Goal: Task Accomplishment & Management: Manage account settings

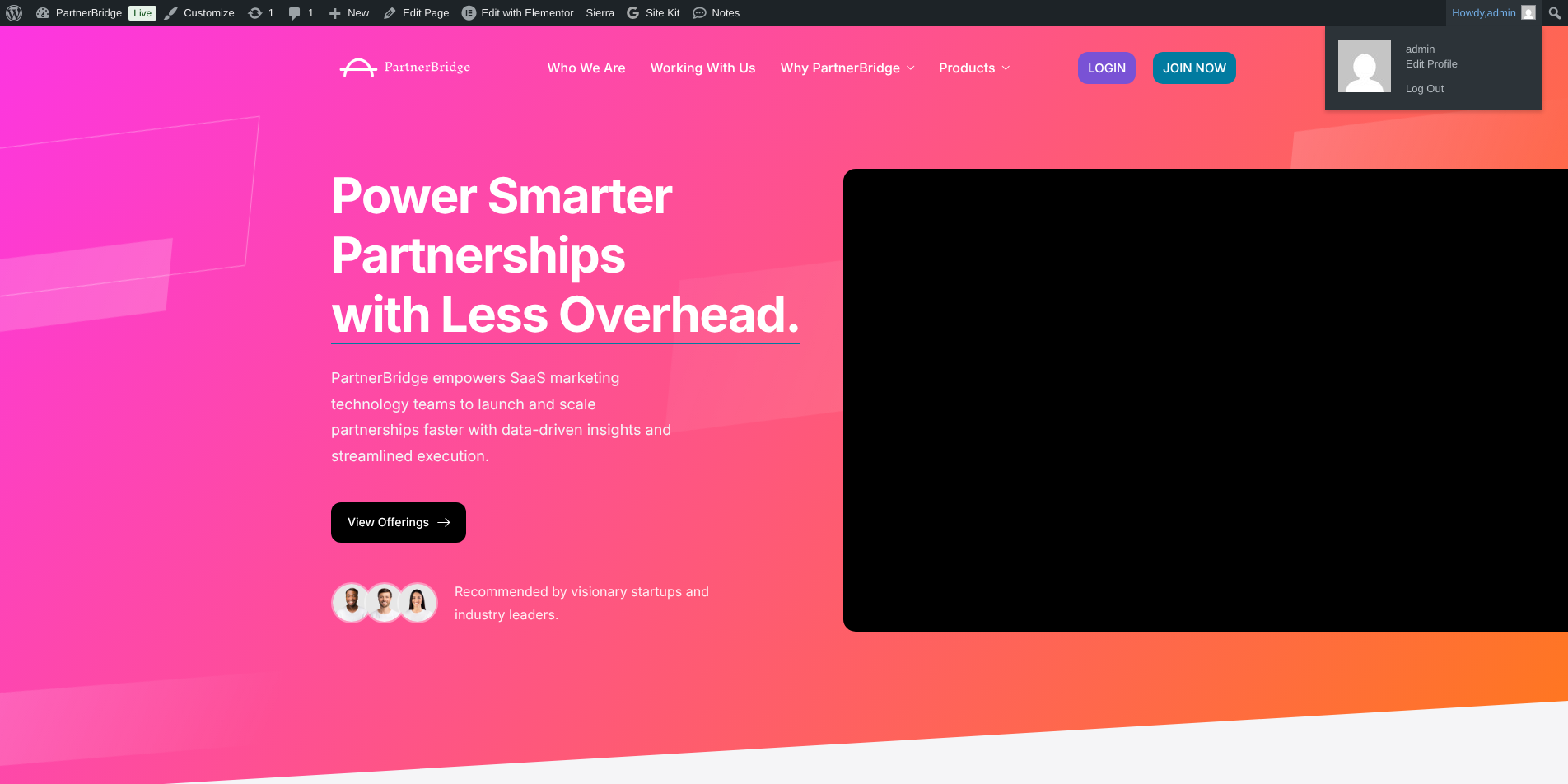
click at [1503, 12] on span "admin" at bounding box center [1501, 12] width 29 height 12
click at [1422, 84] on link "Log Out" at bounding box center [1463, 89] width 131 height 22
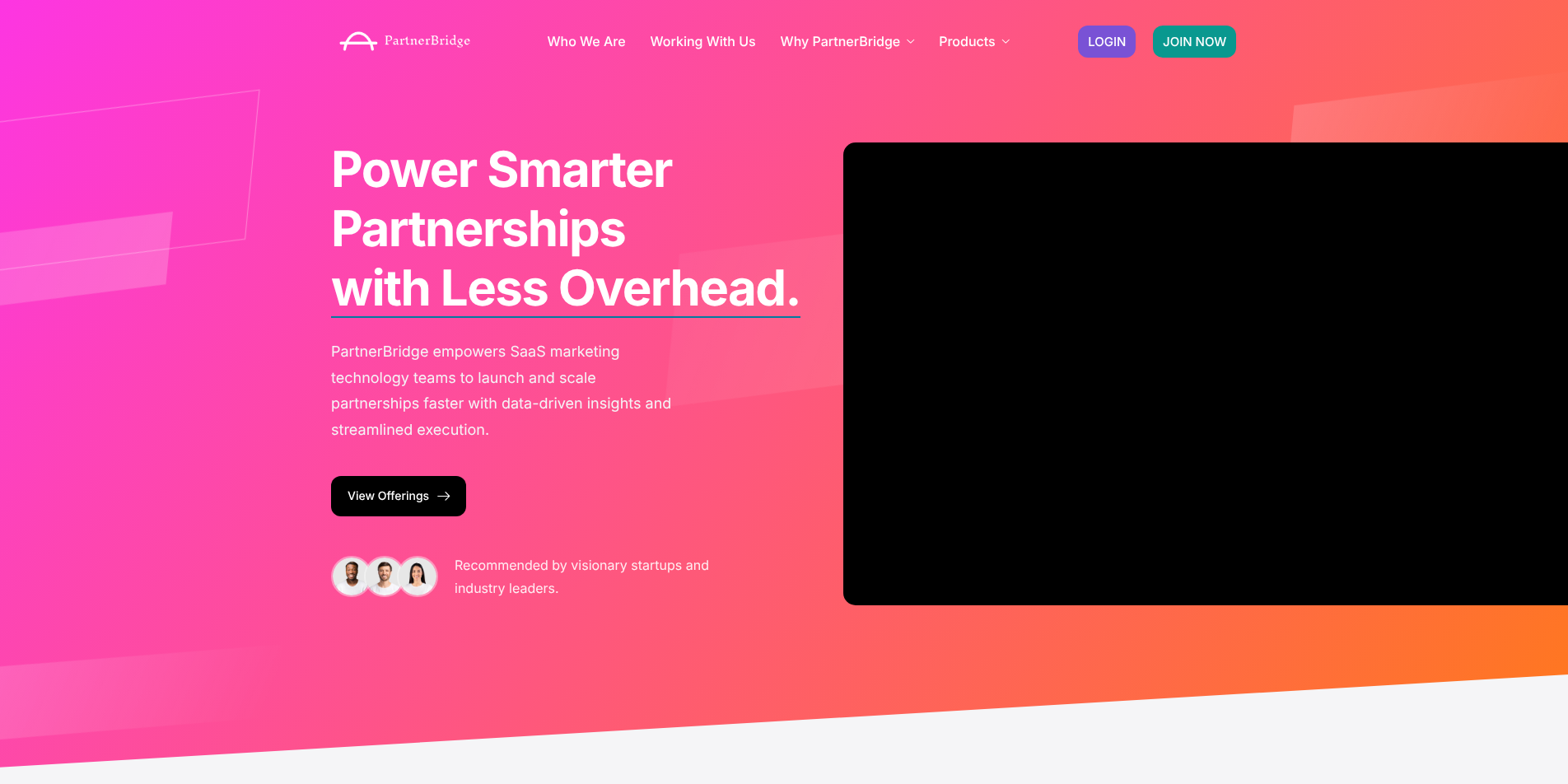
click at [1167, 37] on span "JOIN NOW" at bounding box center [1194, 42] width 63 height 12
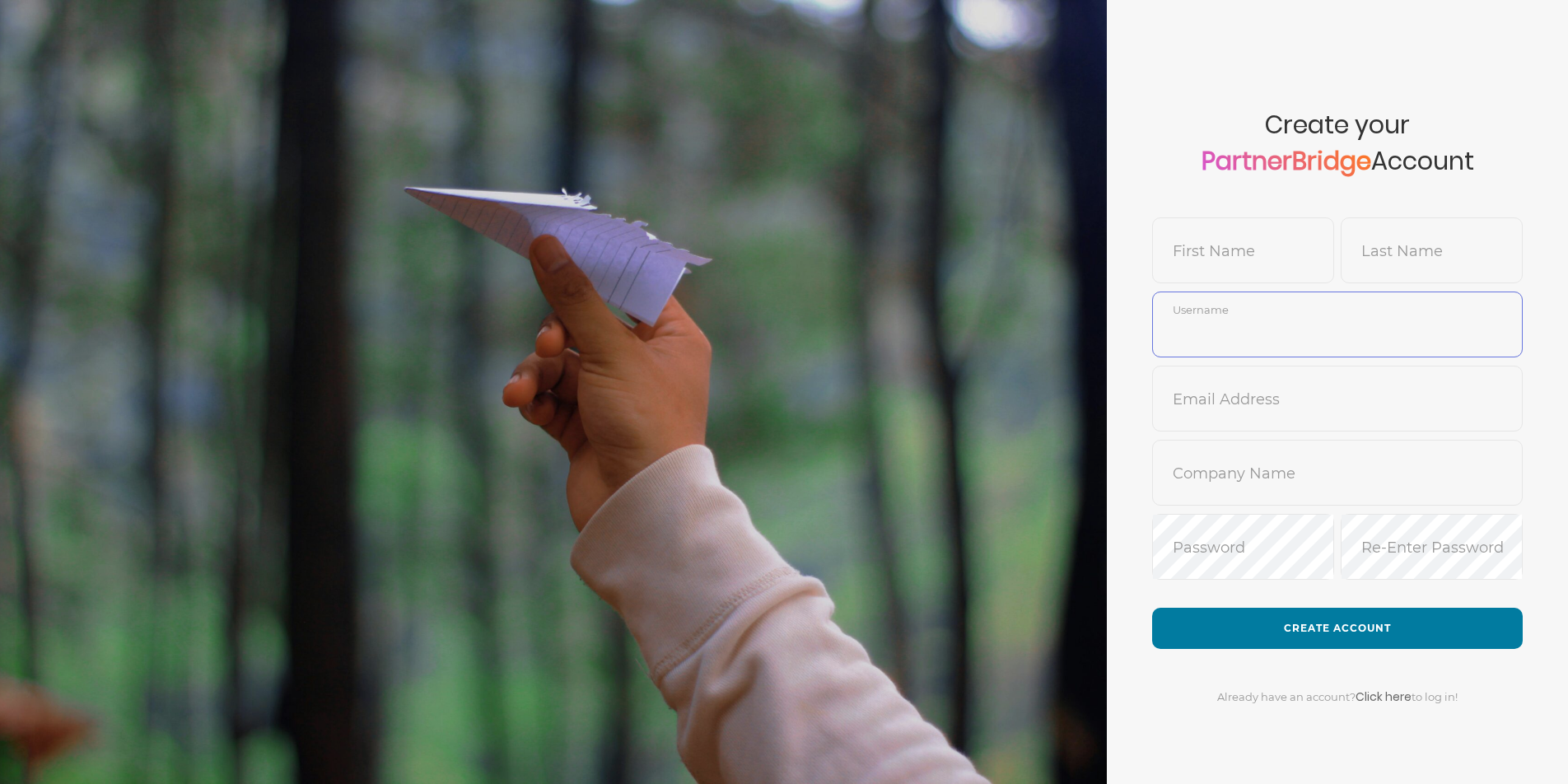
type input "DemoUser"
drag, startPoint x: 1238, startPoint y: 253, endPoint x: 1230, endPoint y: 246, distance: 10.6
click at [1238, 251] on input "text" at bounding box center [1243, 262] width 181 height 39
type input "Jon"
type input "R"
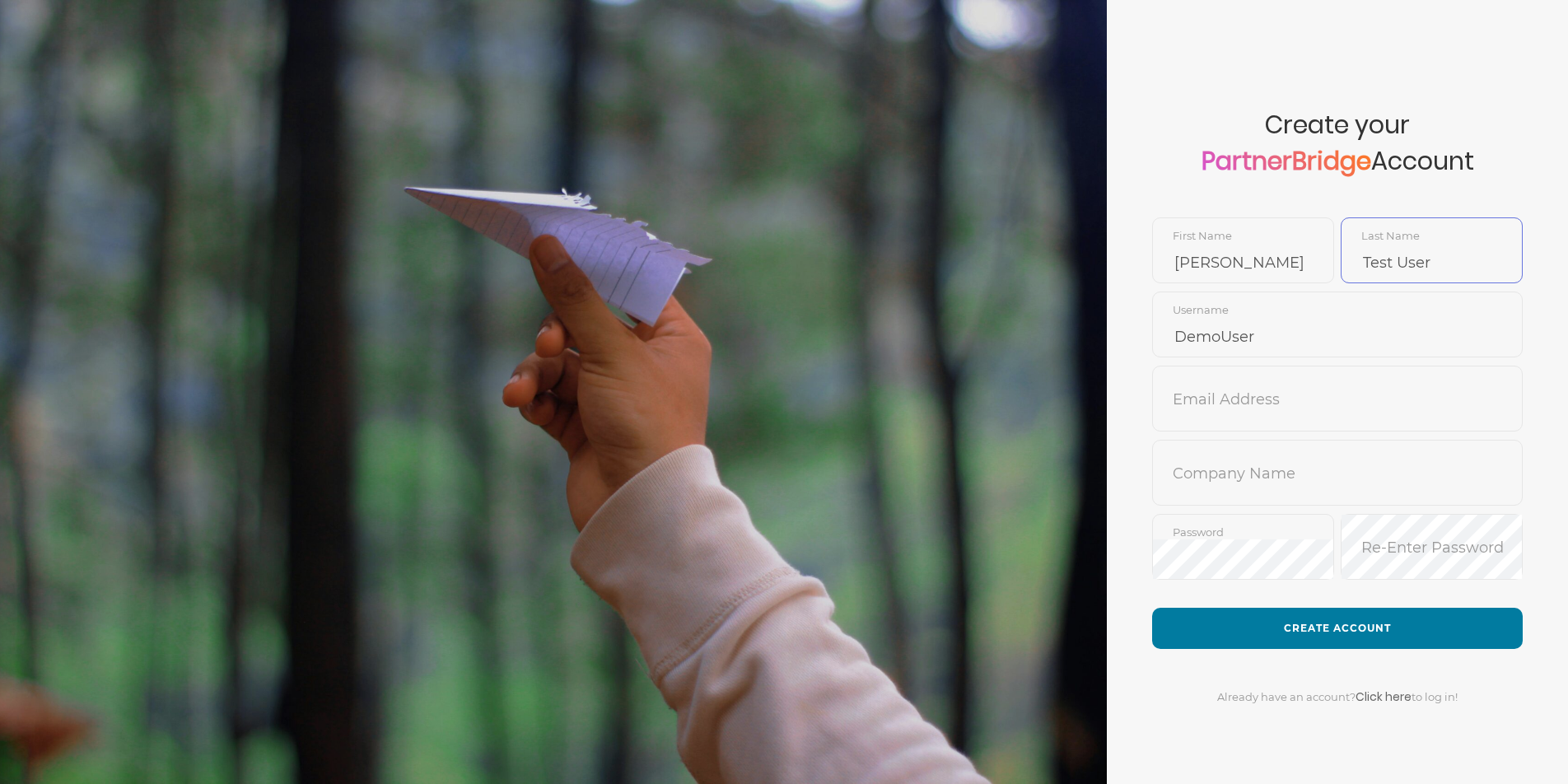
type input "Test User"
type input "JonMead10"
type input "jon@partnerbridge.io"
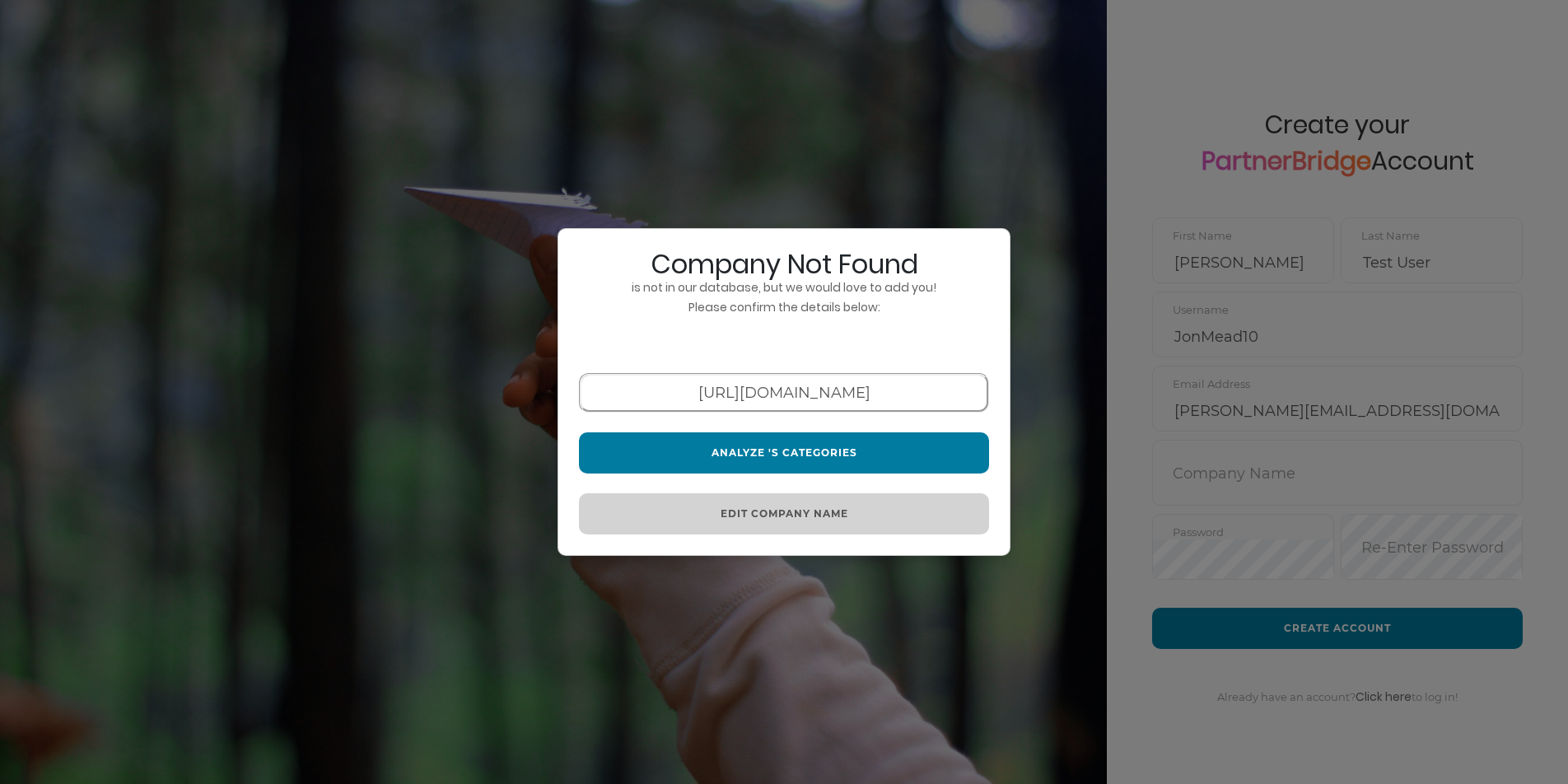
click at [892, 504] on button "Edit Company Name" at bounding box center [784, 514] width 410 height 41
drag, startPoint x: 1006, startPoint y: 499, endPoint x: 983, endPoint y: 500, distance: 23.0
click at [1005, 499] on div "Company Not Found is not in our database, but we would love to add you! Please …" at bounding box center [784, 392] width 453 height 329
click at [968, 505] on button "Edit Company Name" at bounding box center [784, 514] width 410 height 41
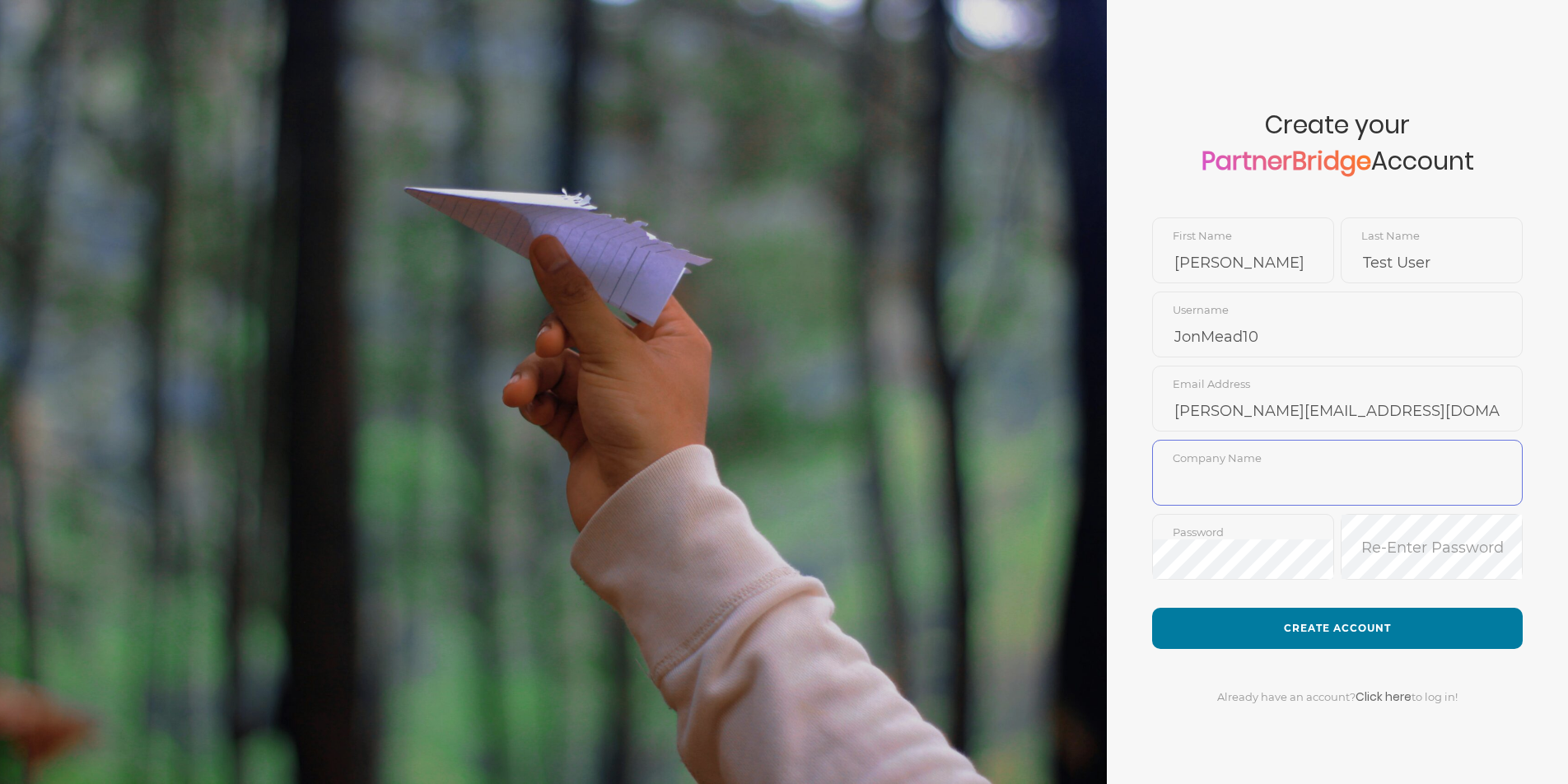
click at [1266, 471] on input "text" at bounding box center [1337, 484] width 369 height 39
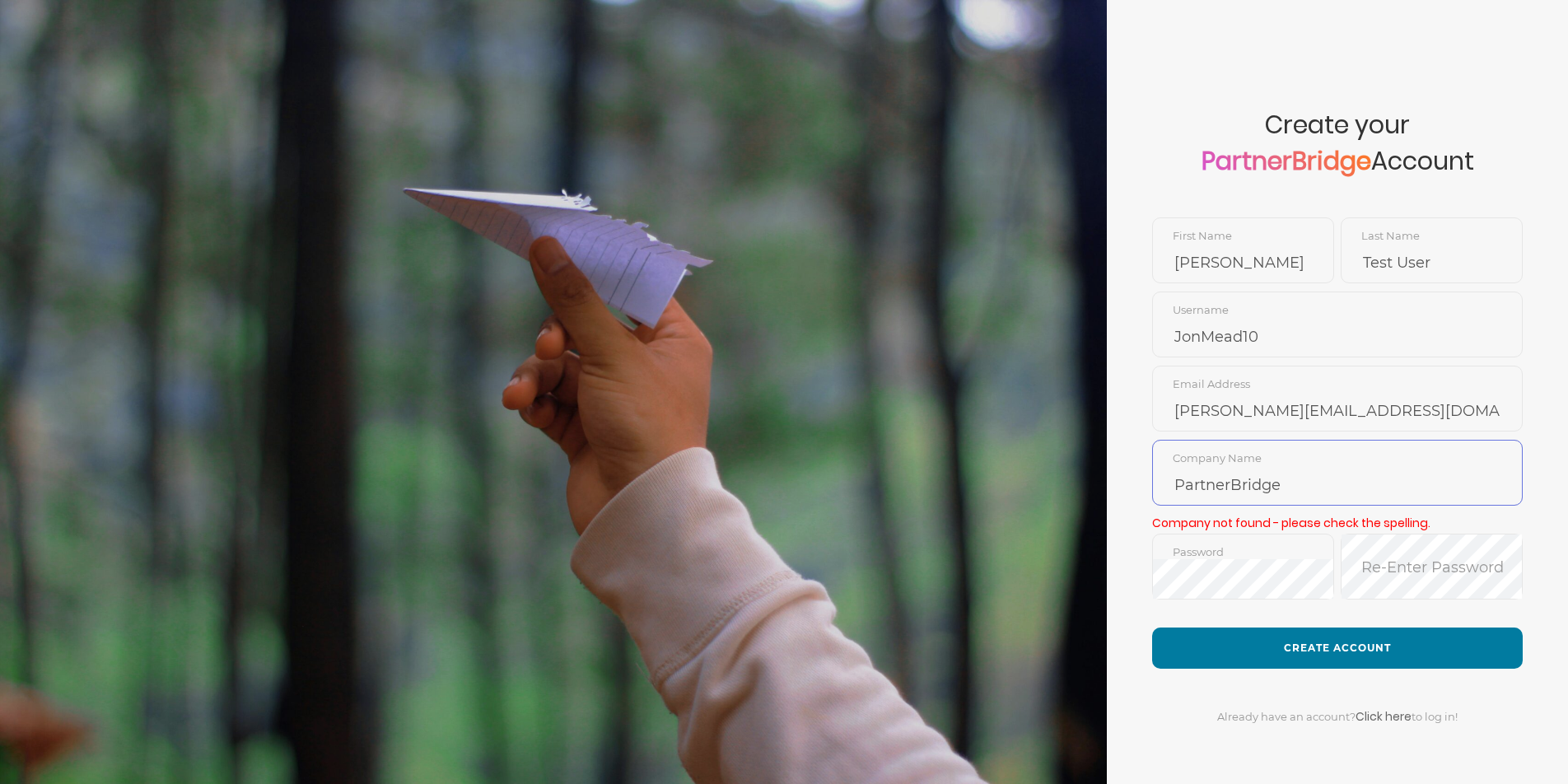
type input "PartnerBridge"
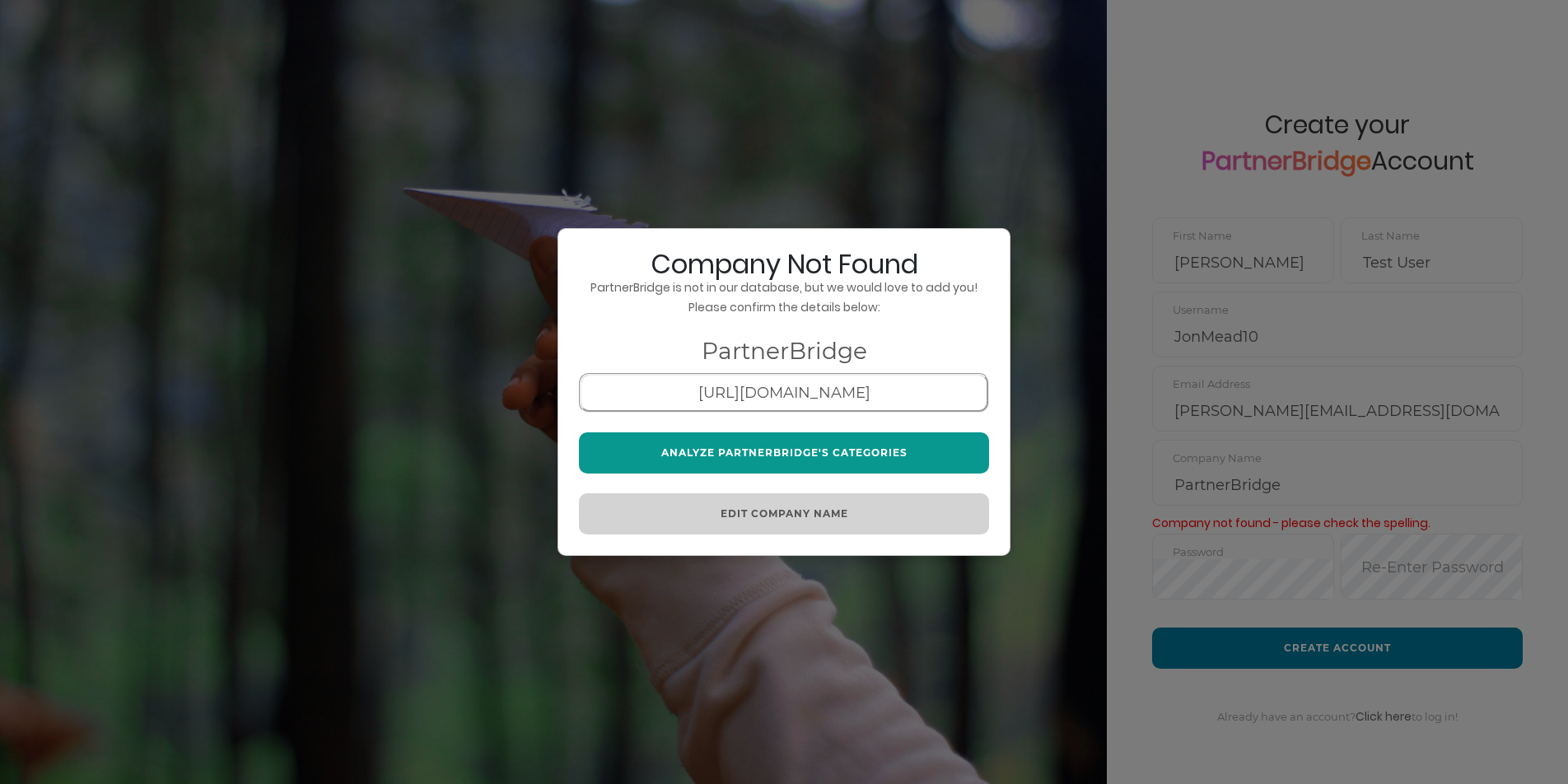
click at [830, 446] on button "Analyze PartnerBridge's Categories" at bounding box center [784, 453] width 410 height 41
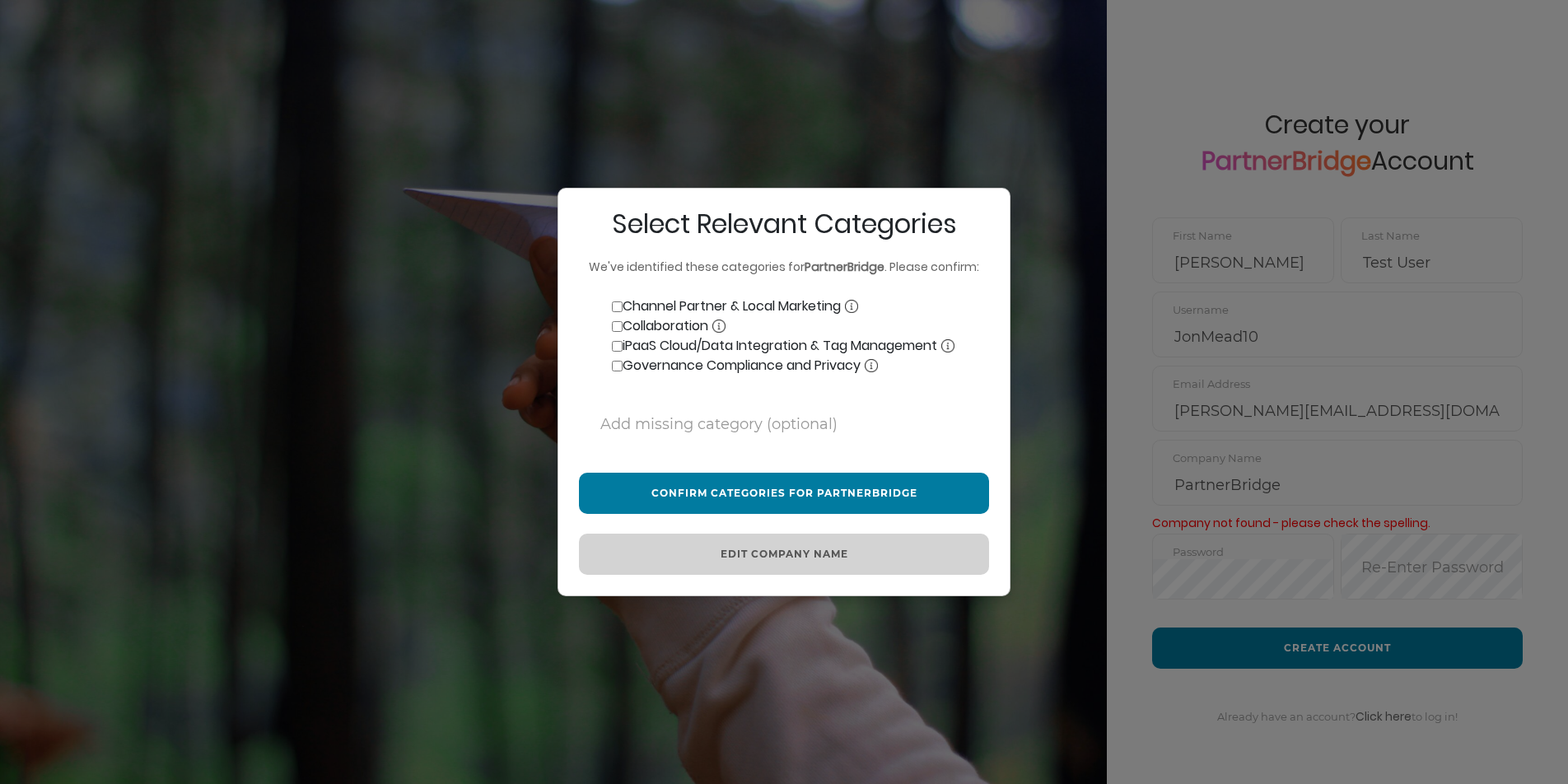
scroll to position [5, 0]
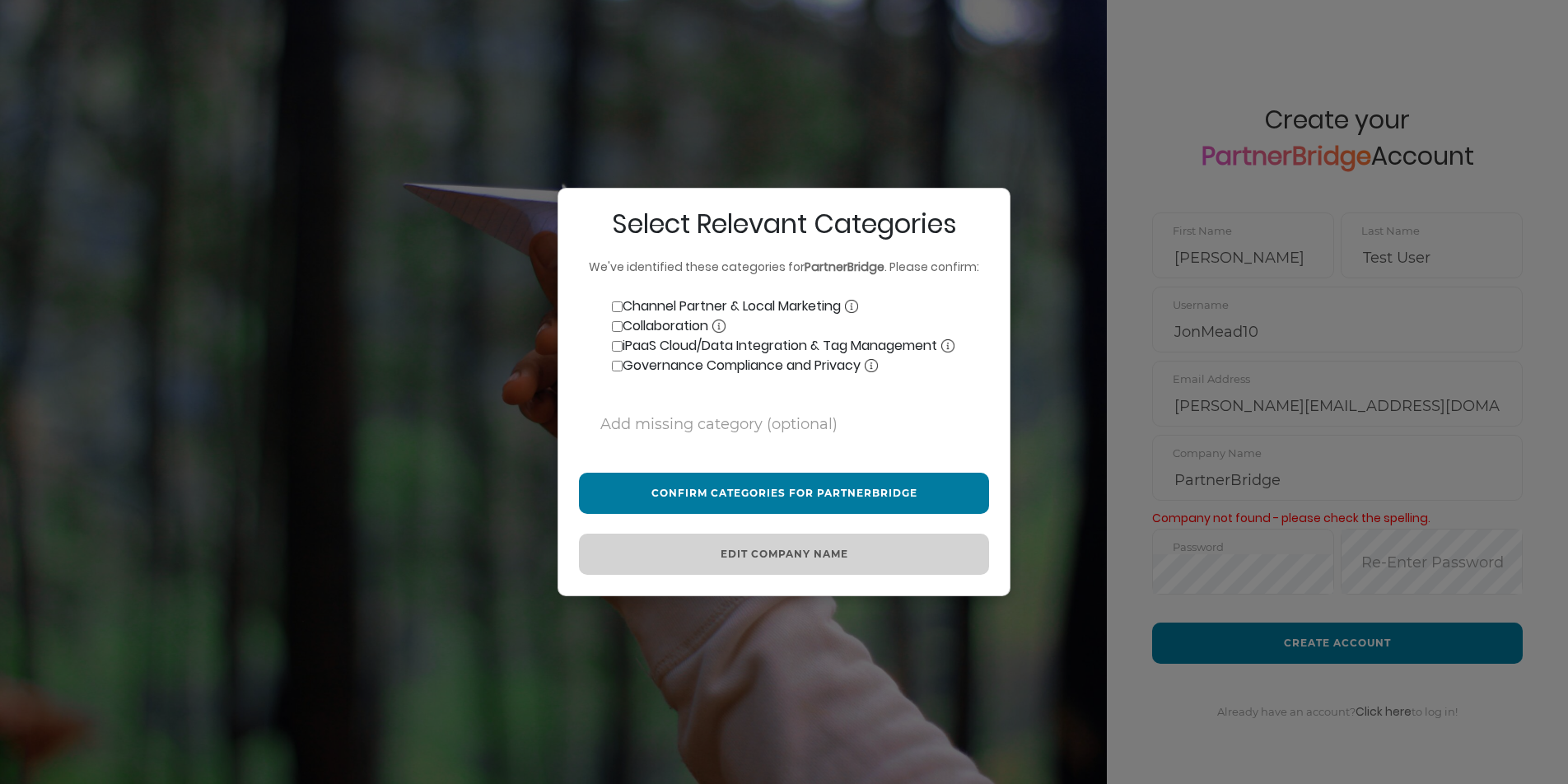
drag, startPoint x: 620, startPoint y: 310, endPoint x: 618, endPoint y: 321, distance: 11.2
click at [620, 310] on input "Channel Partner & Local Marketing" at bounding box center [617, 306] width 11 height 11
checkbox input "true"
click at [615, 332] on label "Collaboration" at bounding box center [653, 326] width 146 height 20
click at [615, 332] on input "Collaboration" at bounding box center [617, 326] width 11 height 11
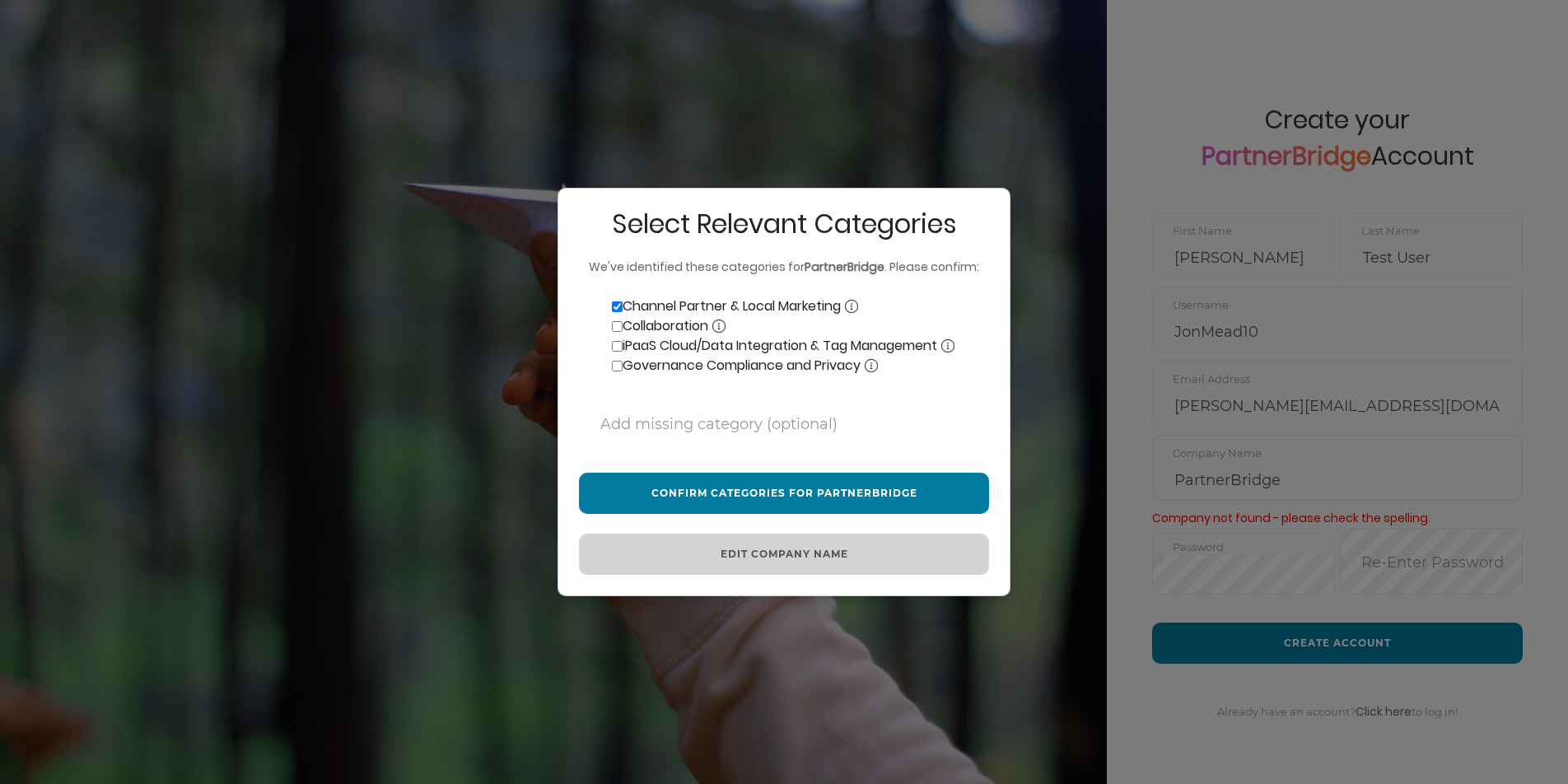
checkbox input "true"
click at [618, 343] on input "iPaaS Cloud/Data Integration & Tag Management" at bounding box center [617, 346] width 11 height 11
checkbox input "true"
click at [618, 359] on label "Governance Compliance and Privacy" at bounding box center [728, 365] width 299 height 20
click at [618, 360] on input "Governance Compliance and Privacy" at bounding box center [617, 365] width 11 height 11
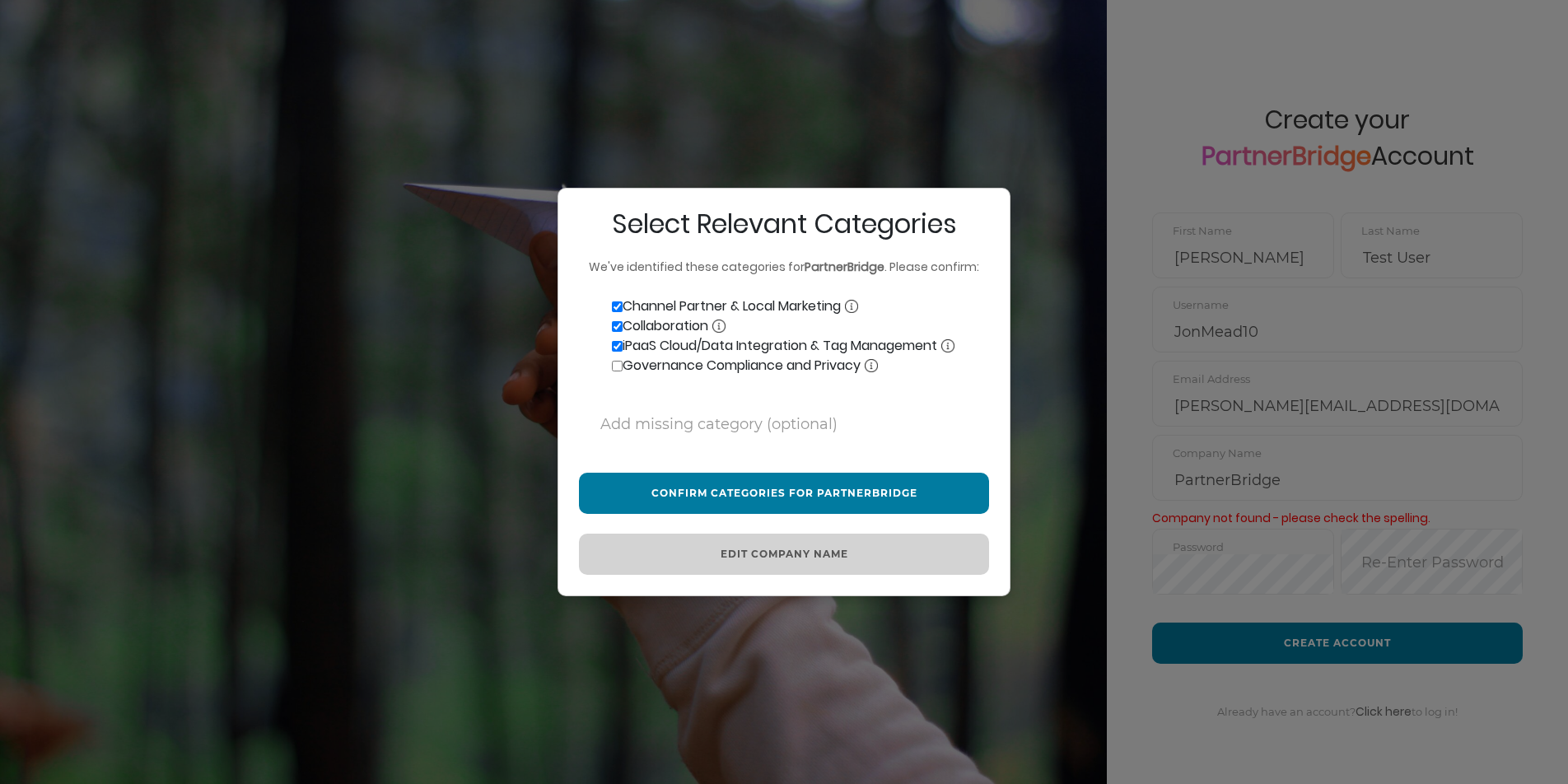
checkbox input "true"
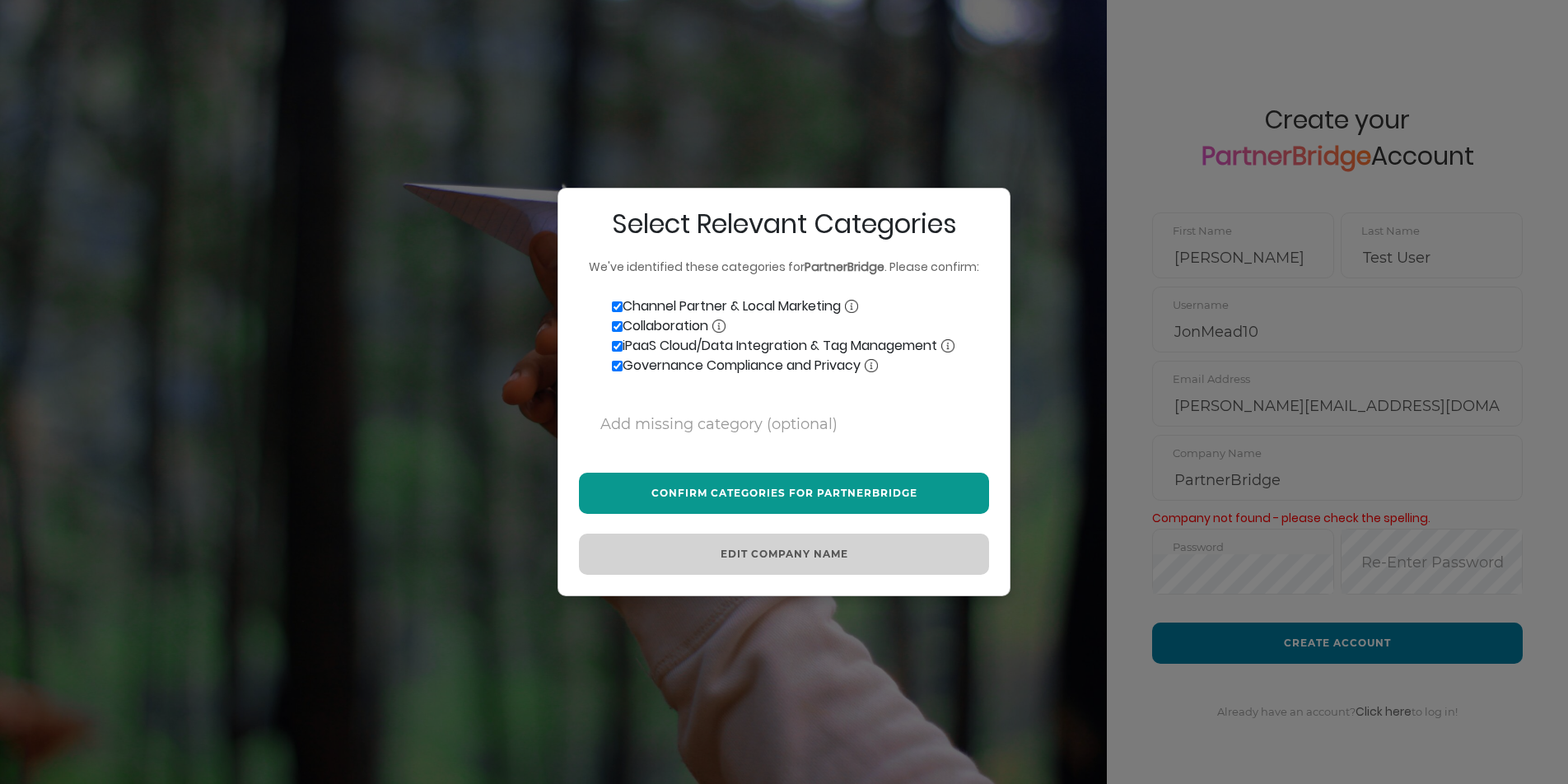
click at [767, 480] on button "Confirm Categories for PartnerBridge" at bounding box center [784, 493] width 410 height 41
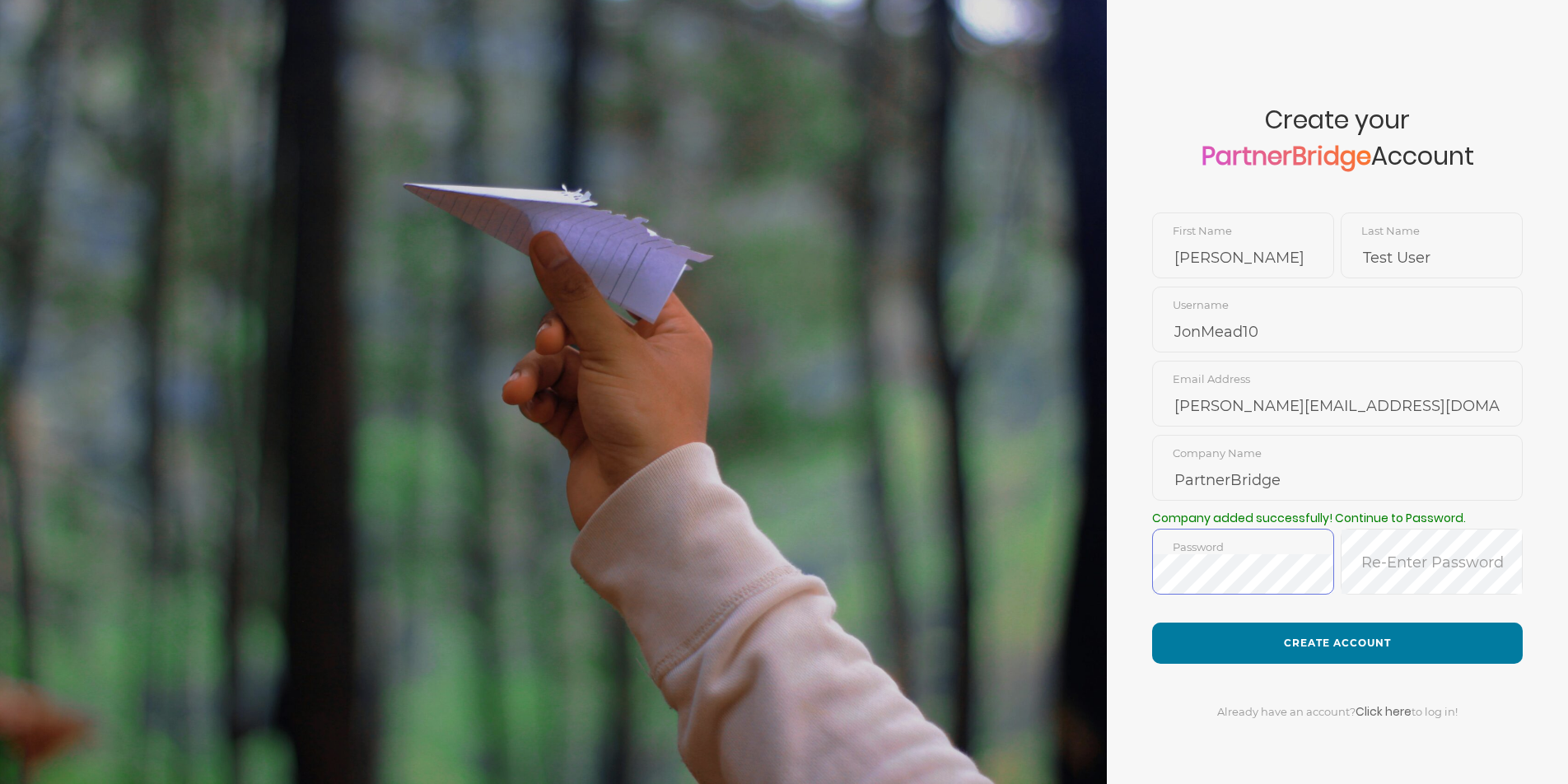
scroll to position [0, 0]
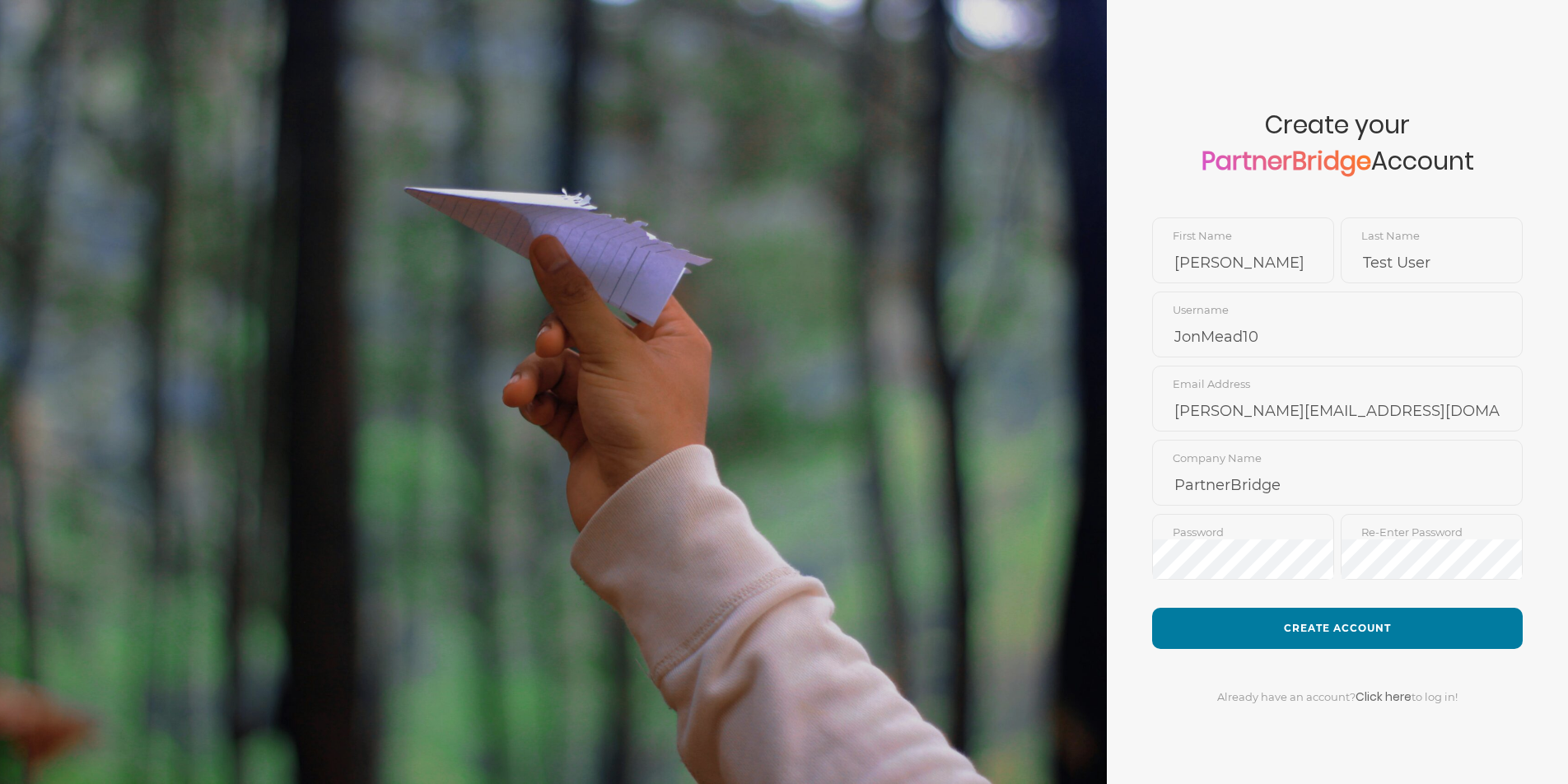
click at [1340, 593] on form "Create your PartnerBridge Account Jon First Name Test User Last Name JonMead10 …" at bounding box center [1337, 392] width 461 height 784
click at [1375, 618] on button "Create Account" at bounding box center [1337, 628] width 370 height 41
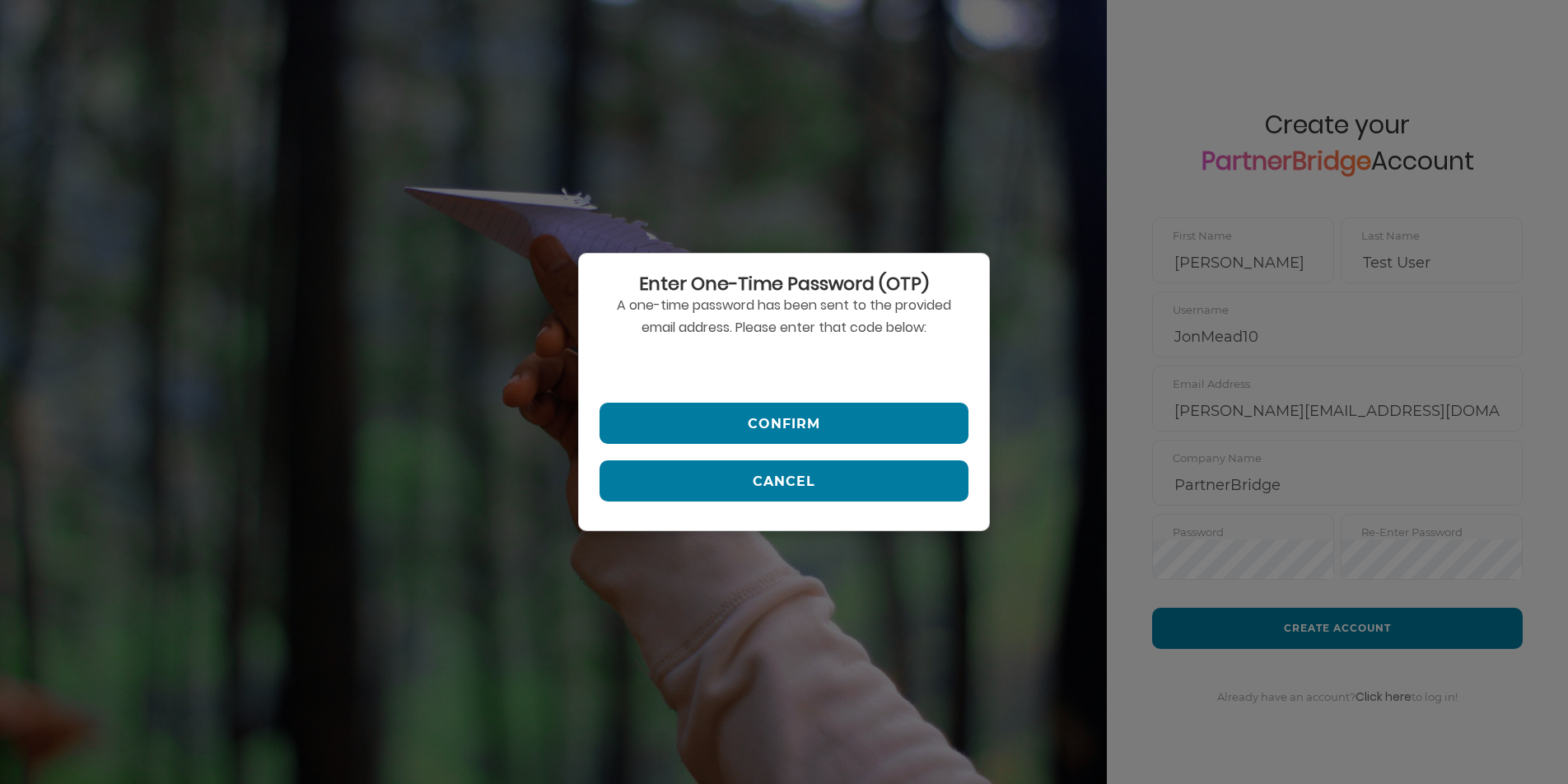
click at [632, 370] on input "text" at bounding box center [783, 366] width 369 height 39
type input "475822"
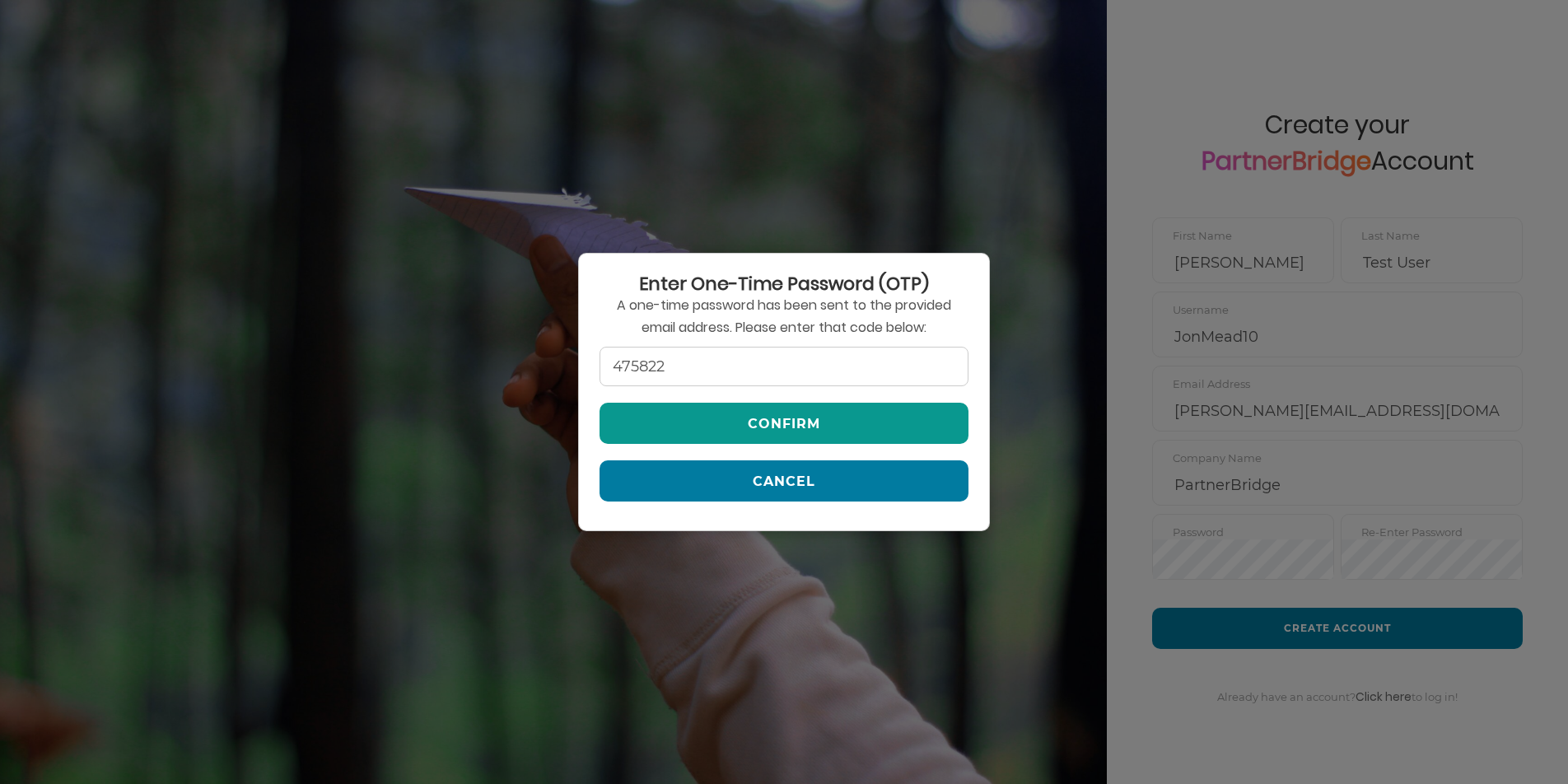
click at [879, 414] on button "Confirm" at bounding box center [783, 423] width 369 height 41
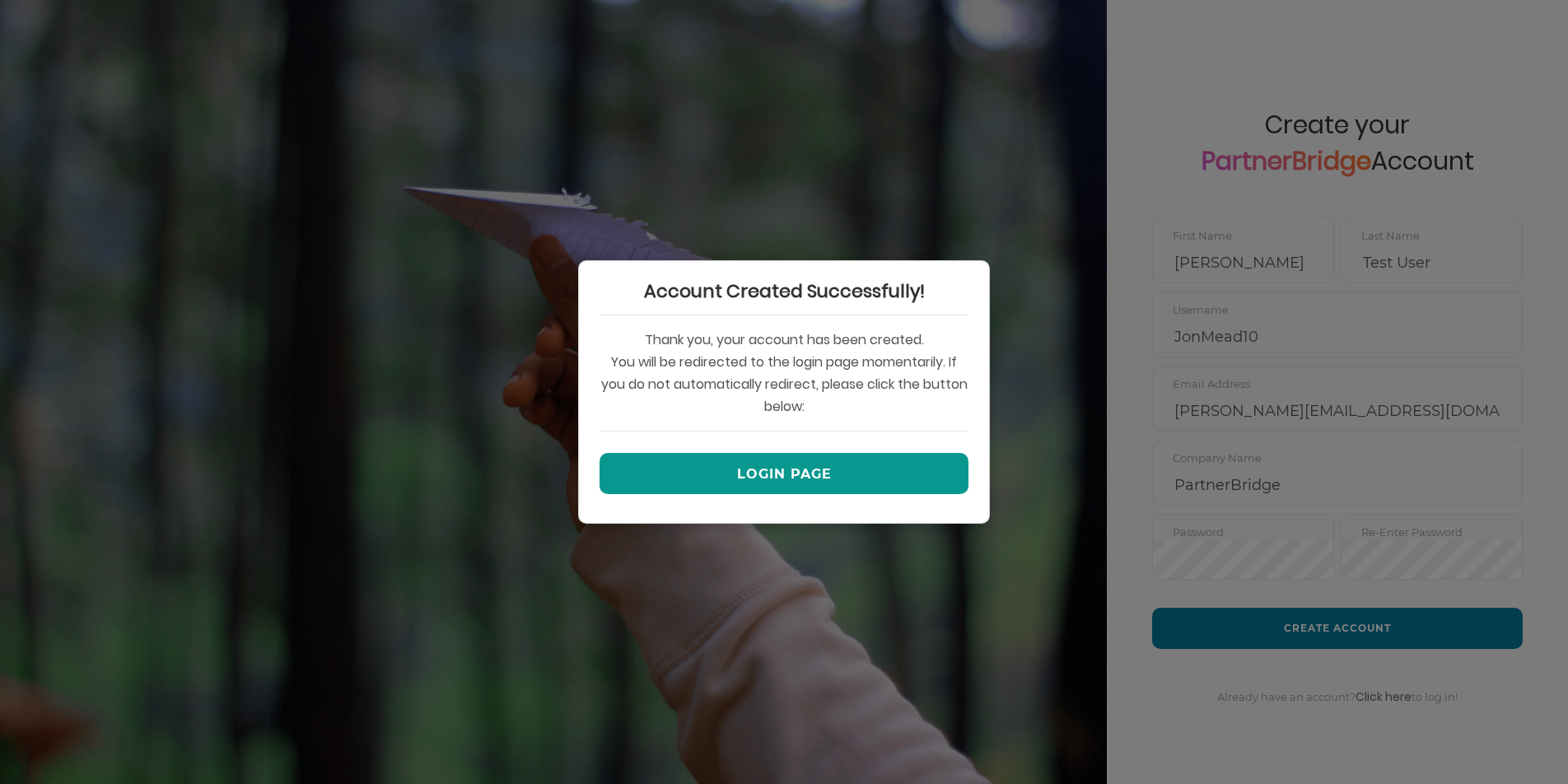
click at [813, 455] on button "Login Page" at bounding box center [783, 473] width 369 height 41
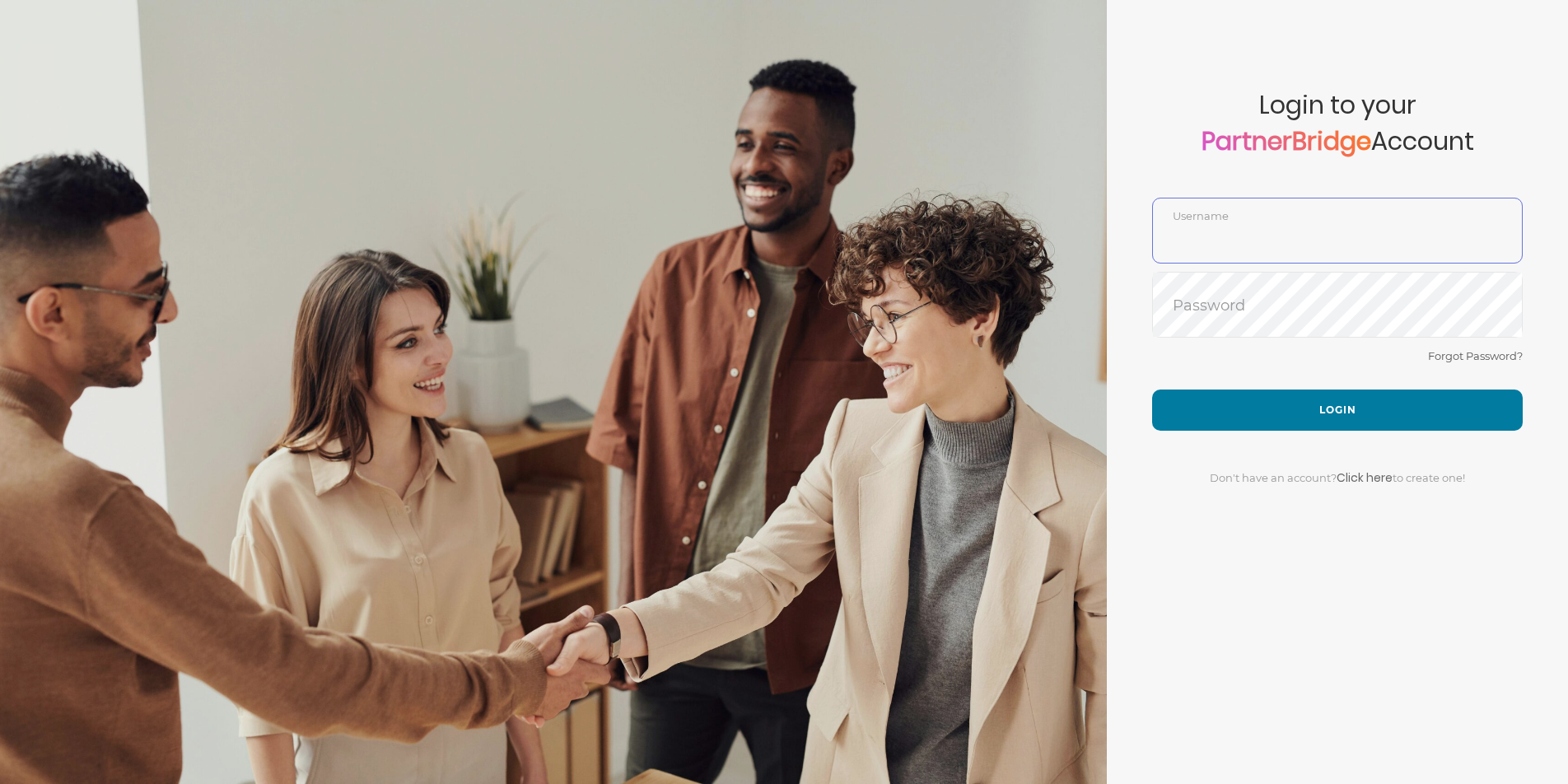
type input "JonMead10"
click at [1296, 362] on div "Forgot Password?" at bounding box center [1337, 368] width 370 height 43
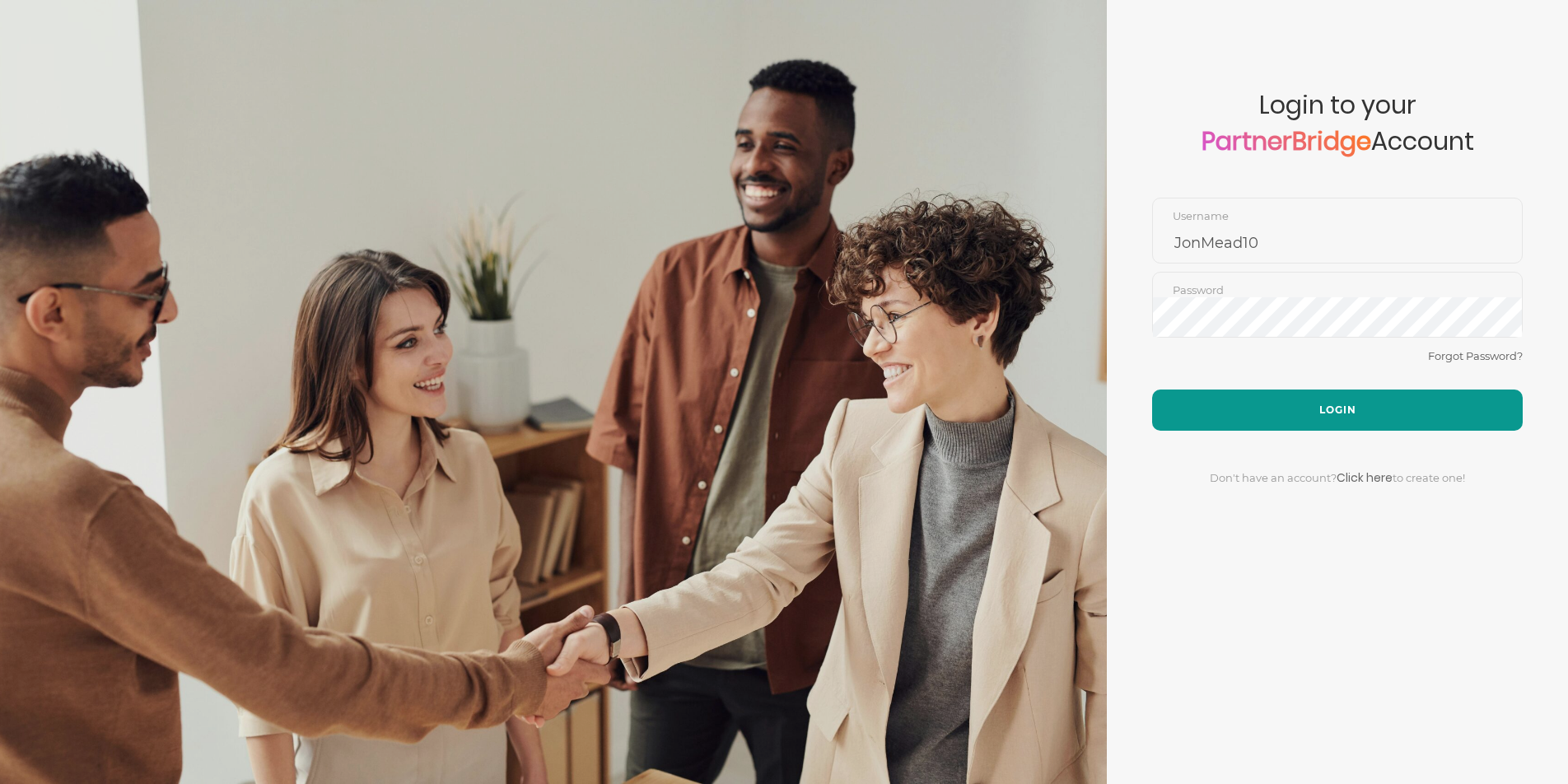
click at [1308, 390] on button "Login" at bounding box center [1337, 409] width 370 height 41
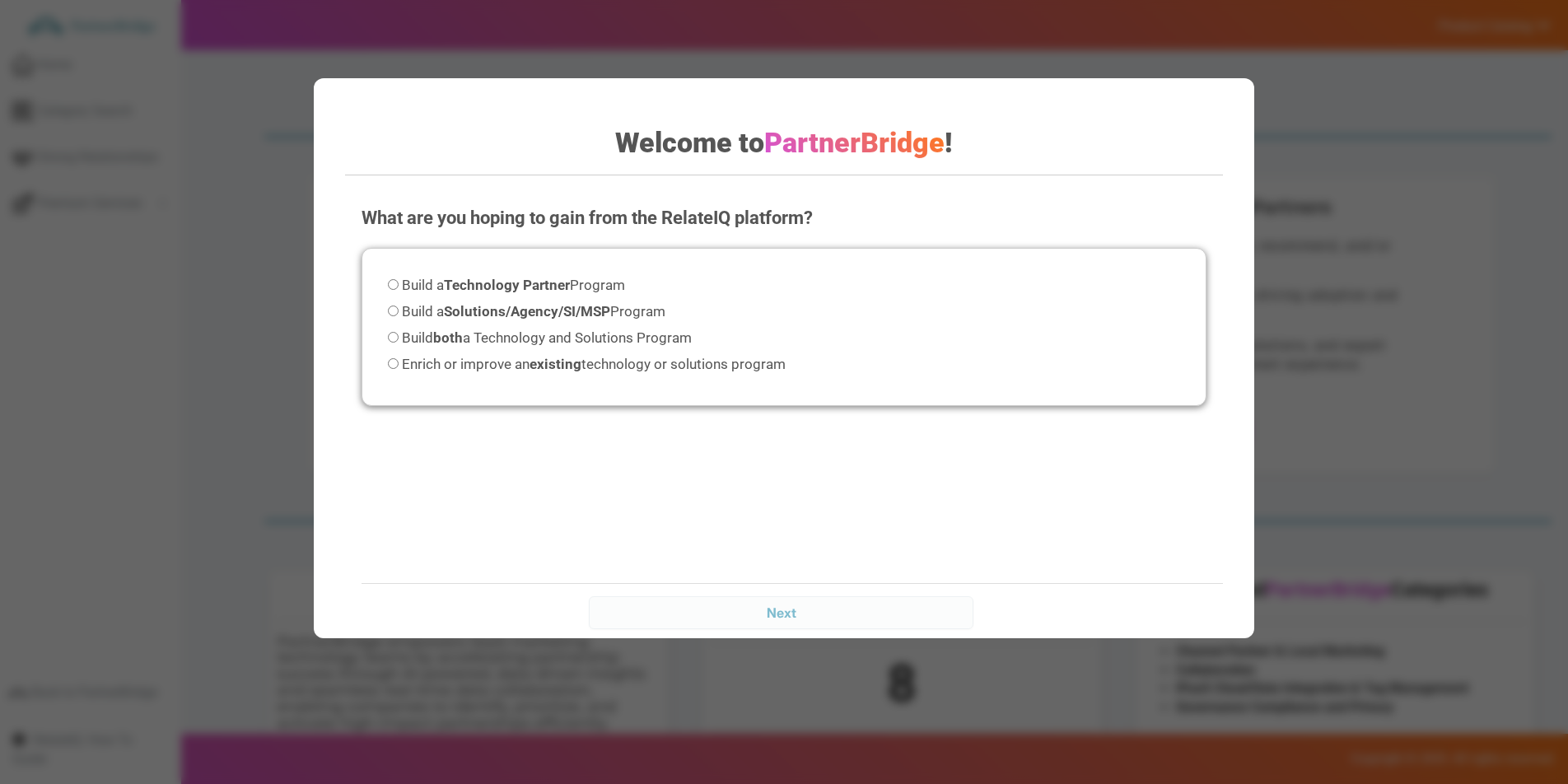
click at [543, 312] on strong "Solutions/Agency/SI/MSP" at bounding box center [527, 311] width 166 height 17
click at [399, 312] on input "Build a Solutions/Agency/SI/MSP Program" at bounding box center [393, 310] width 11 height 11
radio input "true"
click at [859, 608] on input "Next" at bounding box center [781, 613] width 384 height 33
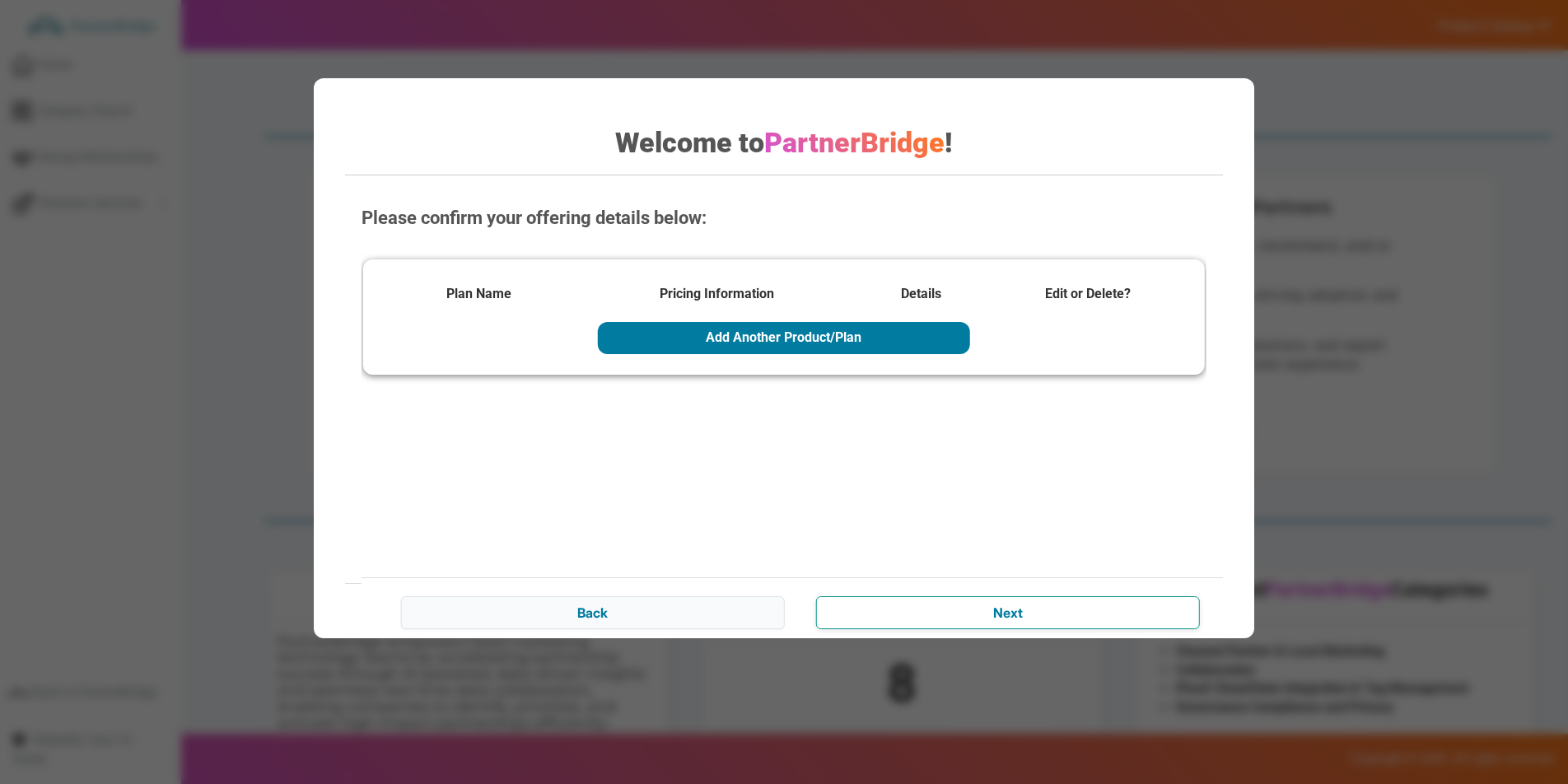
drag, startPoint x: 935, startPoint y: 608, endPoint x: 940, endPoint y: 586, distance: 22.6
click at [935, 606] on input "Next" at bounding box center [1008, 613] width 384 height 33
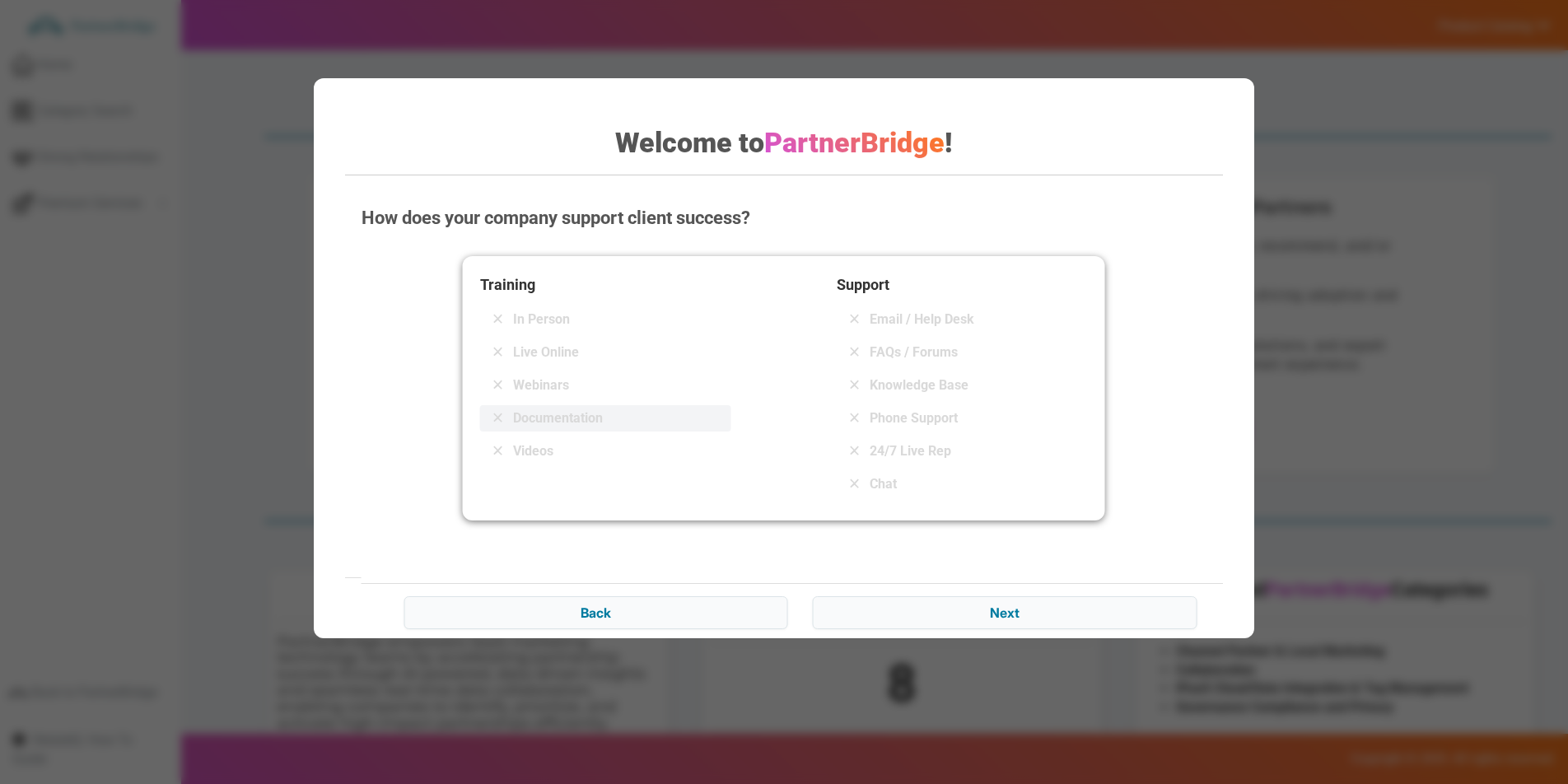
click at [574, 410] on span "Documentation" at bounding box center [558, 419] width 90 height 20
click at [895, 312] on span "Email / Help Desk" at bounding box center [922, 320] width 105 height 20
click at [904, 344] on span "FAQs / Forums" at bounding box center [914, 353] width 88 height 20
click at [911, 441] on span "24/7 Live Rep" at bounding box center [911, 451] width 82 height 20
drag, startPoint x: 955, startPoint y: 443, endPoint x: 943, endPoint y: 439, distance: 12.6
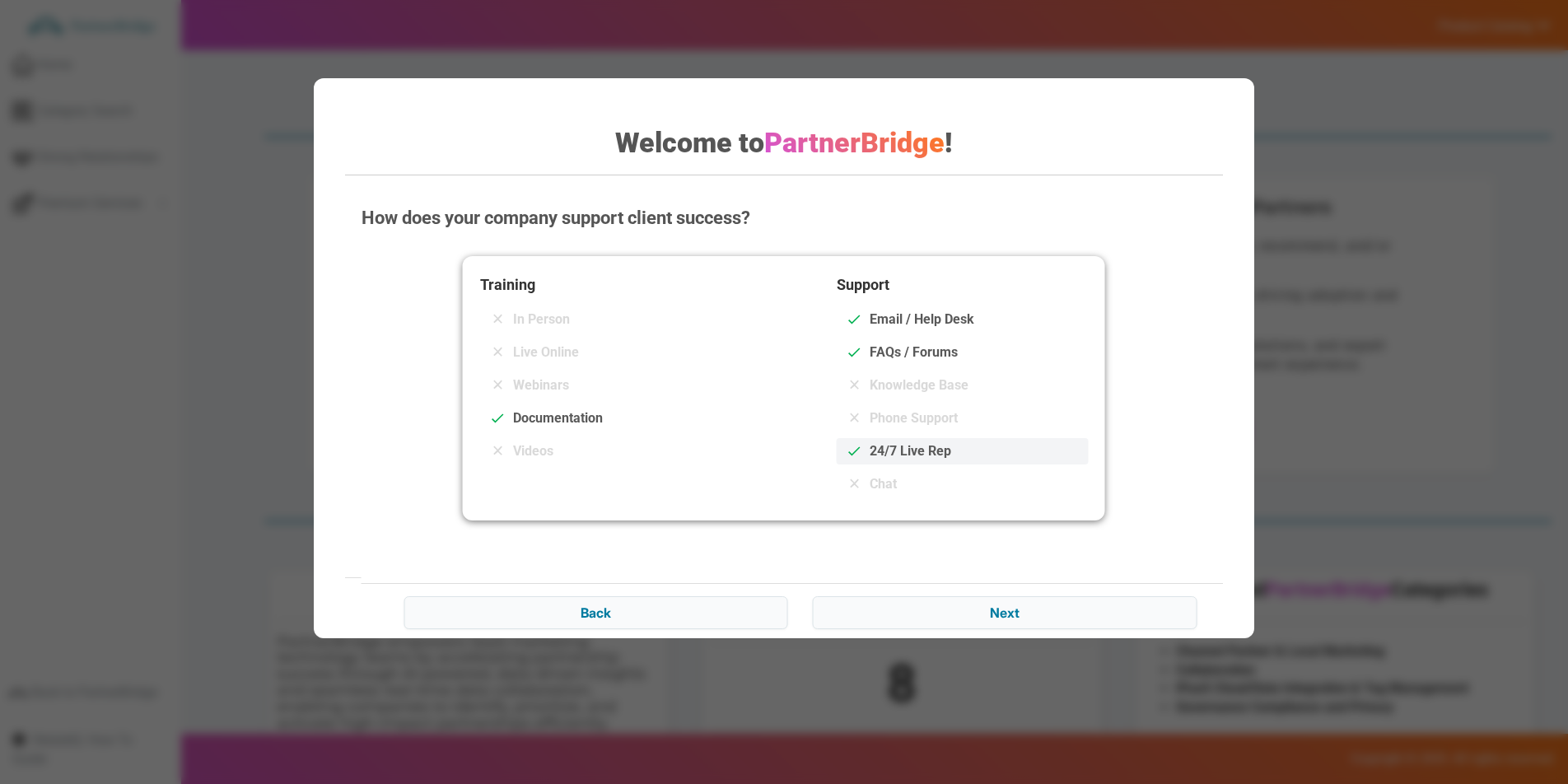
click at [955, 443] on div "24/7 Live Rep" at bounding box center [962, 451] width 251 height 27
click at [922, 385] on span "Knowledge Base" at bounding box center [919, 385] width 99 height 20
click at [931, 356] on span "FAQs / Forums" at bounding box center [914, 353] width 88 height 20
click at [943, 409] on span "Phone Support" at bounding box center [914, 419] width 88 height 20
click at [1018, 601] on input "Next" at bounding box center [1005, 613] width 384 height 33
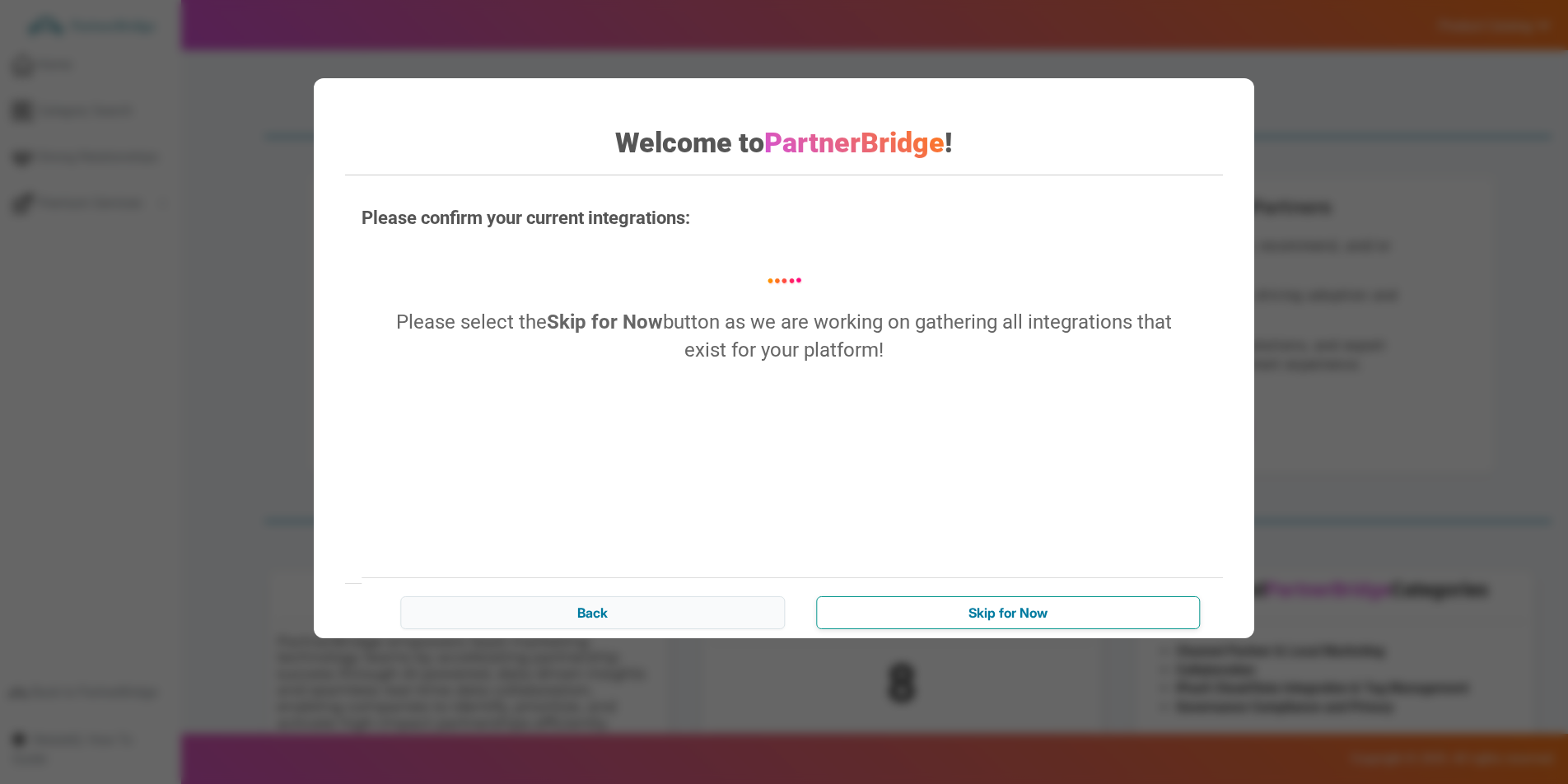
click at [998, 621] on input "Skip for Now" at bounding box center [1008, 613] width 384 height 33
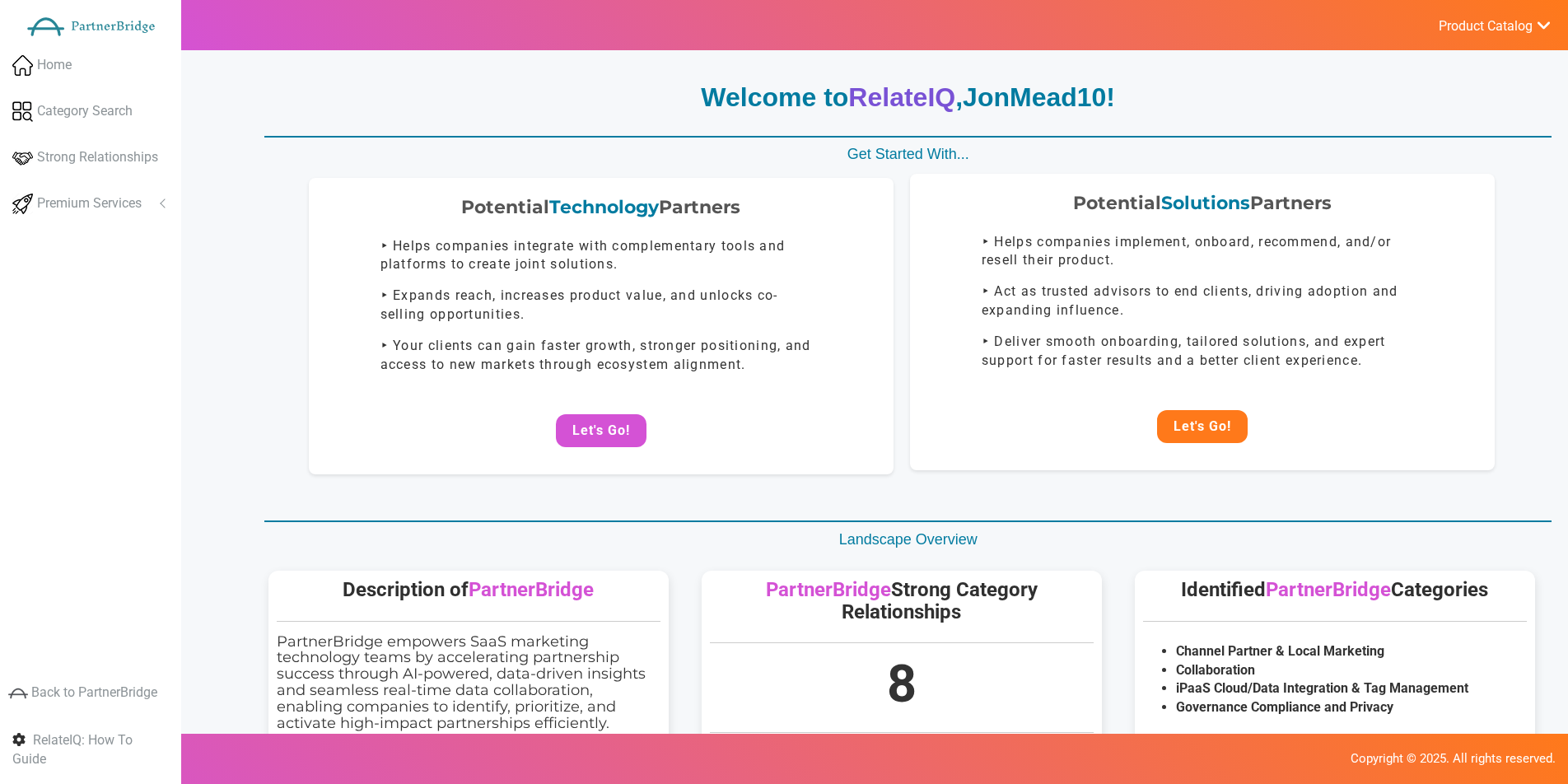
click at [1169, 434] on button "Let's Go!" at bounding box center [1202, 427] width 91 height 33
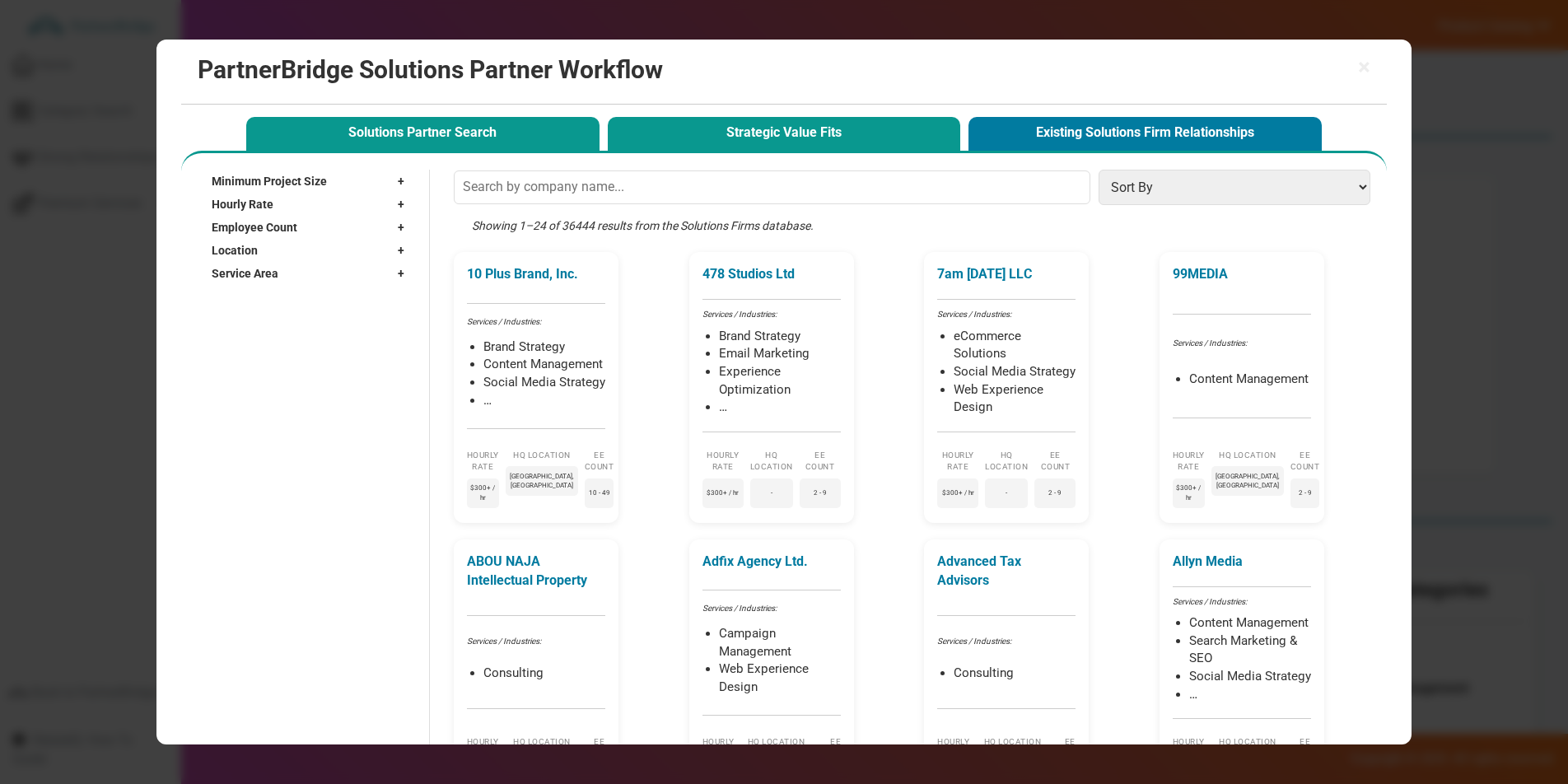
click at [748, 136] on button "Strategic Value Fits" at bounding box center [784, 134] width 354 height 34
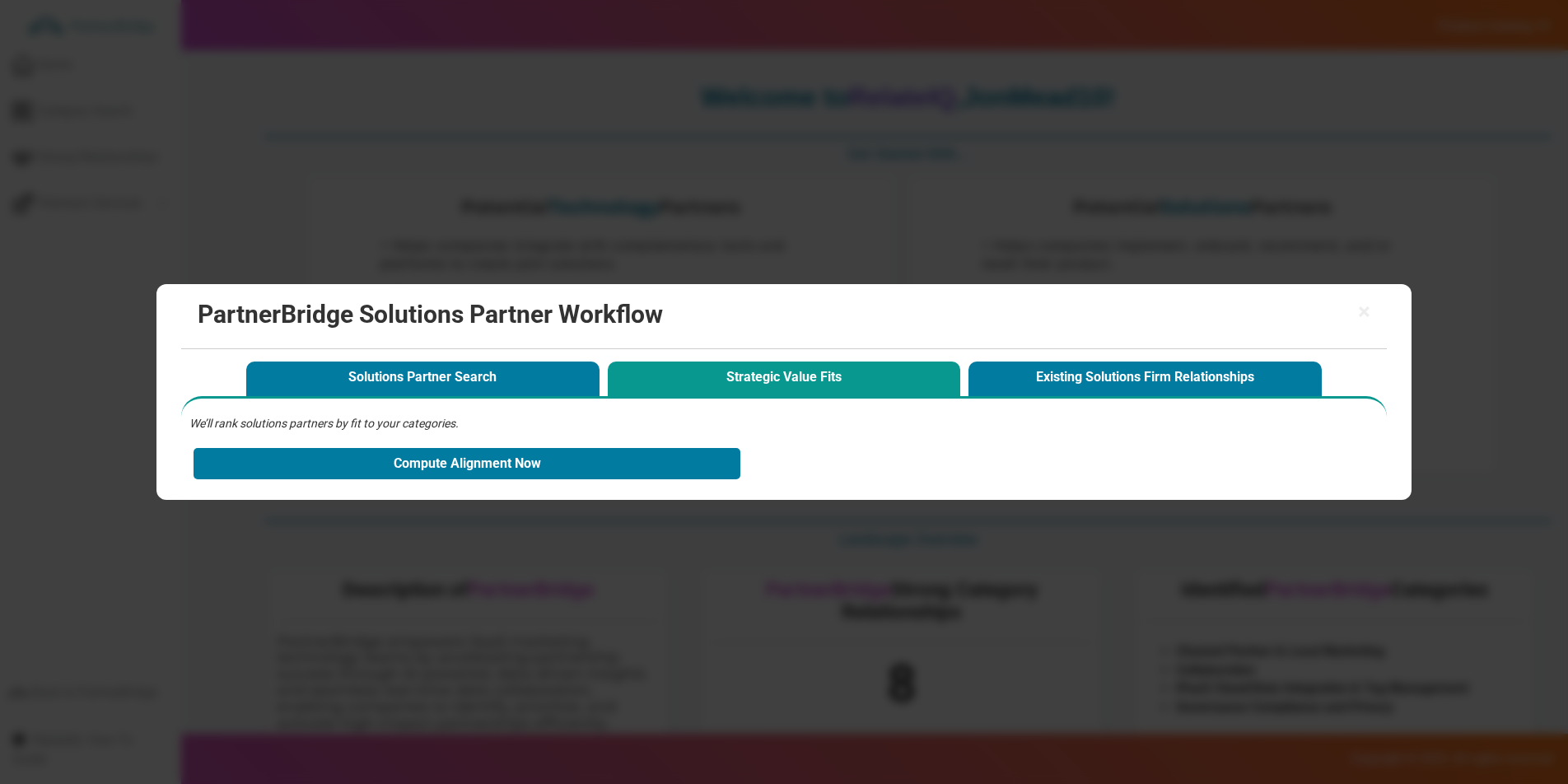
click at [1357, 303] on h2 "PartnerBridge Solutions Partner Workflow" at bounding box center [783, 314] width 1172 height 27
click at [1361, 307] on span "×" at bounding box center [1364, 312] width 12 height 23
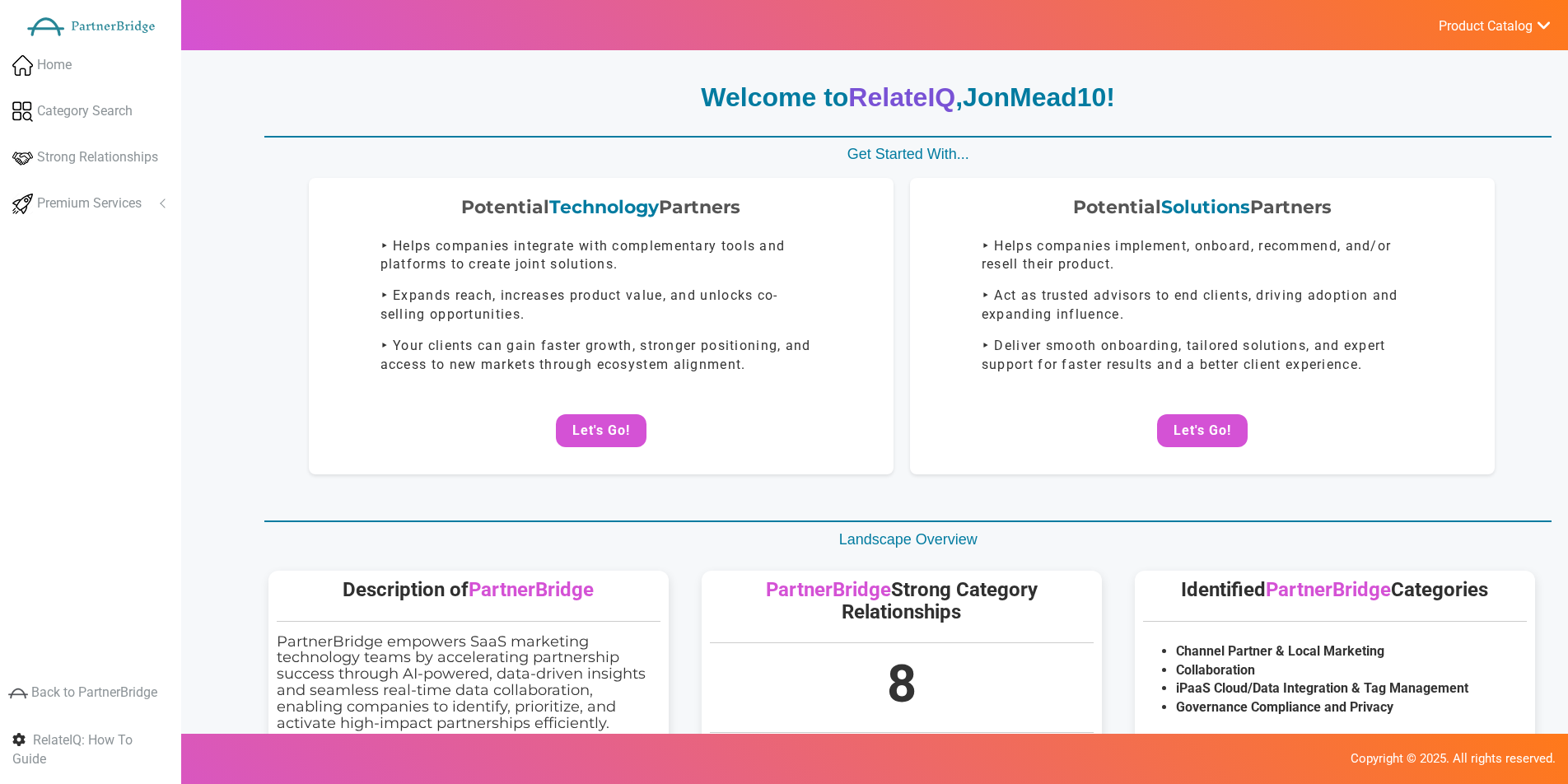
click at [1237, 438] on button "Let's Go!" at bounding box center [1202, 431] width 91 height 33
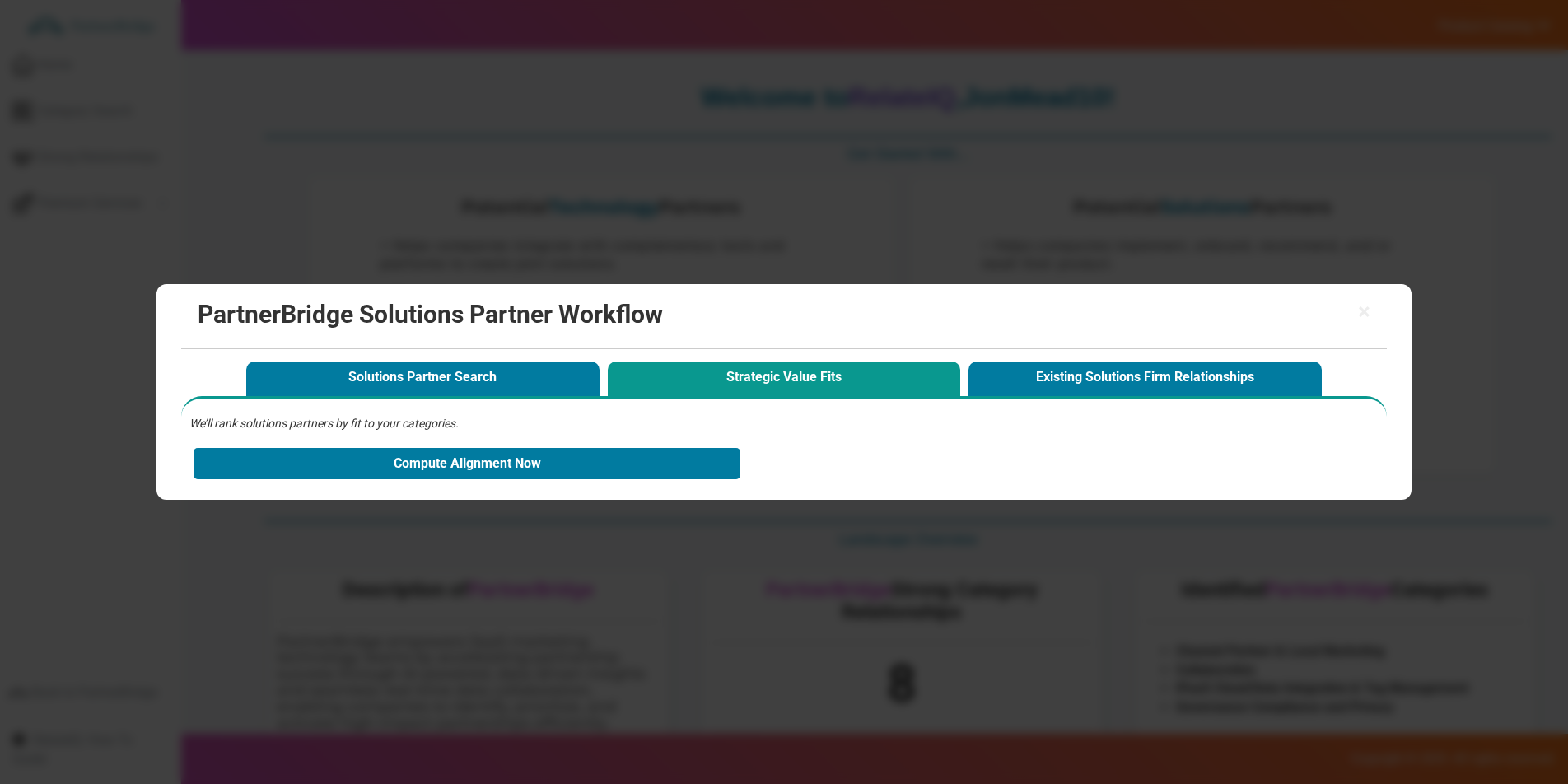
drag, startPoint x: 753, startPoint y: 353, endPoint x: 753, endPoint y: 363, distance: 10.0
click at [753, 354] on span "Solutions Partner Search Strategic Value Fits Existing Solutions Firm Relations…" at bounding box center [784, 372] width 1205 height 46
drag, startPoint x: 753, startPoint y: 365, endPoint x: 835, endPoint y: 359, distance: 82.2
click at [754, 365] on button "Strategic Value Fits" at bounding box center [784, 378] width 354 height 34
click at [1361, 309] on span "×" at bounding box center [1364, 312] width 12 height 23
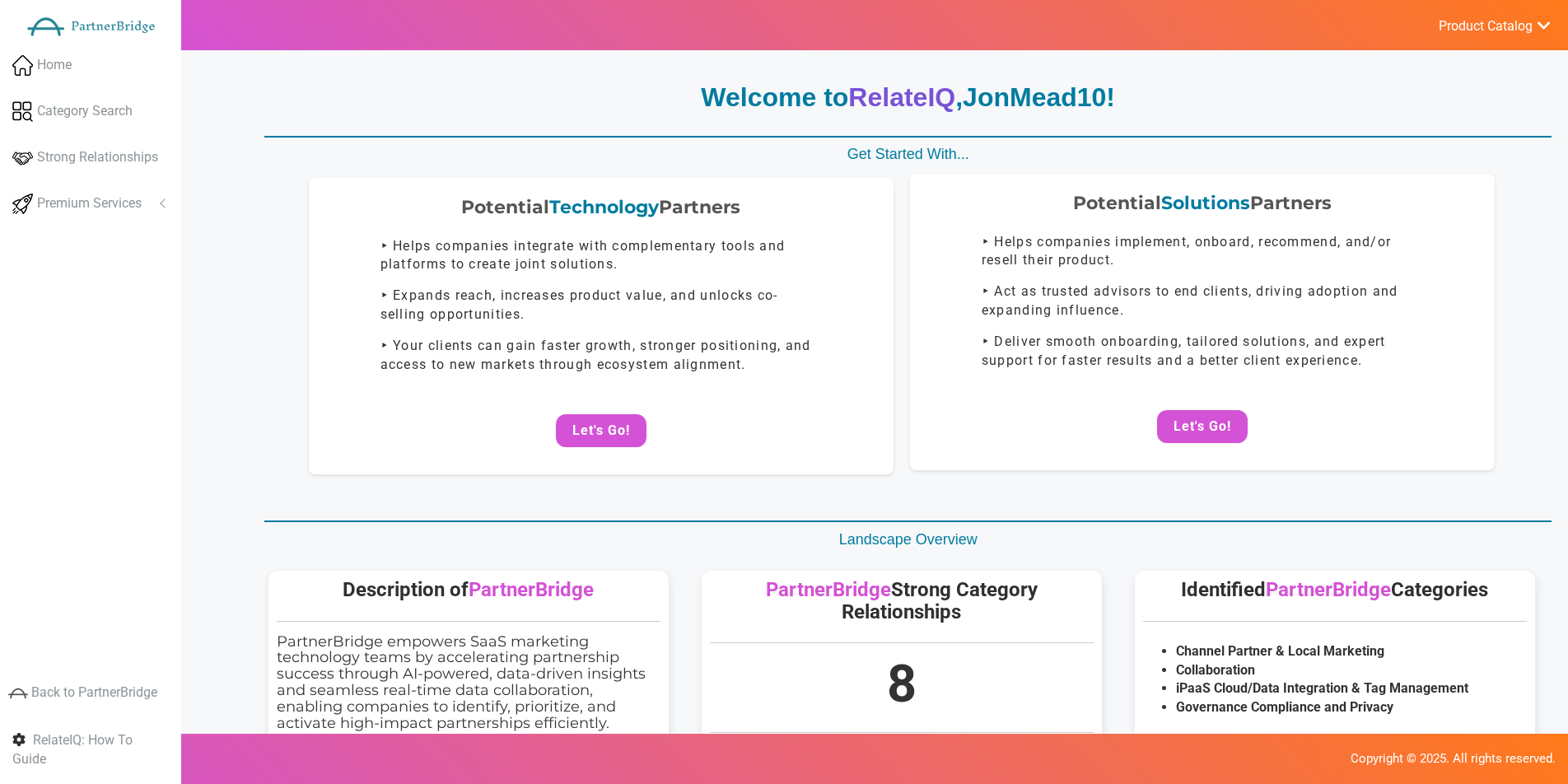
click at [909, 436] on div "Potential Technology Partners ‣ Helps companies integrate with complementary to…" at bounding box center [902, 326] width 1300 height 296
click at [1496, 32] on span "Product Catalog" at bounding box center [1486, 27] width 94 height 17
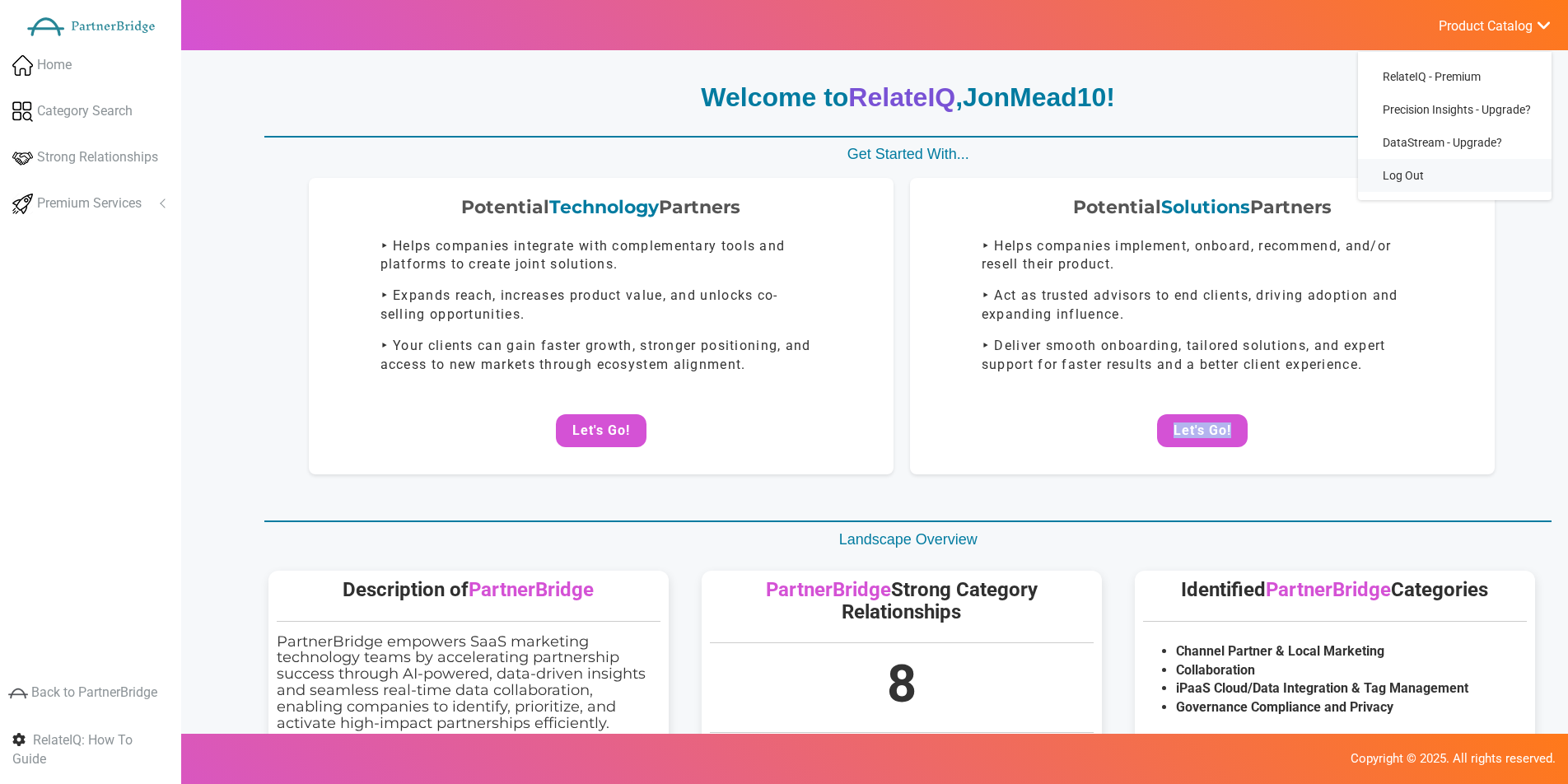
click at [1414, 171] on link "Log Out" at bounding box center [1455, 176] width 194 height 33
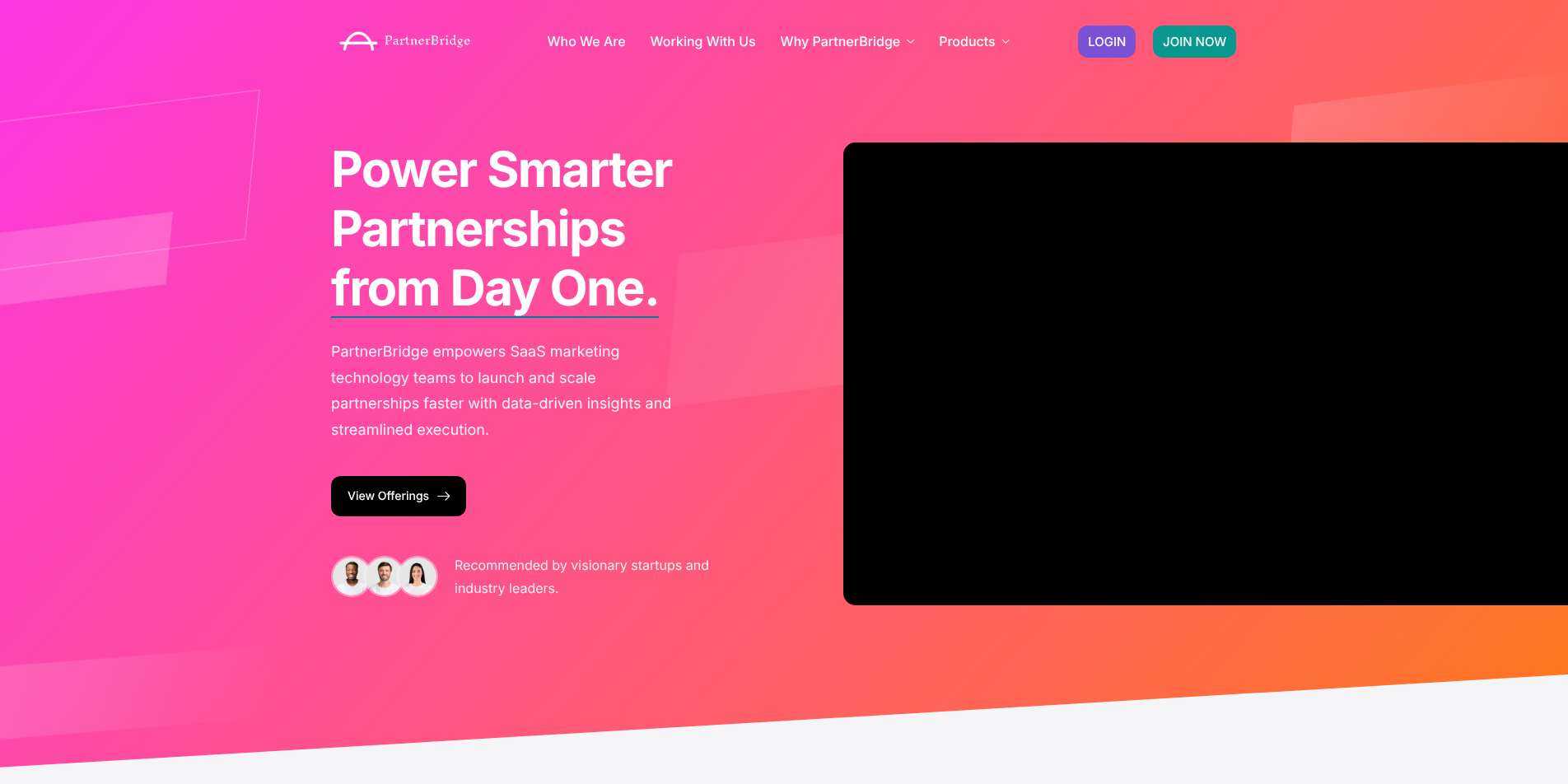
click at [1230, 38] on link "JOIN NOW" at bounding box center [1194, 42] width 83 height 32
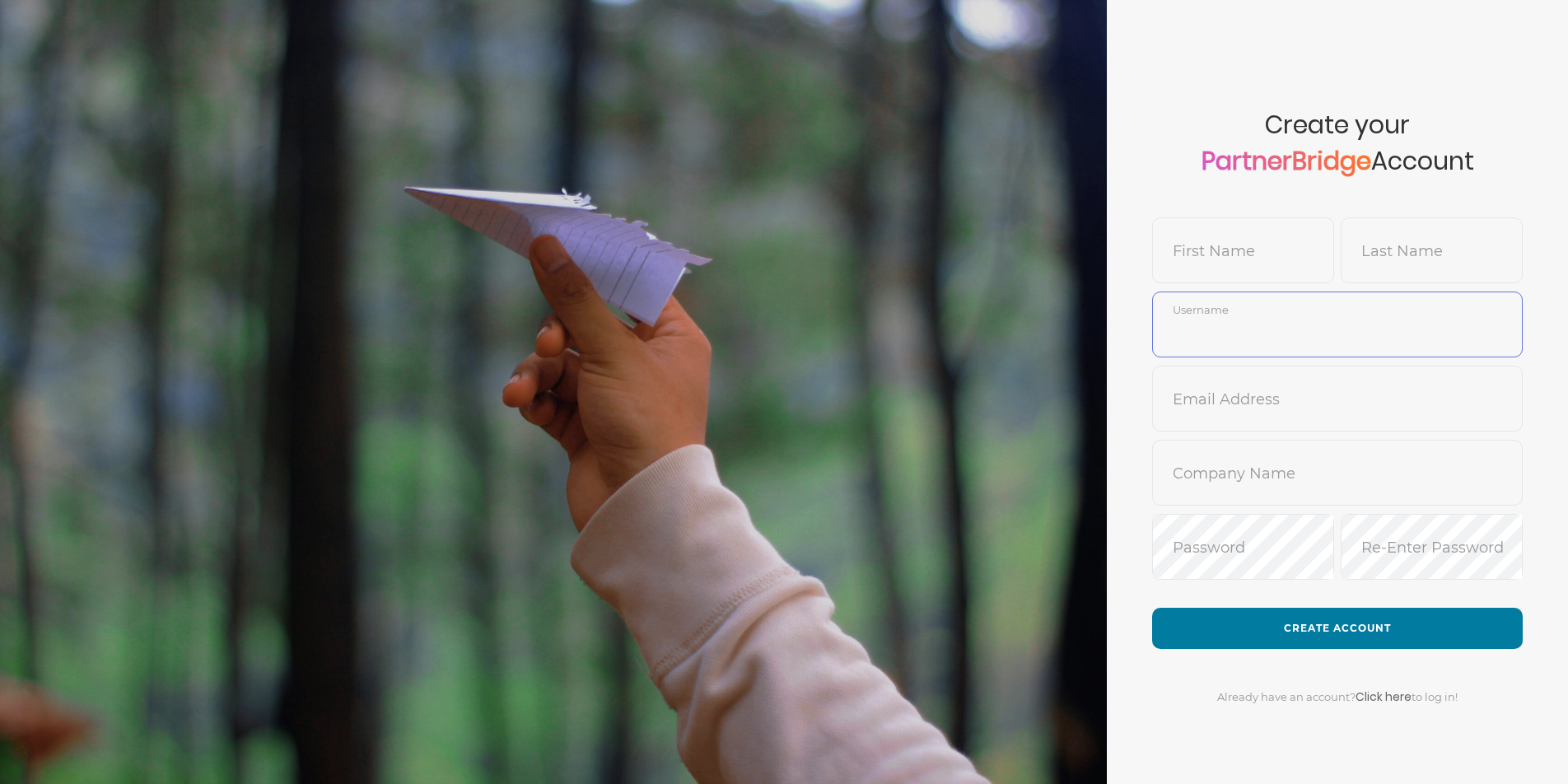
type input "JonMead10"
click at [1278, 243] on input "text" at bounding box center [1243, 262] width 181 height 39
type input "Jon"
type input "SmokeTest"
type input "JonMead11"
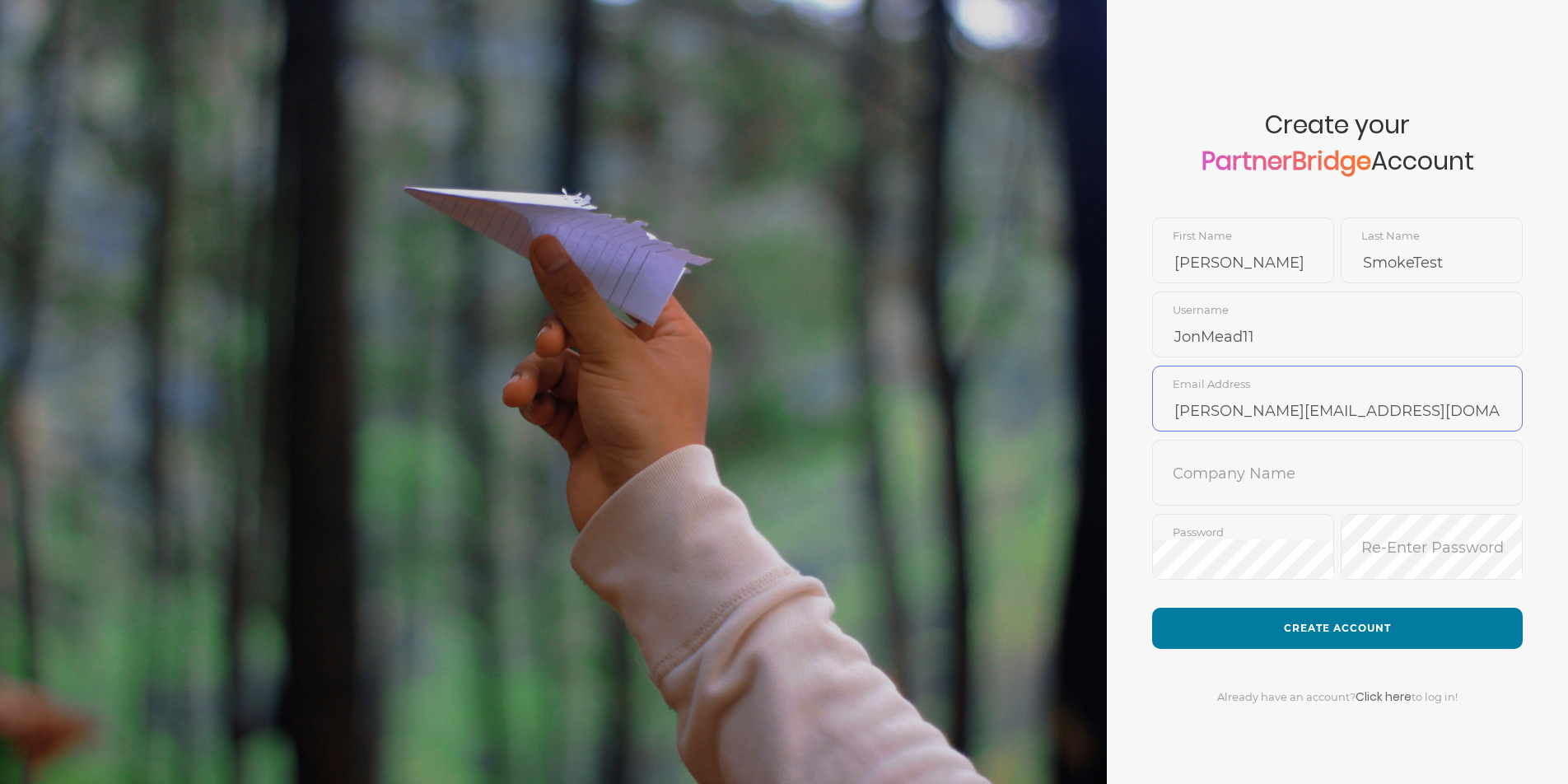
type input "jon@partnerbridge.io"
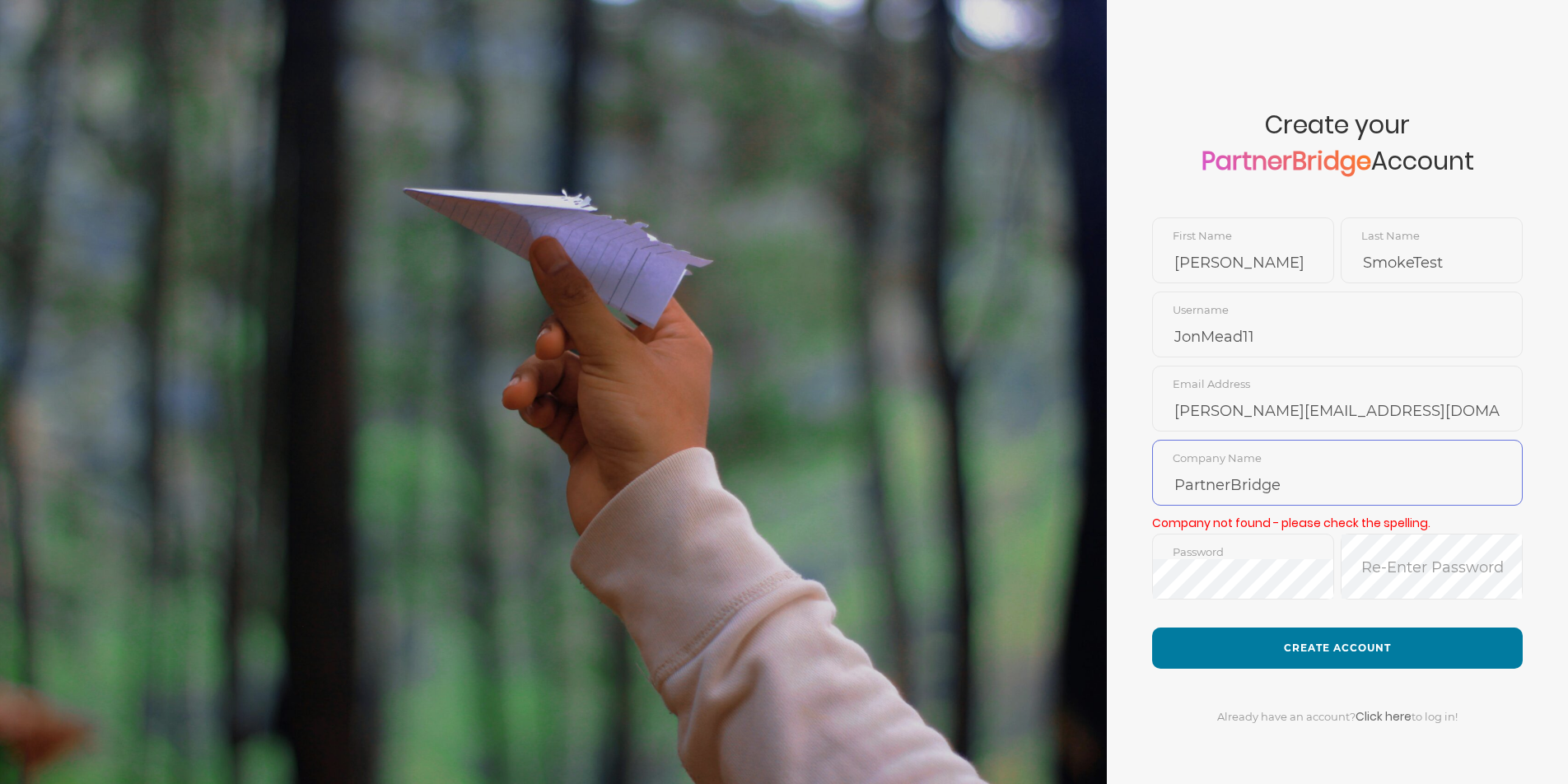
type input "PartnerBridge"
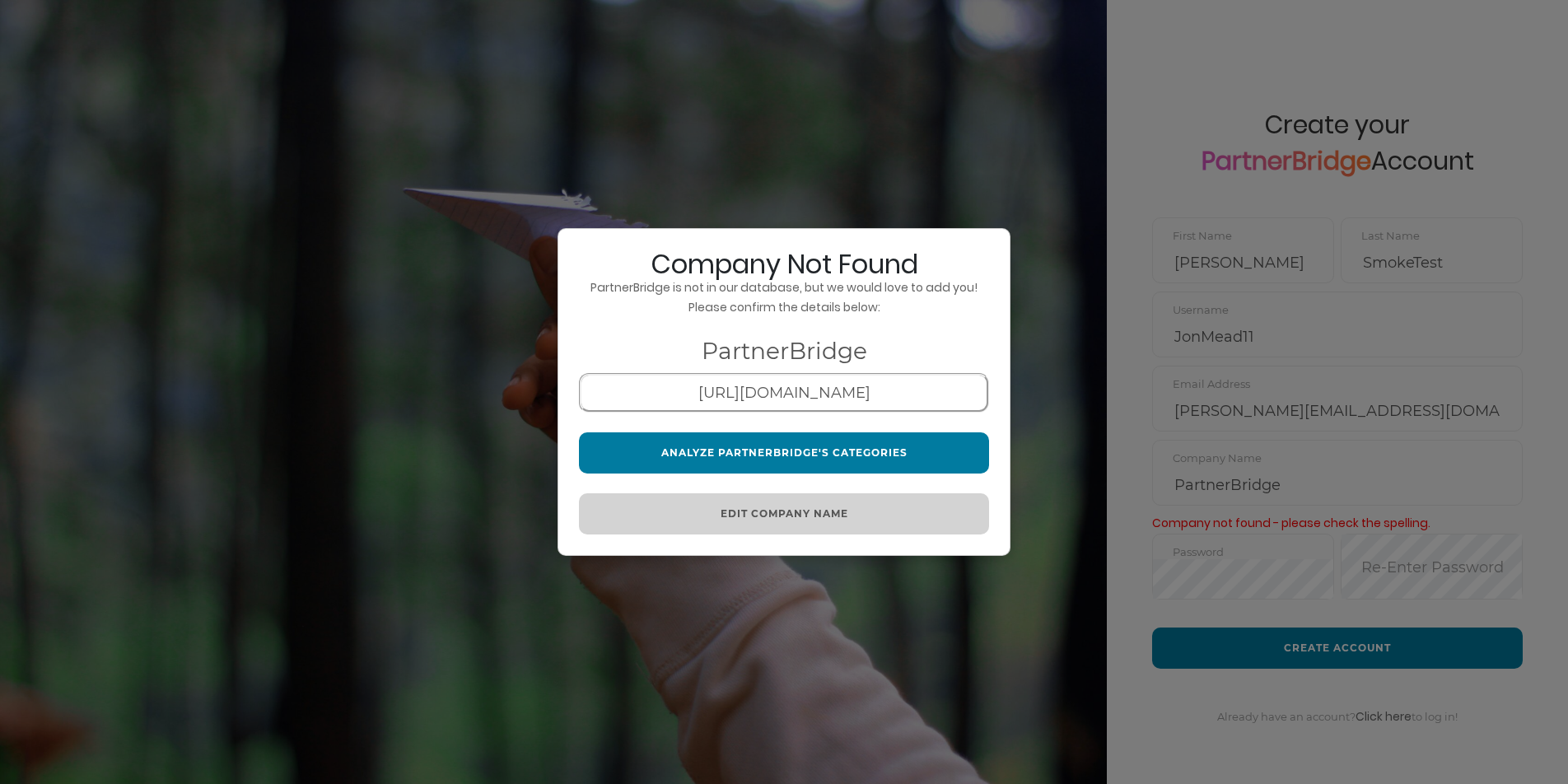
click at [857, 461] on button "Analyze PartnerBridge's Categories" at bounding box center [784, 453] width 410 height 41
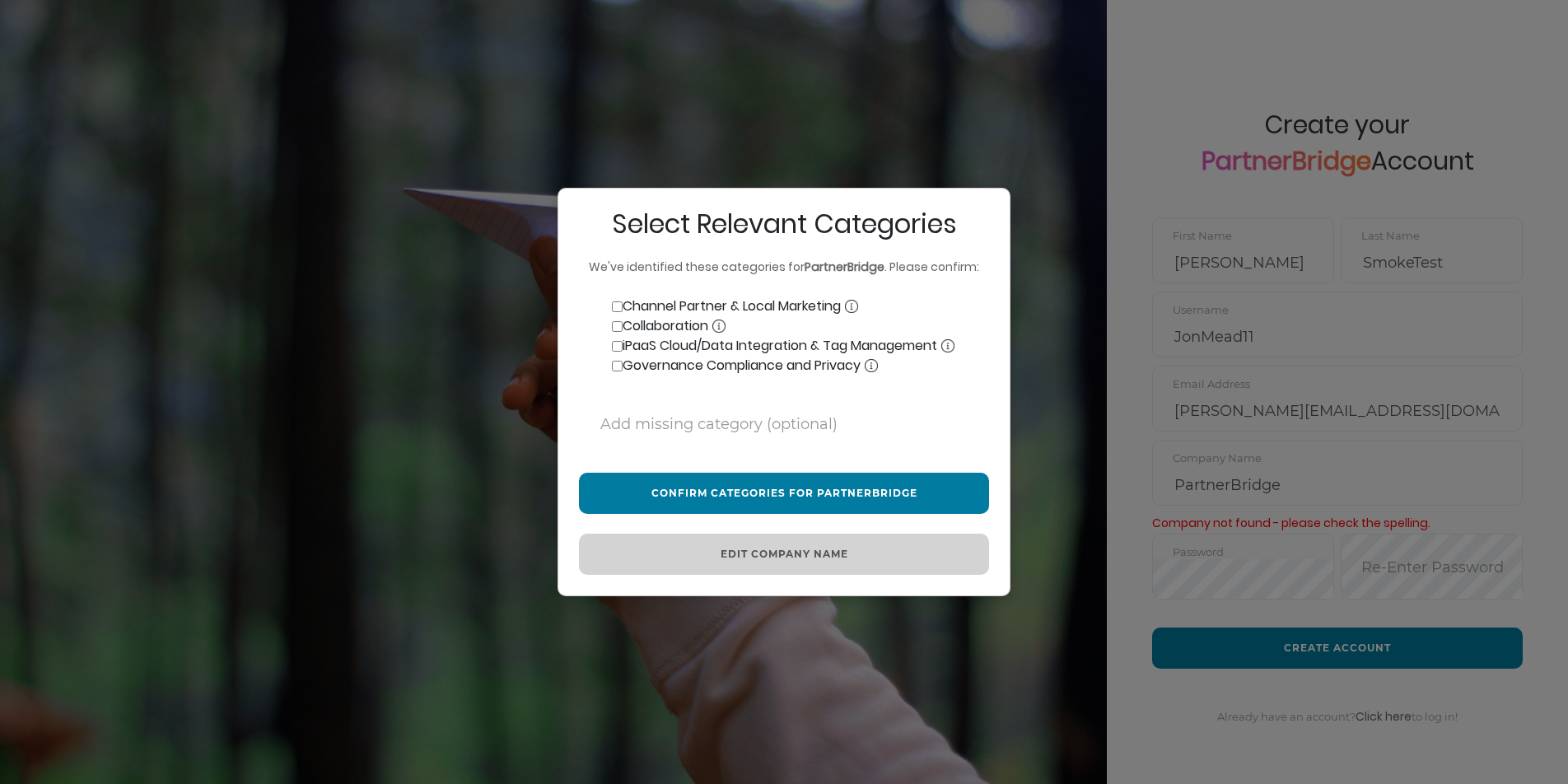
click at [618, 306] on input "Channel Partner & Local Marketing" at bounding box center [617, 306] width 11 height 11
checkbox input "true"
drag, startPoint x: 616, startPoint y: 325, endPoint x: 618, endPoint y: 333, distance: 8.2
click at [617, 325] on input "Collaboration" at bounding box center [617, 326] width 11 height 11
checkbox input "true"
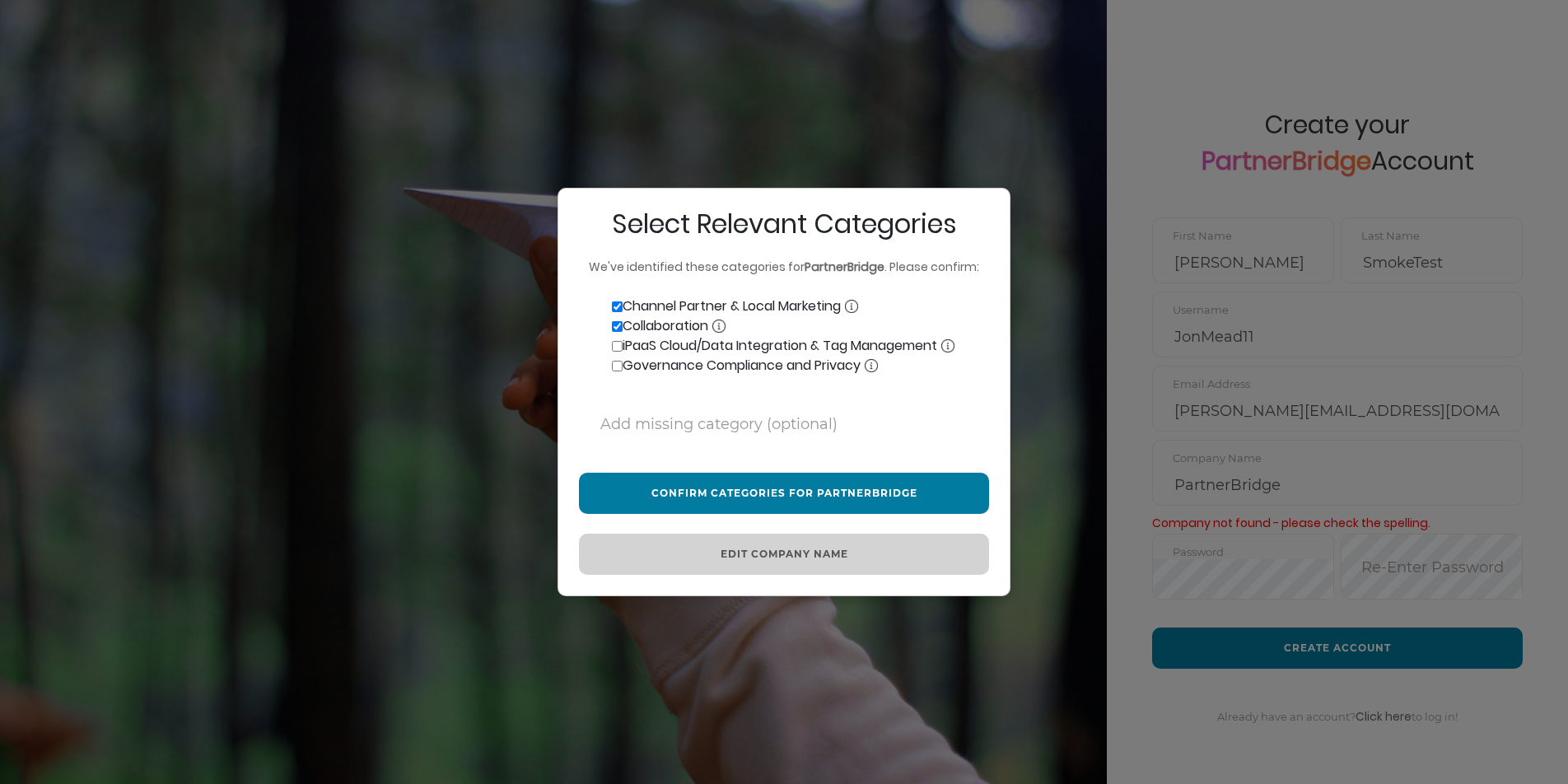
click at [617, 339] on label "iPaaS Cloud/Data Integration & Tag Management" at bounding box center [767, 346] width 375 height 20
click at [617, 341] on input "iPaaS Cloud/Data Integration & Tag Management" at bounding box center [617, 346] width 11 height 11
checkbox input "true"
click at [617, 361] on input "Governance Compliance and Privacy" at bounding box center [617, 365] width 11 height 11
checkbox input "true"
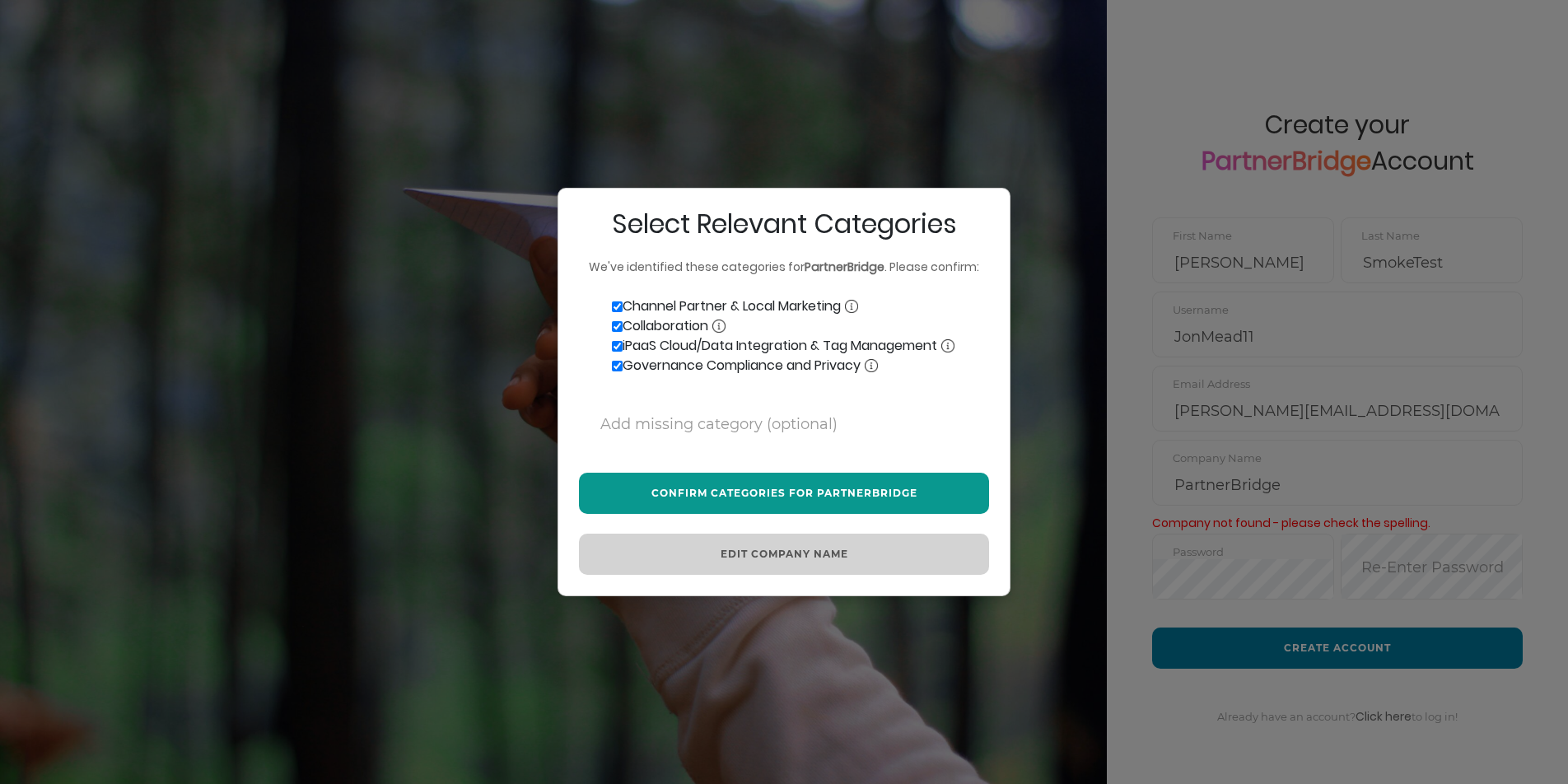
click at [769, 479] on button "Confirm Categories for PartnerBridge" at bounding box center [784, 493] width 410 height 41
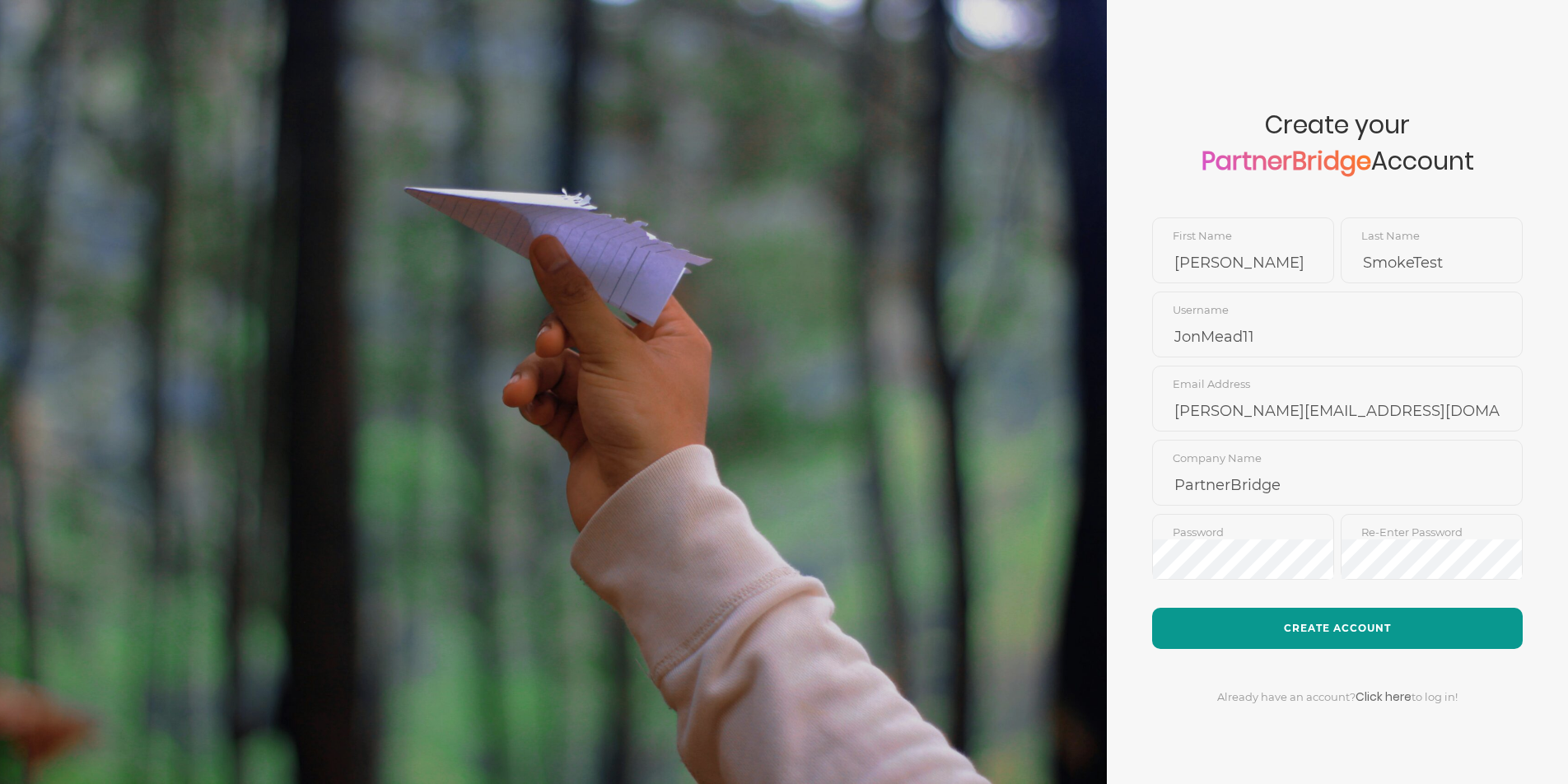
click at [1327, 618] on button "Create Account" at bounding box center [1337, 628] width 370 height 41
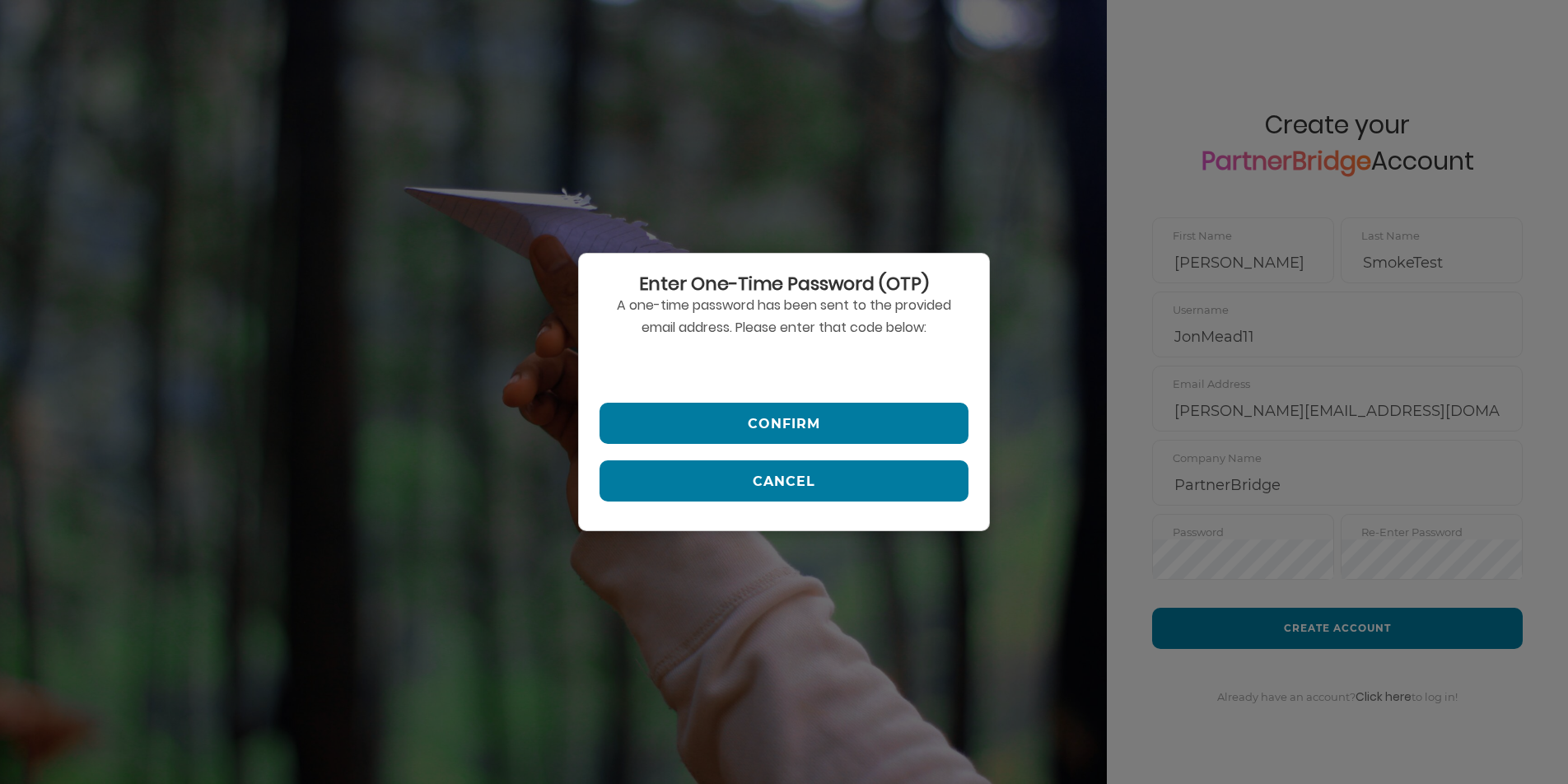
click at [690, 368] on input "text" at bounding box center [783, 366] width 369 height 39
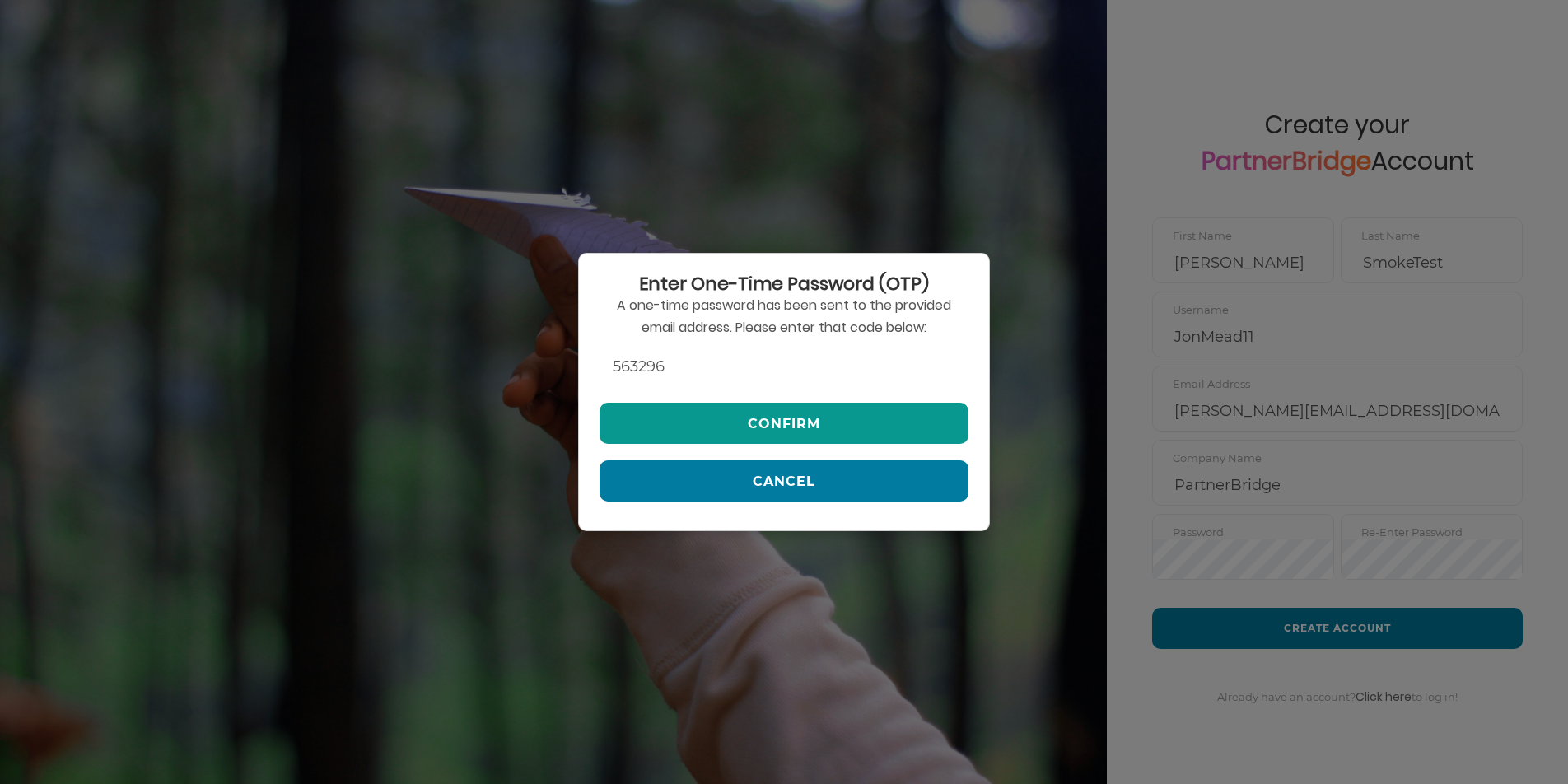
type input "563296"
click at [841, 421] on button "Confirm" at bounding box center [783, 423] width 369 height 41
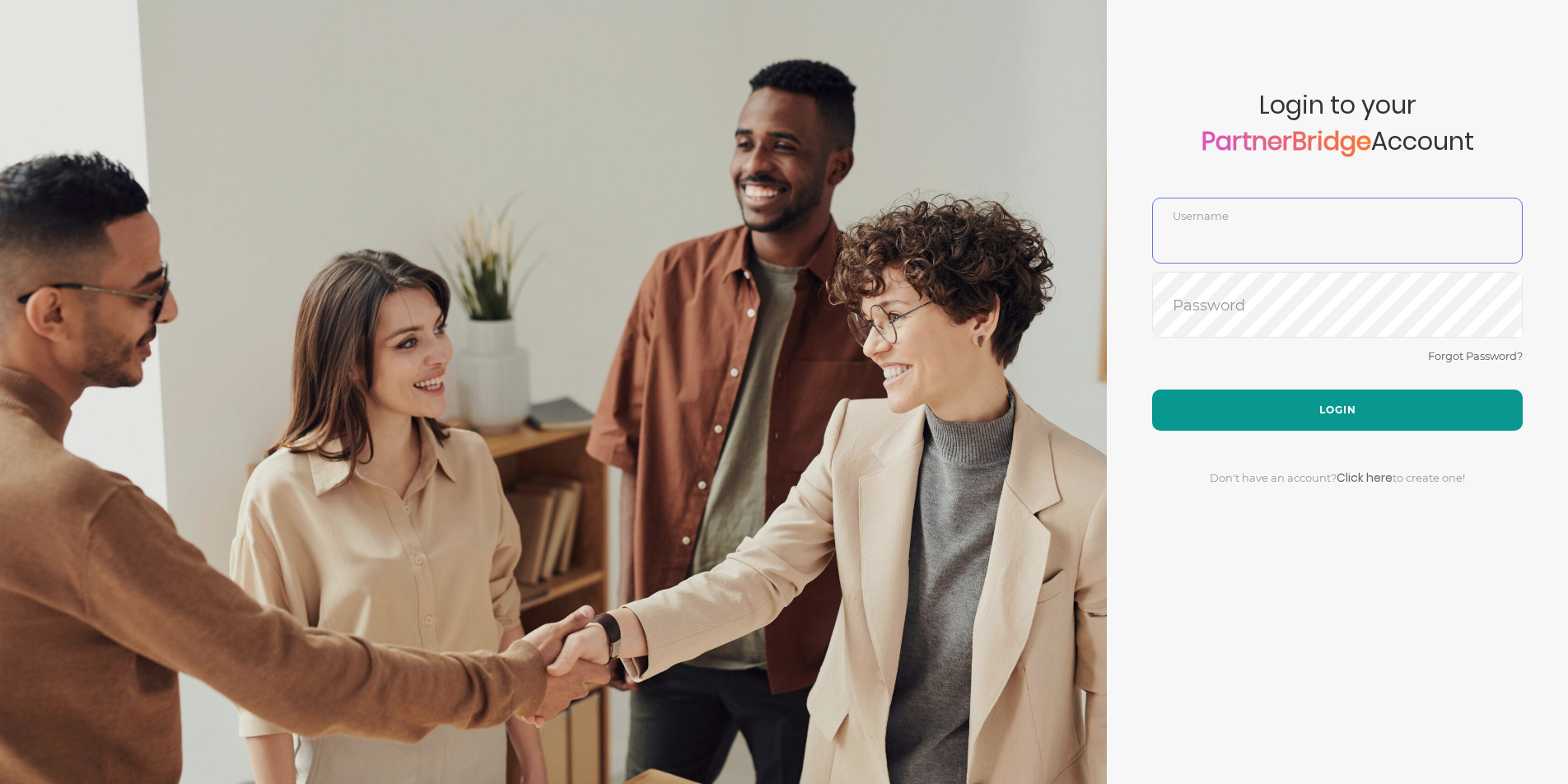
type input "JonMead11"
click at [1300, 400] on button "Login" at bounding box center [1337, 409] width 370 height 41
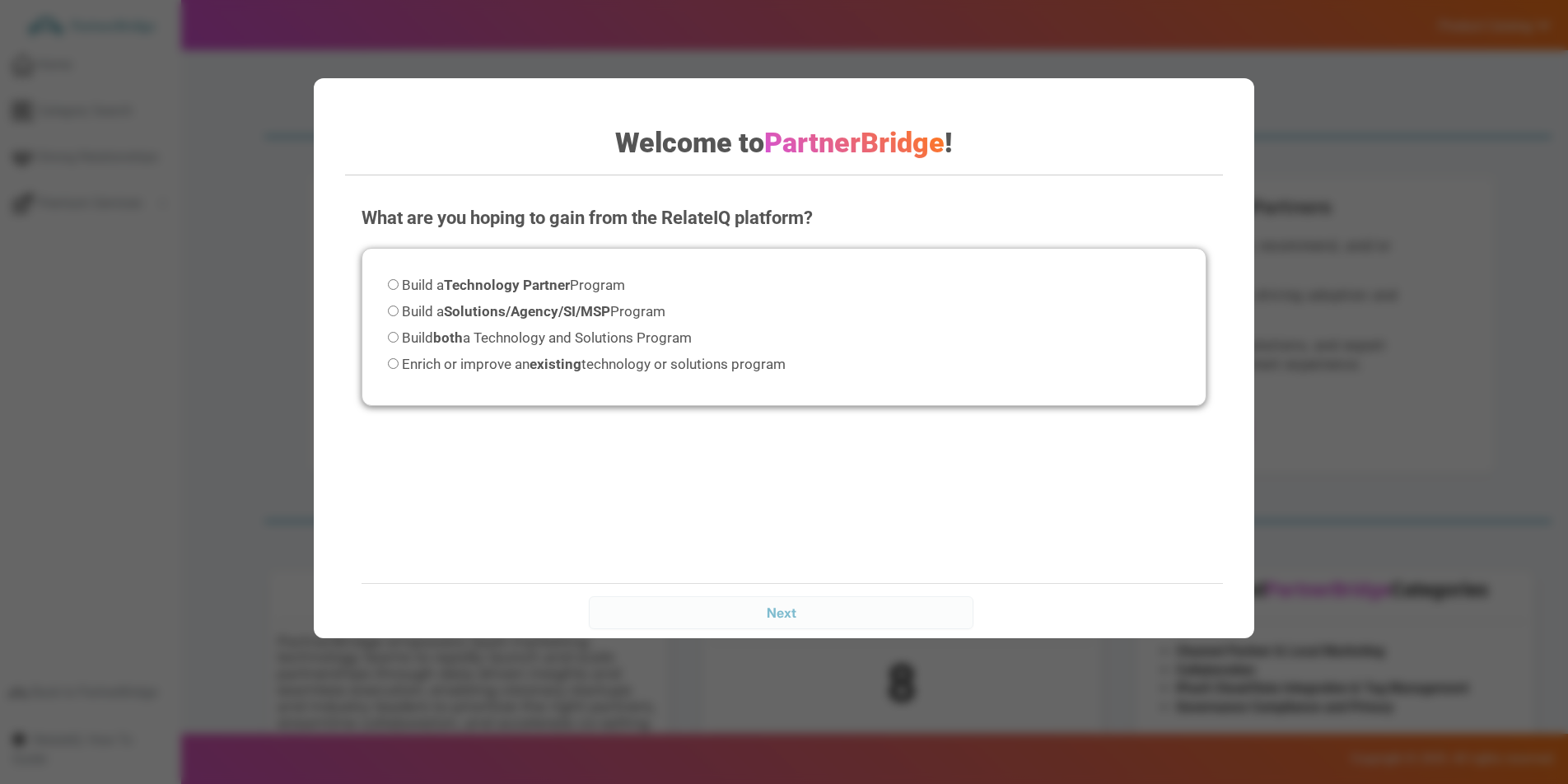
click at [436, 317] on span "Build a Solutions/Agency/SI/MSP Program" at bounding box center [533, 311] width 264 height 17
click at [399, 316] on input "Build a Solutions/Agency/SI/MSP Program" at bounding box center [393, 310] width 11 height 11
radio input "true"
click at [773, 602] on input "Next" at bounding box center [781, 613] width 384 height 33
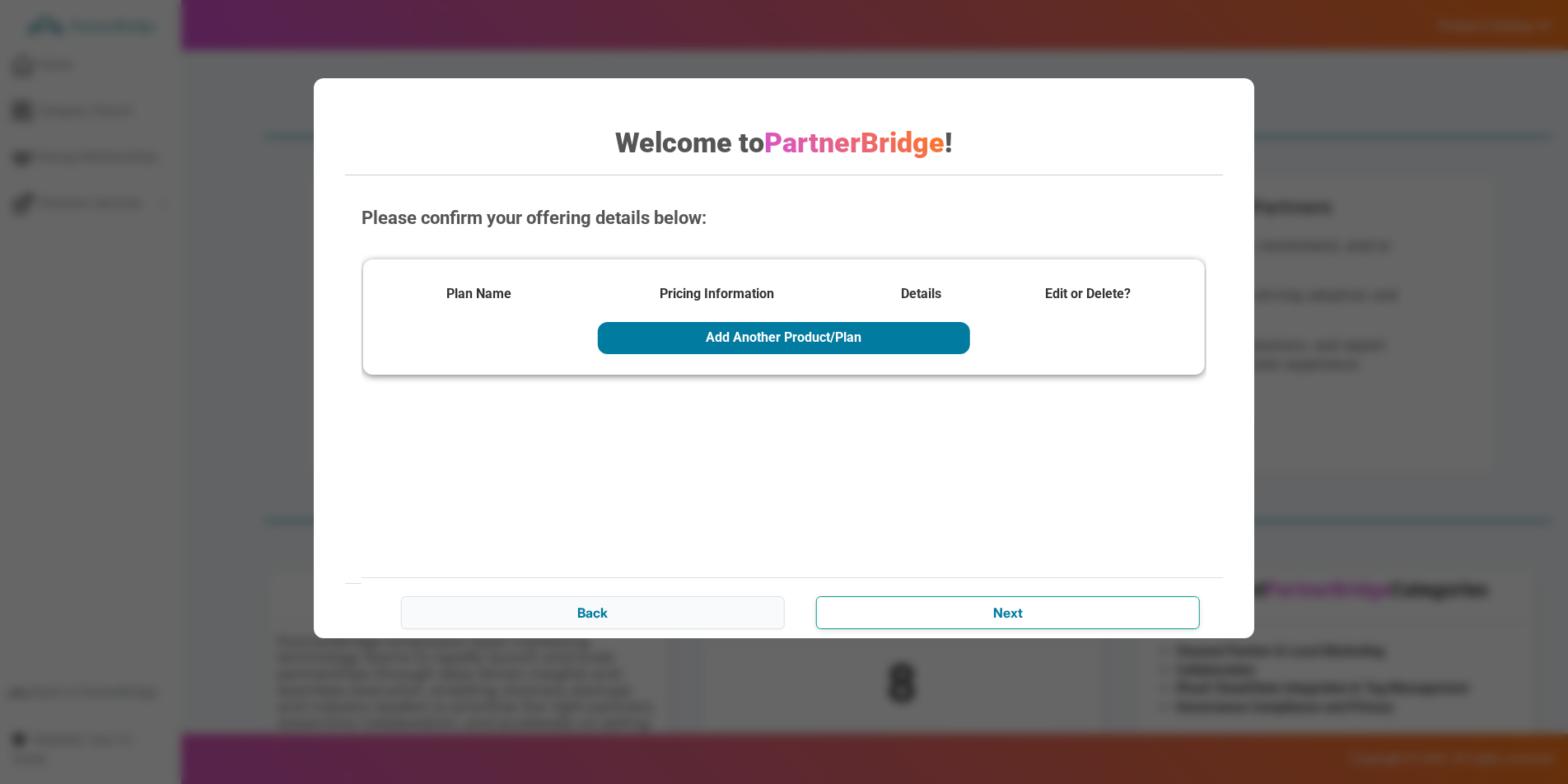
click at [1021, 622] on input "Next" at bounding box center [1008, 613] width 384 height 33
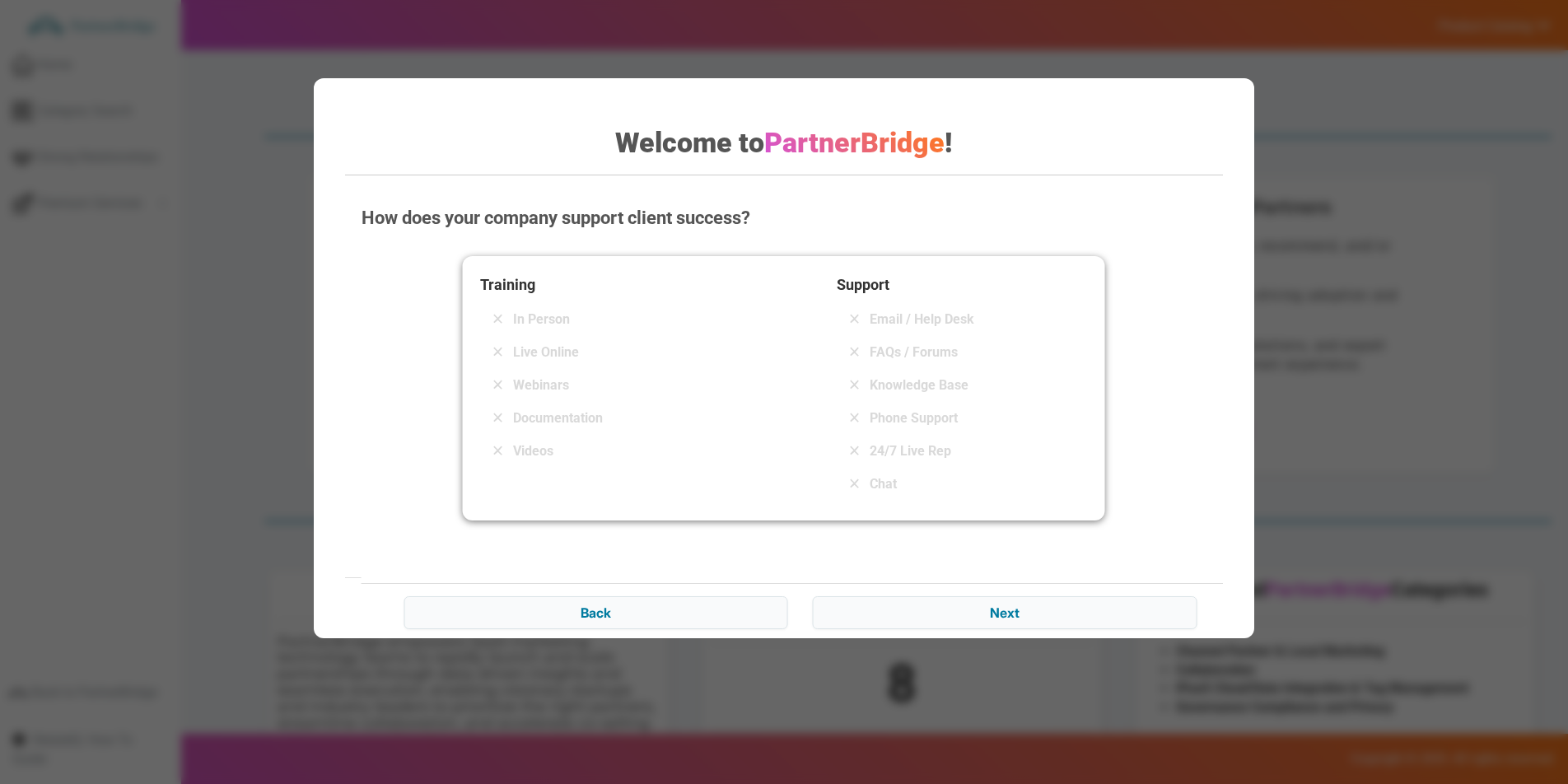
click at [578, 399] on div "Training In Person Live Online Webinars Documentation Videos" at bounding box center [606, 389] width 251 height 231
drag, startPoint x: 579, startPoint y: 407, endPoint x: 575, endPoint y: 367, distance: 40.2
click at [579, 407] on div "Documentation" at bounding box center [606, 419] width 251 height 27
click at [569, 373] on div "Webinars" at bounding box center [606, 385] width 251 height 27
click at [874, 314] on span "Email / Help Desk" at bounding box center [922, 320] width 105 height 20
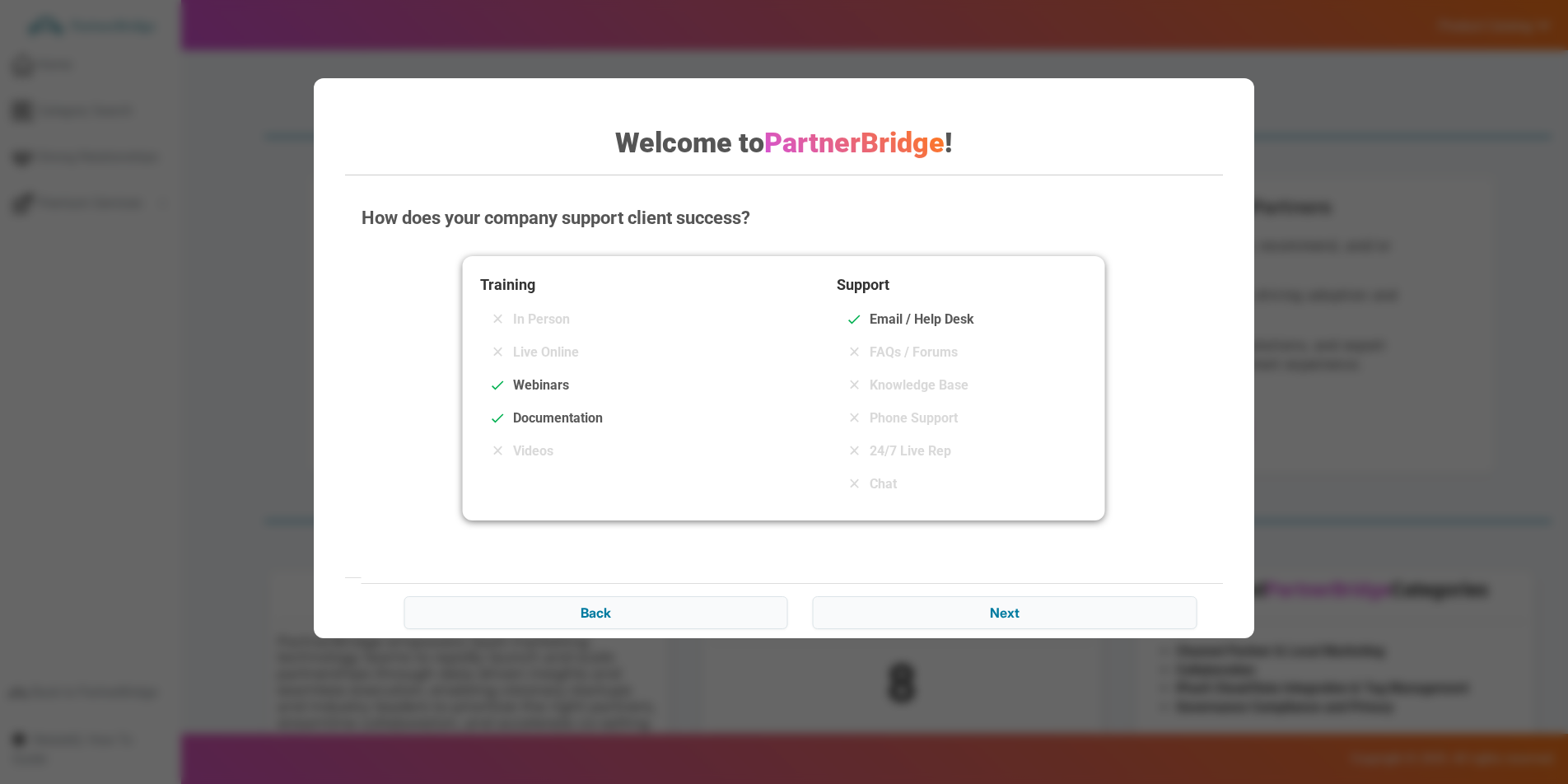
click at [882, 335] on div "Support Email / Help Desk FAQs / Forums Knowledge Base Phone Support 24/7 Live …" at bounding box center [962, 389] width 251 height 231
click at [888, 345] on span "FAQs / Forums" at bounding box center [914, 353] width 88 height 20
click at [909, 414] on span "Phone Support" at bounding box center [914, 419] width 88 height 20
click at [913, 377] on span "Knowledge Base" at bounding box center [919, 385] width 99 height 20
click at [909, 413] on span "Phone Support" at bounding box center [914, 419] width 88 height 20
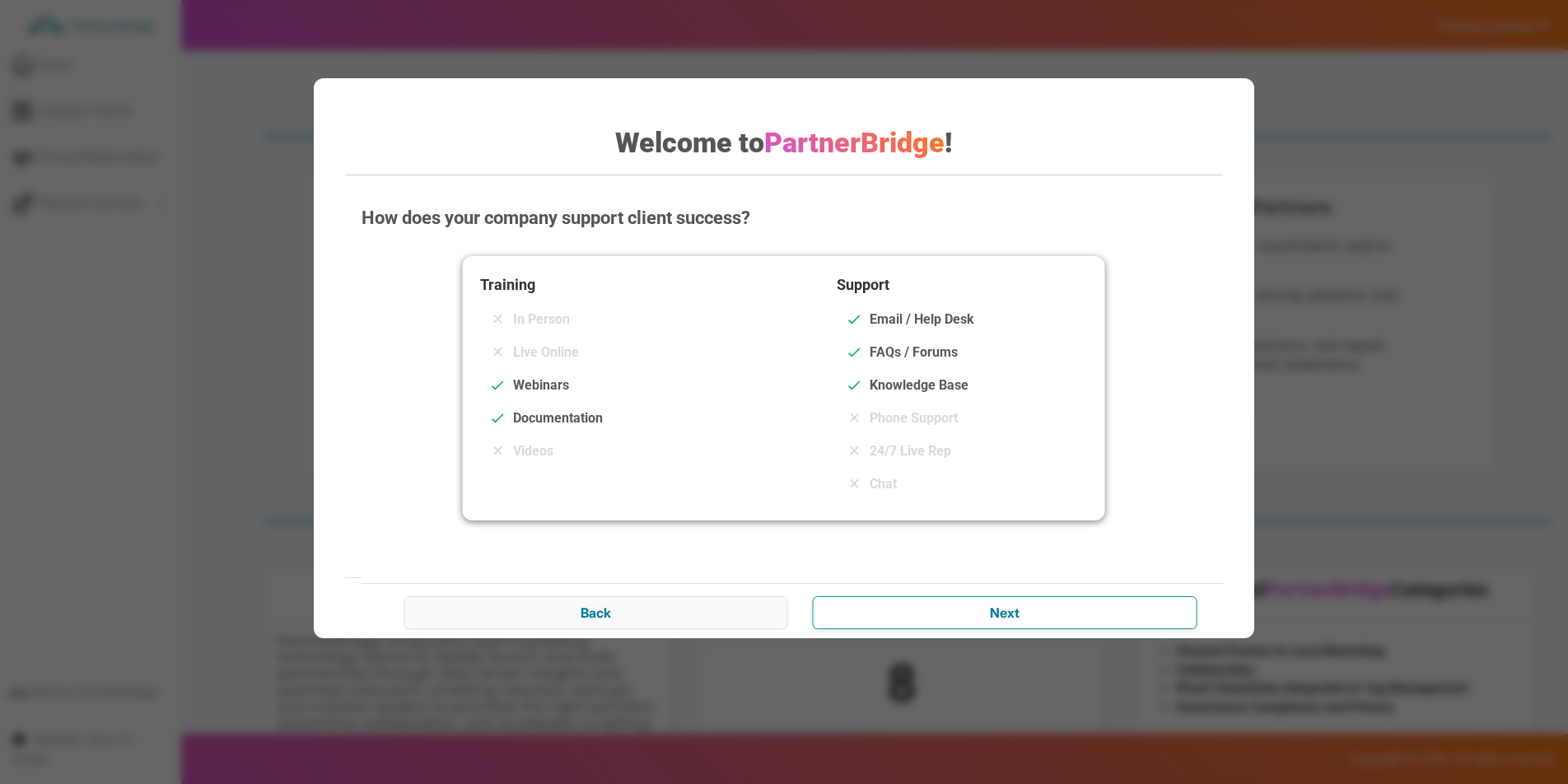
click at [1000, 616] on input "Next" at bounding box center [1005, 613] width 384 height 33
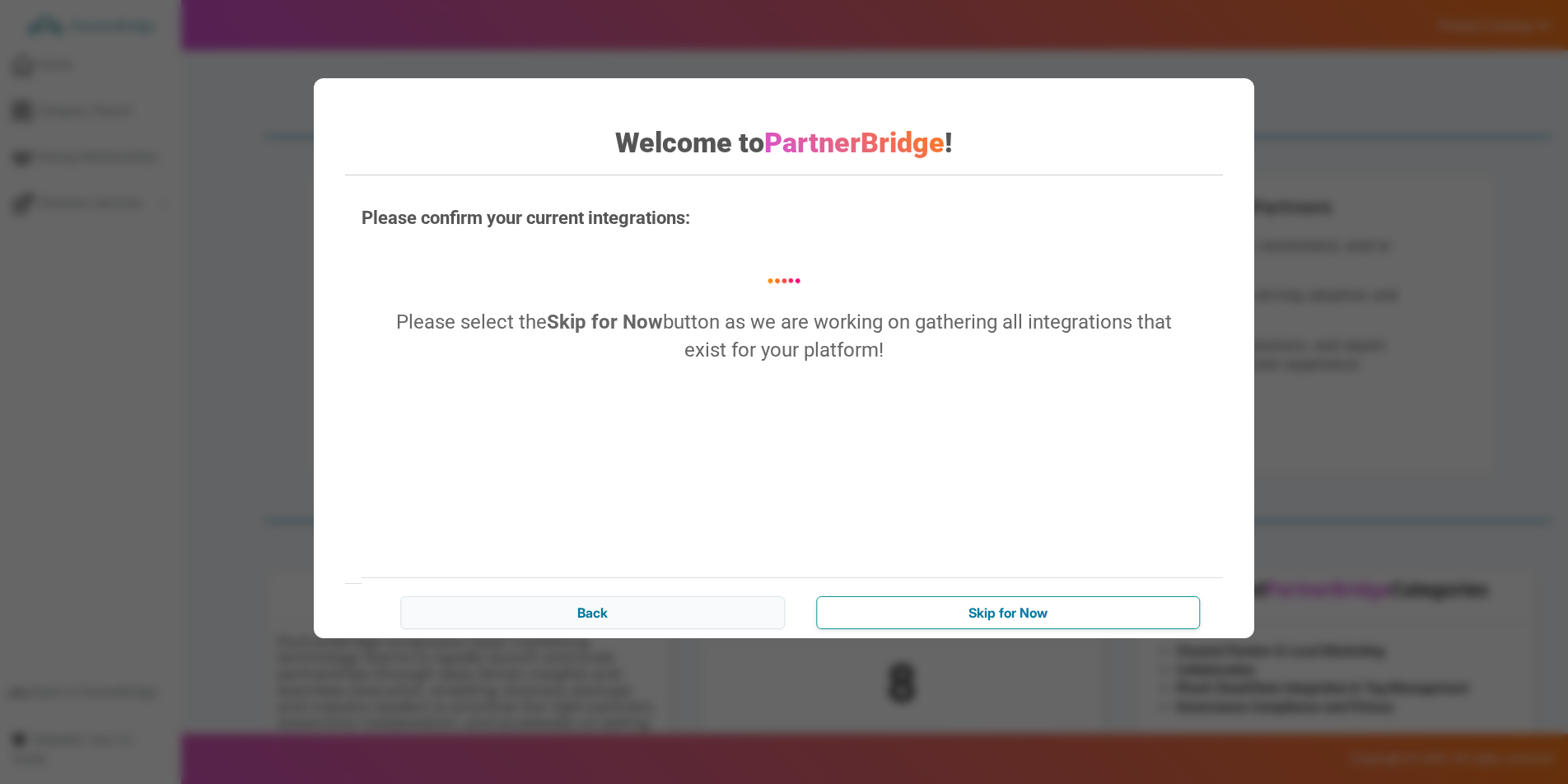
click at [965, 614] on input "Skip for Now" at bounding box center [1008, 613] width 384 height 33
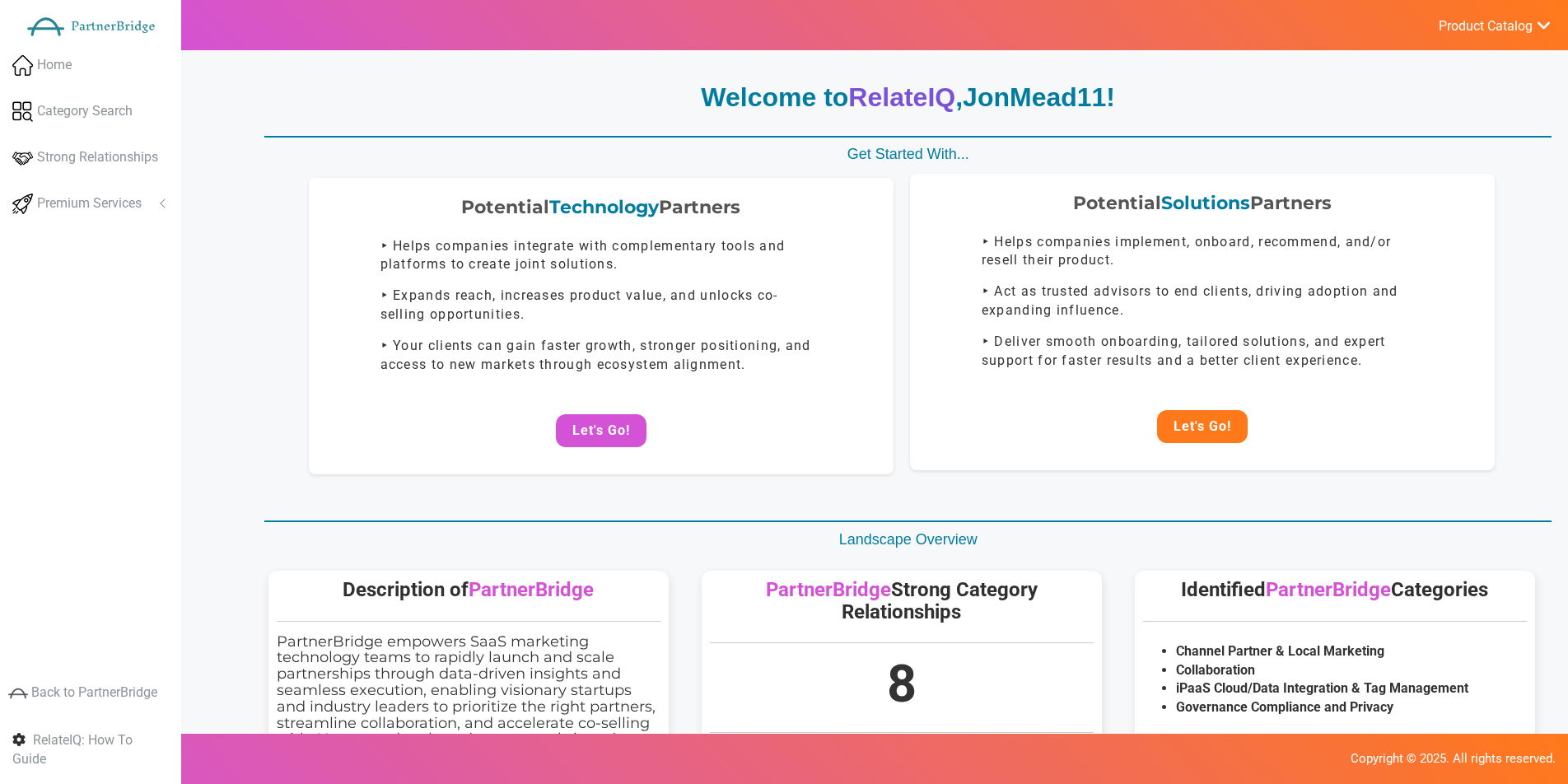
click at [1188, 419] on button "Let's Go!" at bounding box center [1202, 427] width 91 height 33
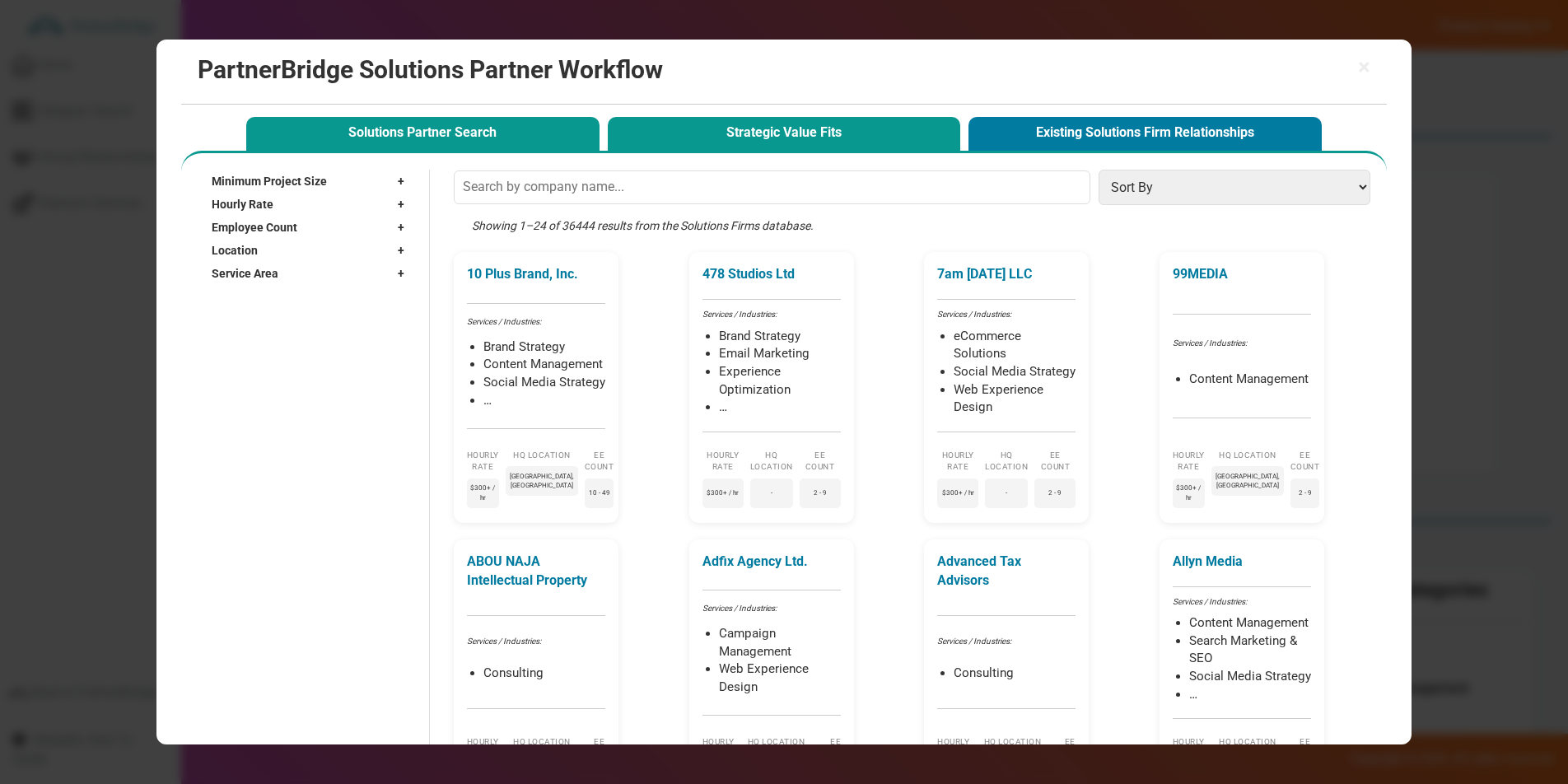
click at [907, 148] on button "Strategic Value Fits" at bounding box center [784, 134] width 354 height 34
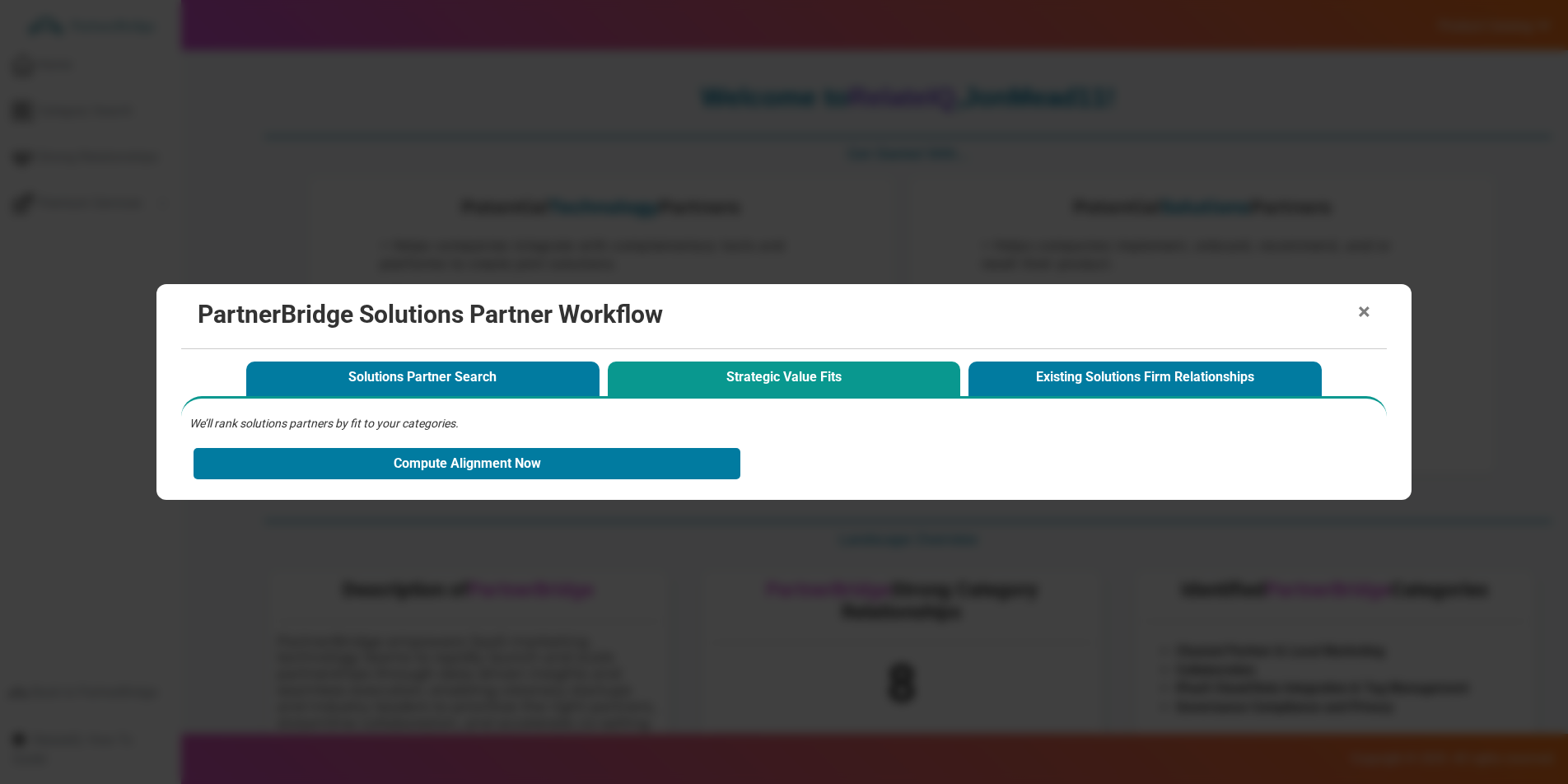
click at [1363, 305] on span "×" at bounding box center [1364, 312] width 12 height 23
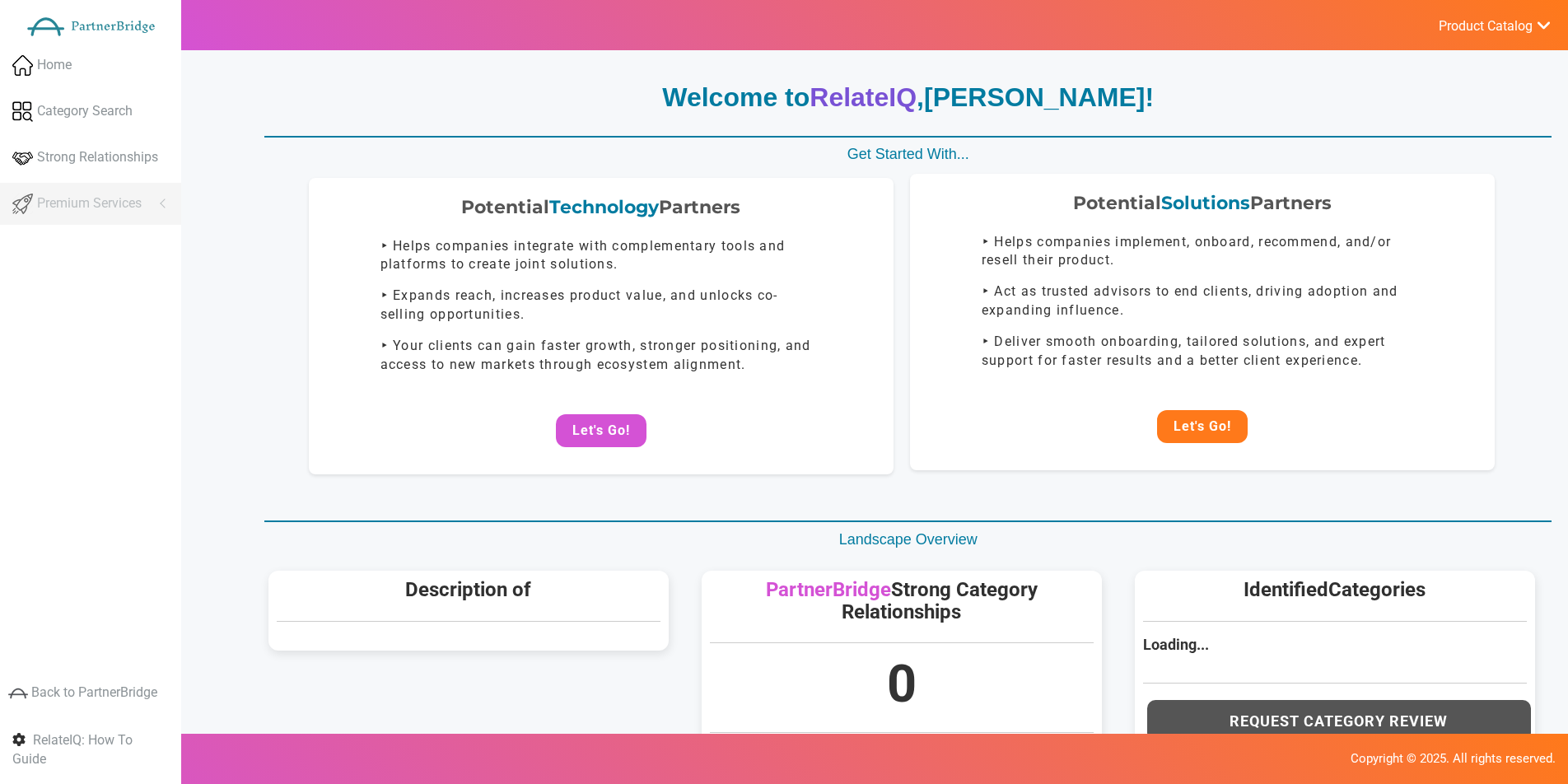
click at [1201, 420] on button "Let's Go!" at bounding box center [1202, 427] width 91 height 33
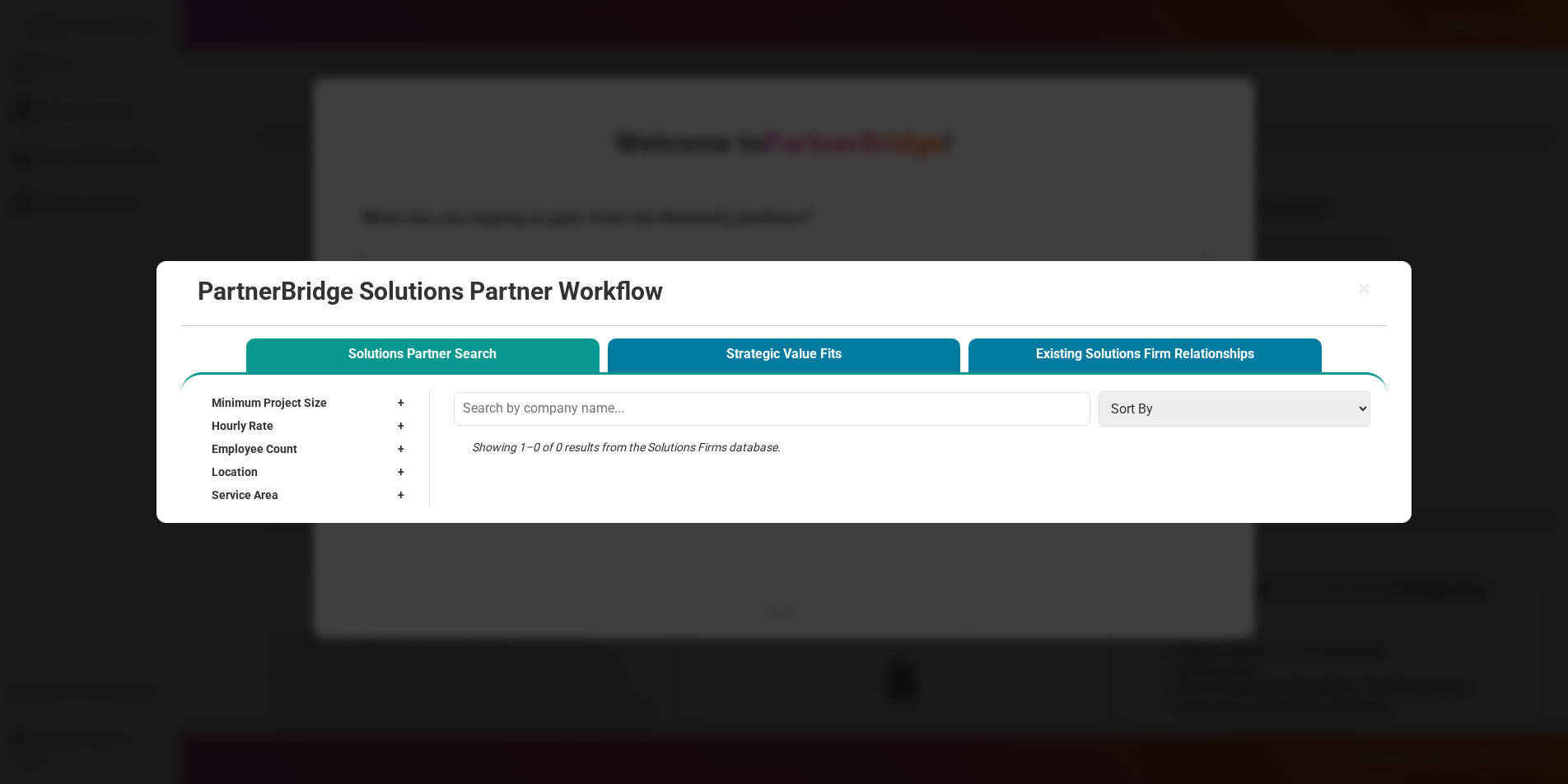
click at [825, 339] on button "Strategic Value Fits" at bounding box center [784, 355] width 354 height 34
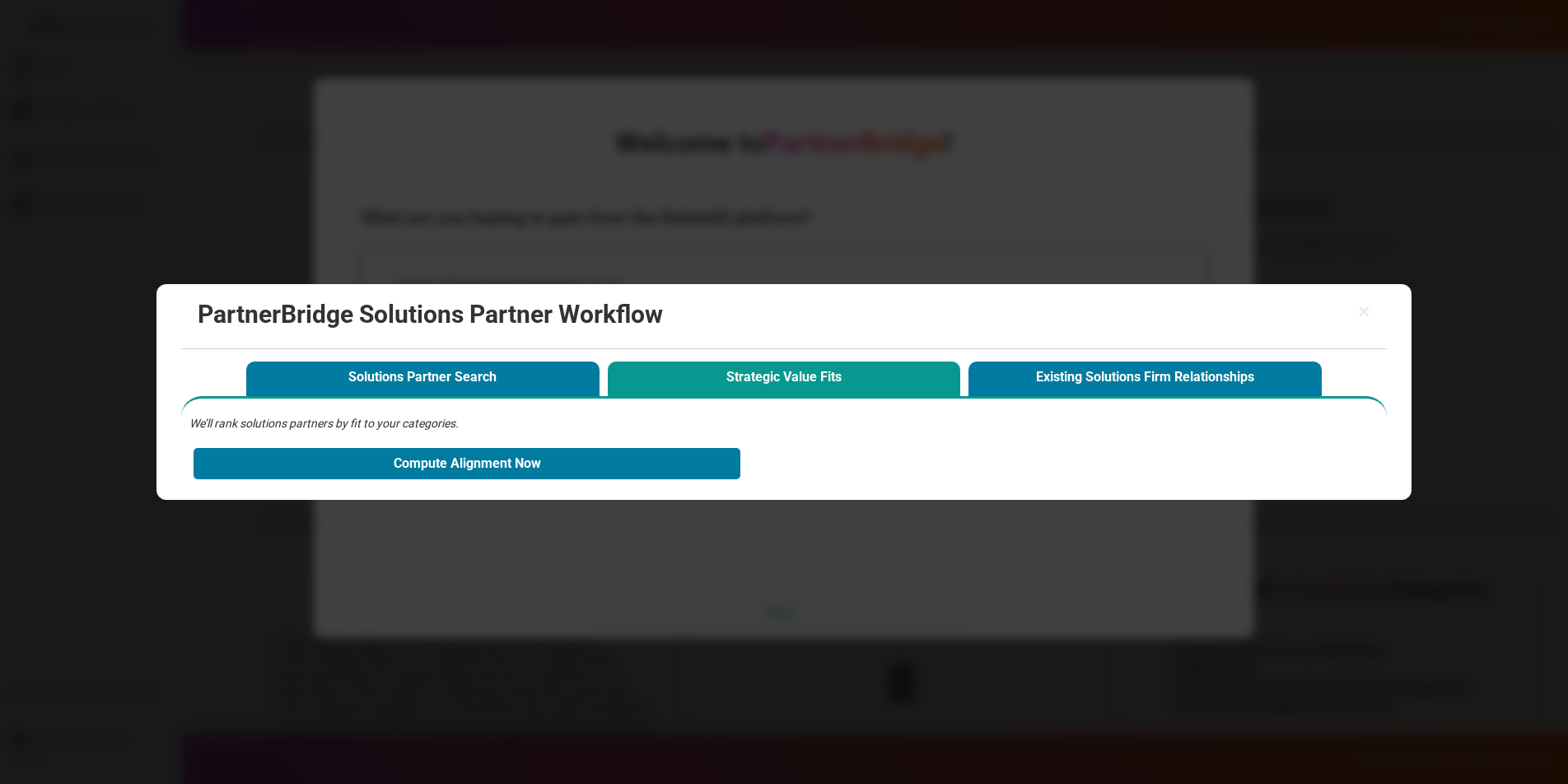
drag, startPoint x: 515, startPoint y: 348, endPoint x: 521, endPoint y: 357, distance: 10.8
click at [520, 355] on div "× PartnerBridge Solutions Partner Workflow Solutions Partner Search Strategic V…" at bounding box center [783, 391] width 1254 height 216
click at [521, 360] on div "Solutions Partner Search Strategic Value Fits Existing Solutions Firm Relations…" at bounding box center [784, 376] width 1084 height 38
click at [523, 374] on button "Solutions Partner Search" at bounding box center [423, 378] width 354 height 34
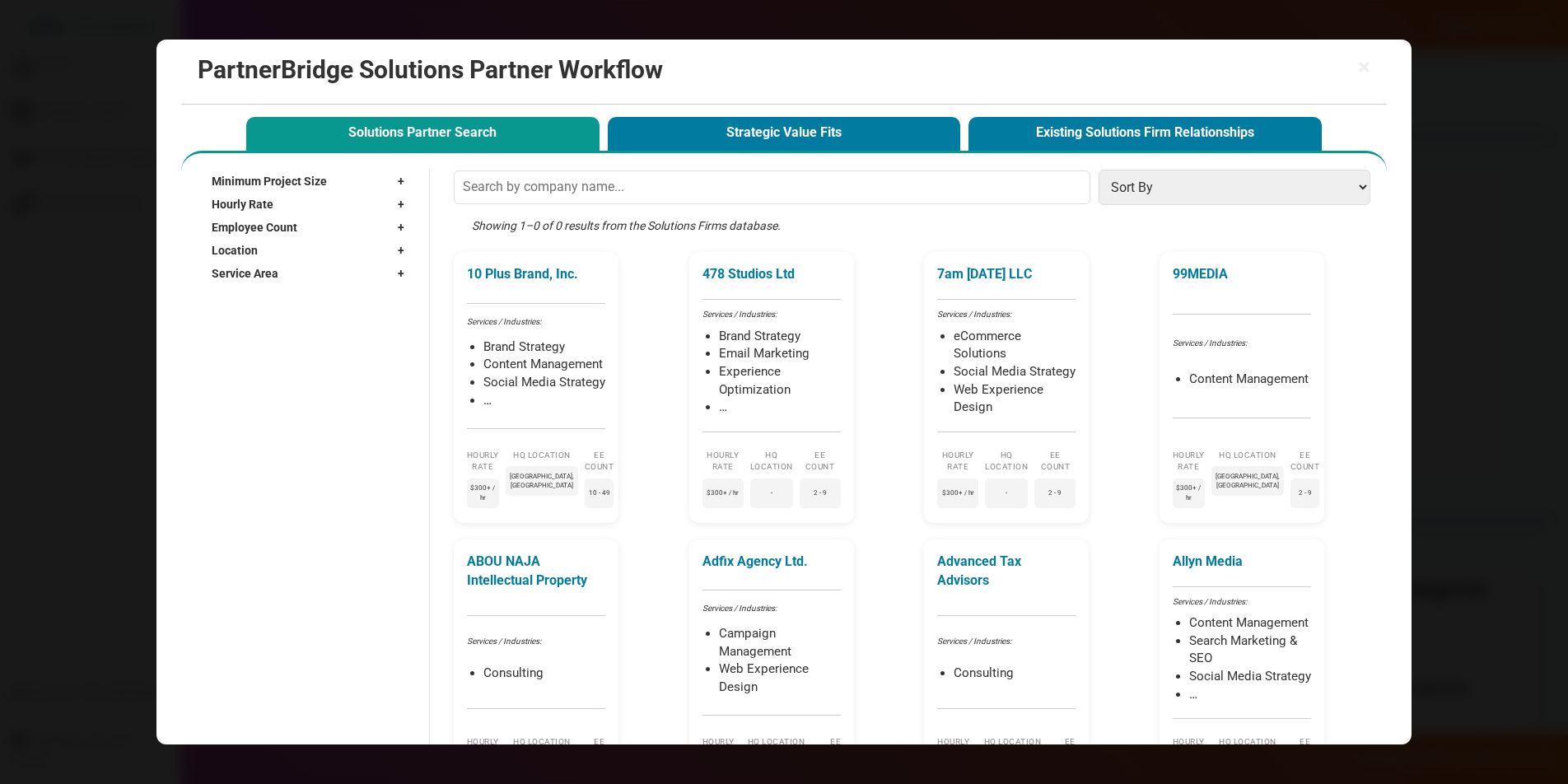
click at [645, 121] on button "Strategic Value Fits" at bounding box center [784, 134] width 354 height 34
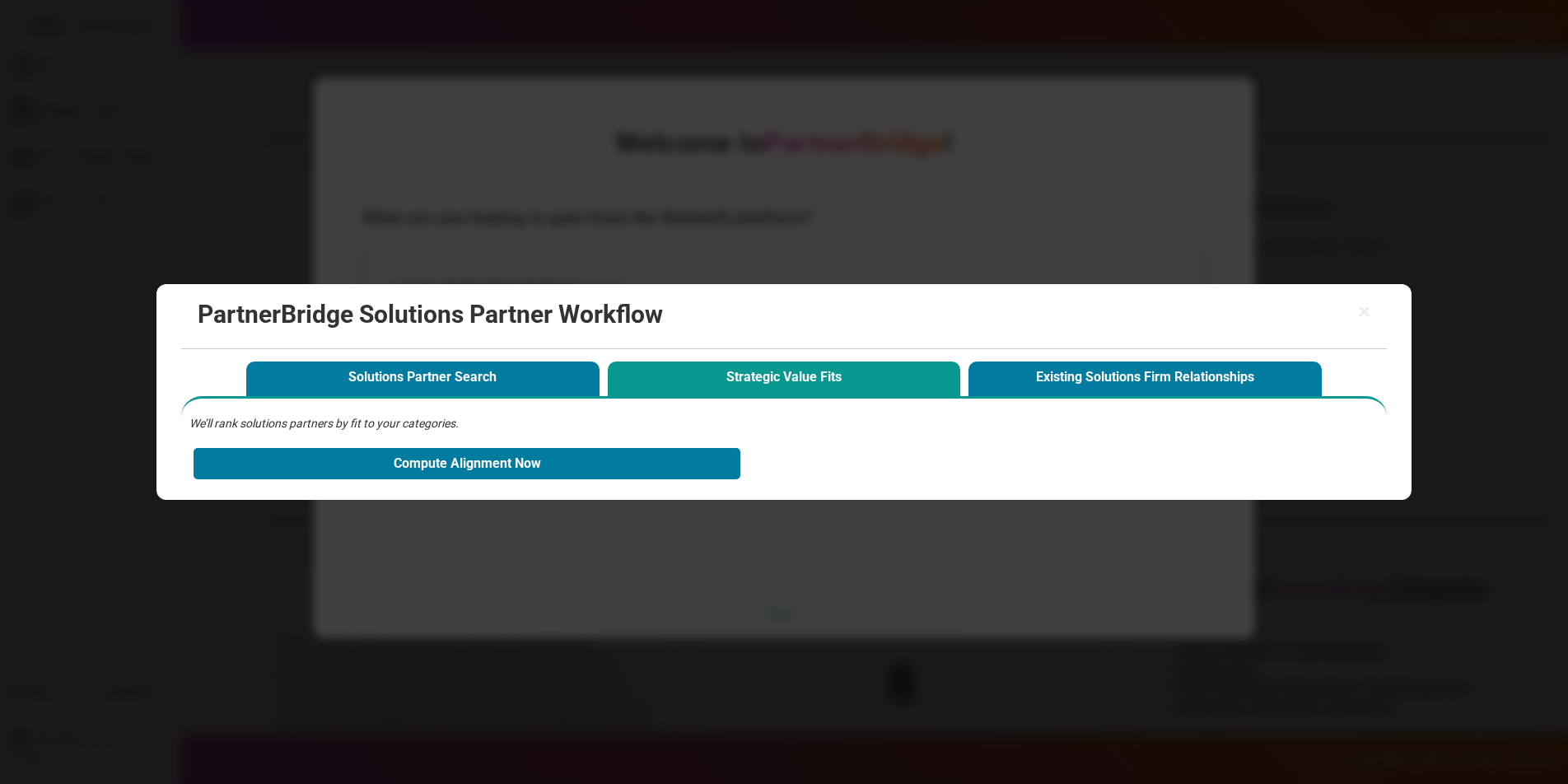
drag, startPoint x: 1383, startPoint y: 305, endPoint x: 1373, endPoint y: 308, distance: 10.4
click at [1383, 304] on div "× PartnerBridge Solutions Partner Workflow" at bounding box center [784, 316] width 1205 height 65
click at [1373, 308] on div "× PartnerBridge Solutions Partner Workflow" at bounding box center [784, 316] width 1205 height 65
click at [1367, 310] on span "×" at bounding box center [1364, 312] width 12 height 23
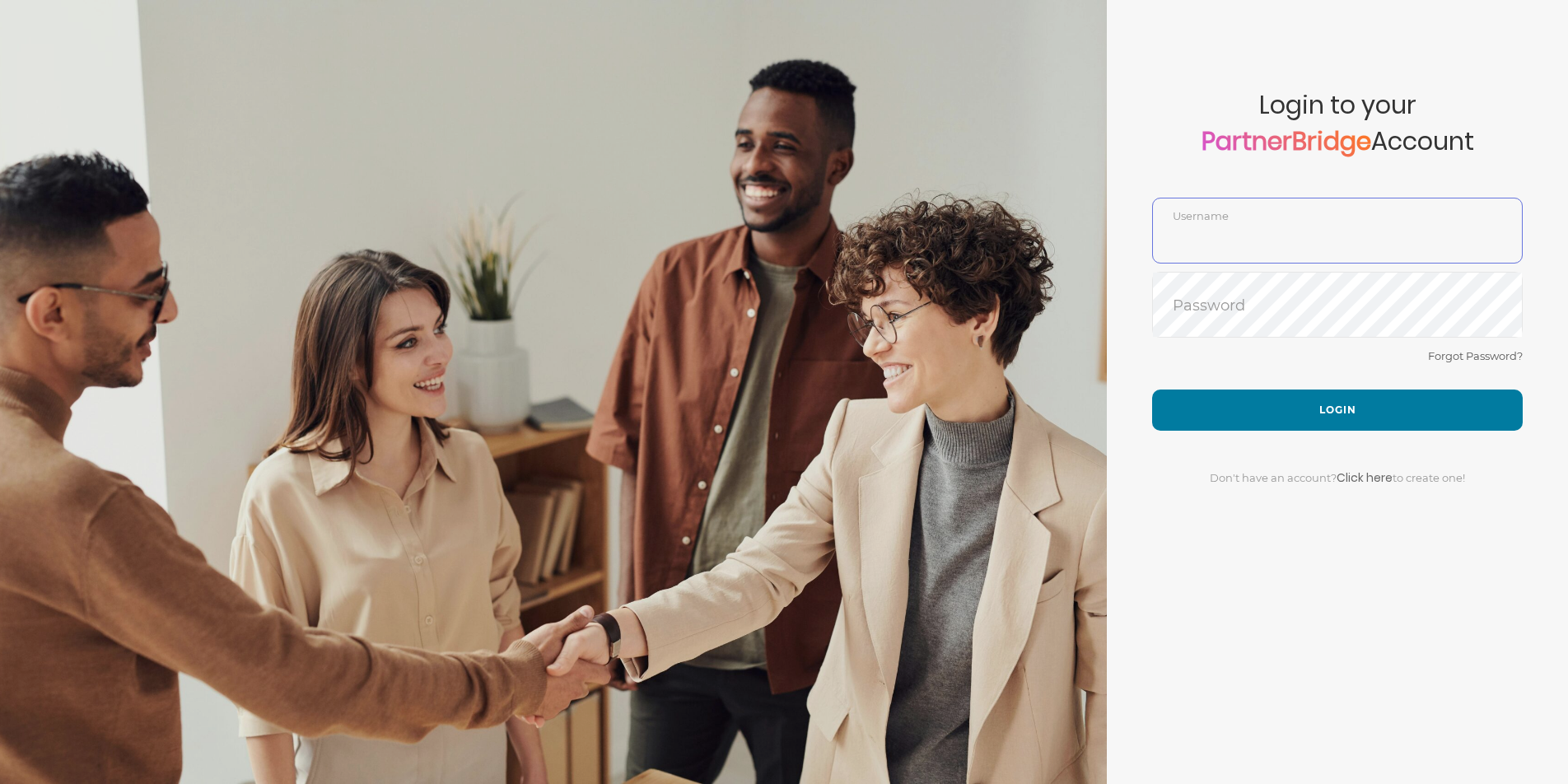
type input "JonMead11"
click at [1296, 339] on form "Account created successfully! Please enter your username and password below to …" at bounding box center [1337, 392] width 461 height 784
click at [1298, 379] on div "Forgot Password?" at bounding box center [1337, 368] width 370 height 43
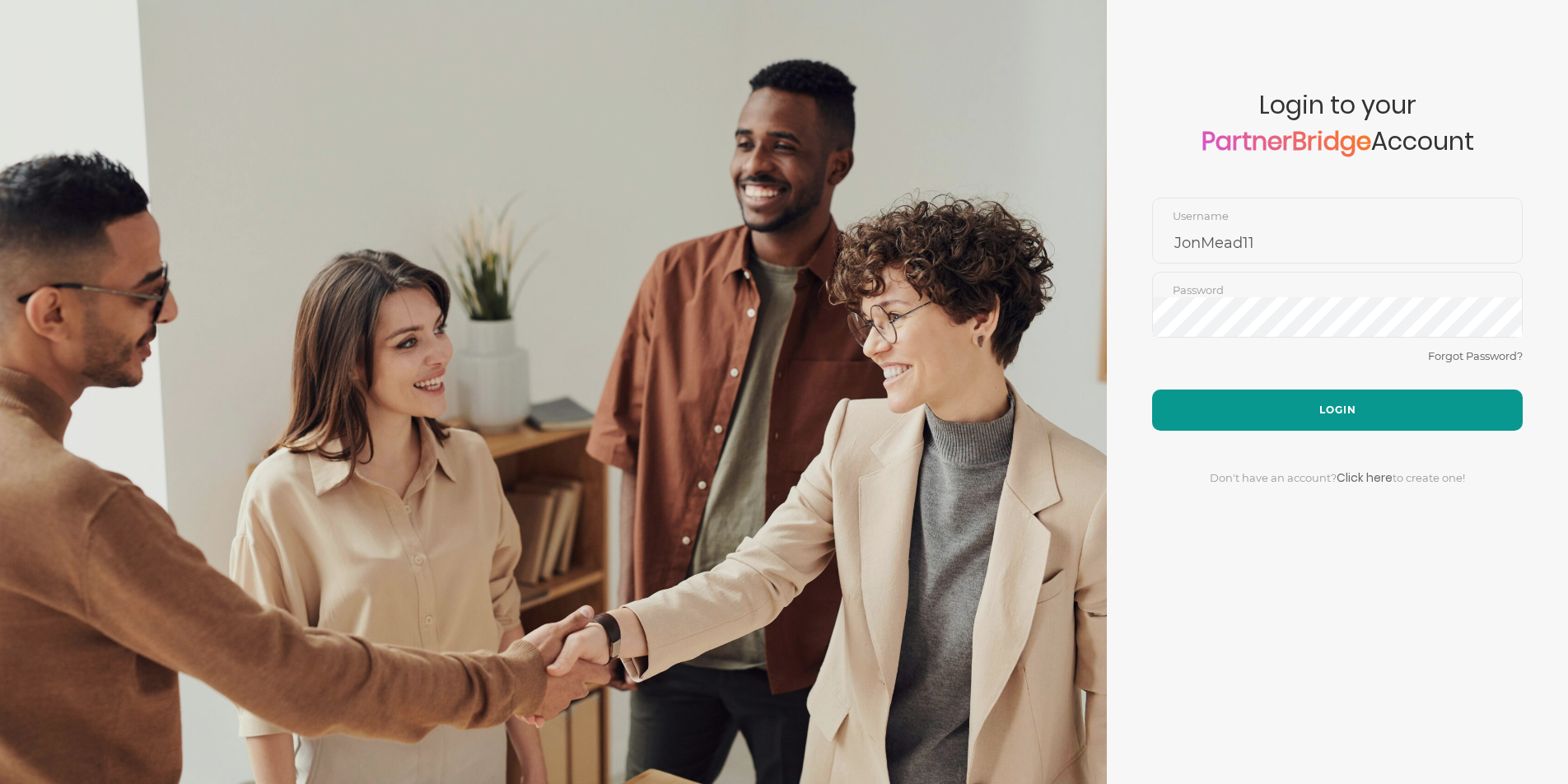
click at [1300, 396] on button "Login" at bounding box center [1337, 409] width 370 height 41
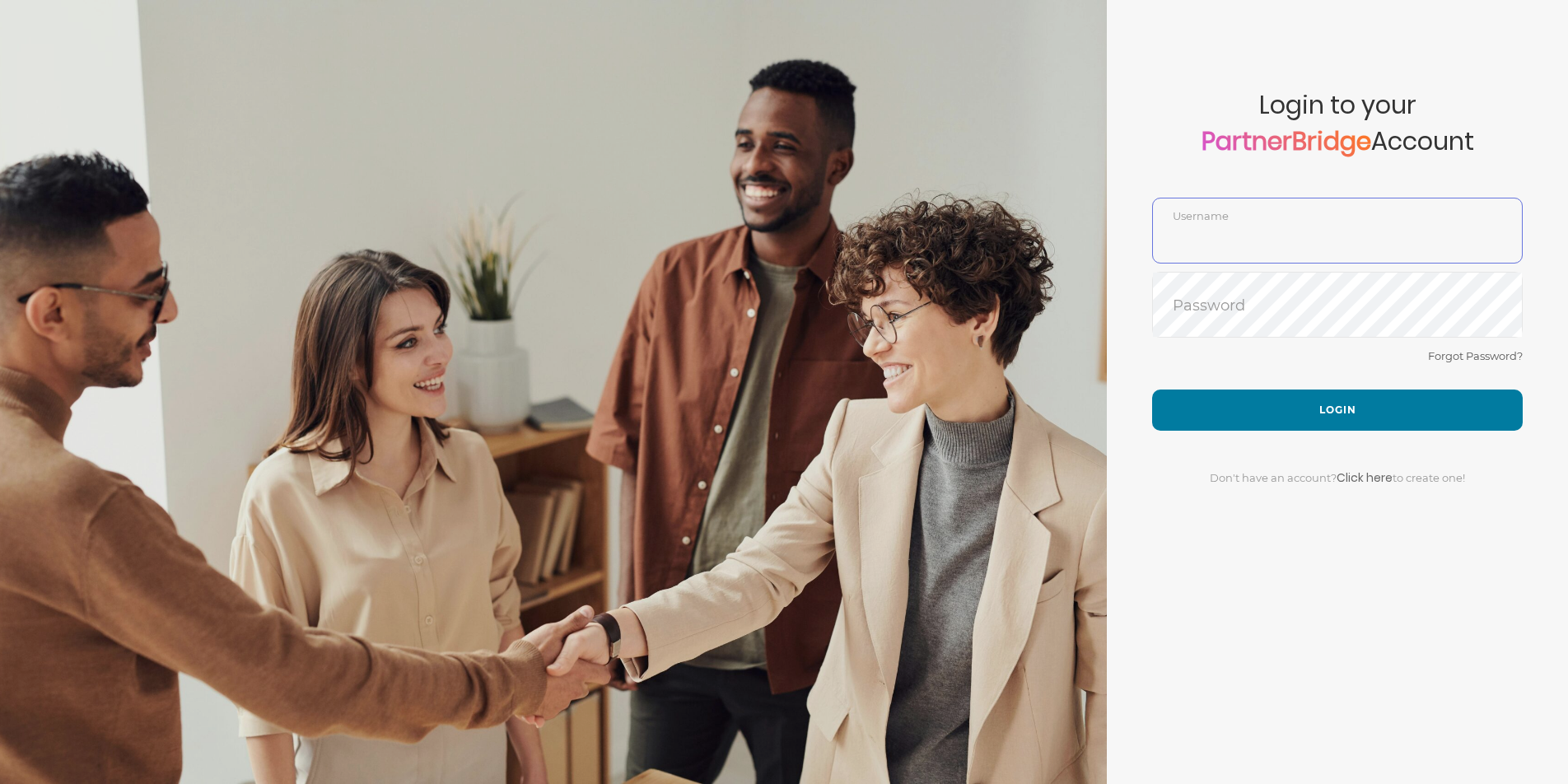
type input "JonMead11"
click at [1207, 356] on div "Forgot Password?" at bounding box center [1337, 368] width 370 height 43
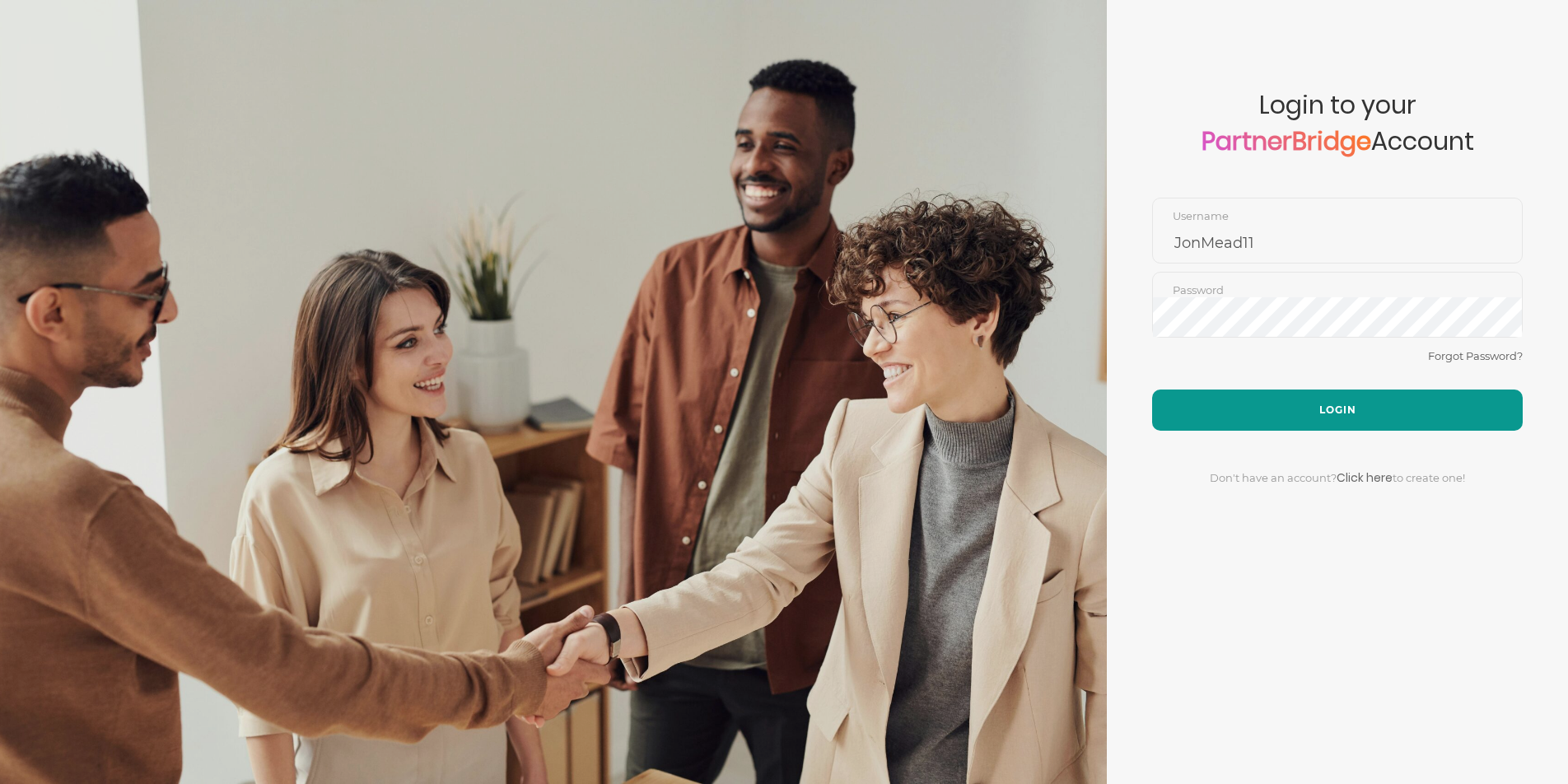
click at [1263, 409] on button "Login" at bounding box center [1337, 409] width 370 height 41
type input "JonMead11"
click at [1244, 407] on button "Login" at bounding box center [1337, 409] width 370 height 41
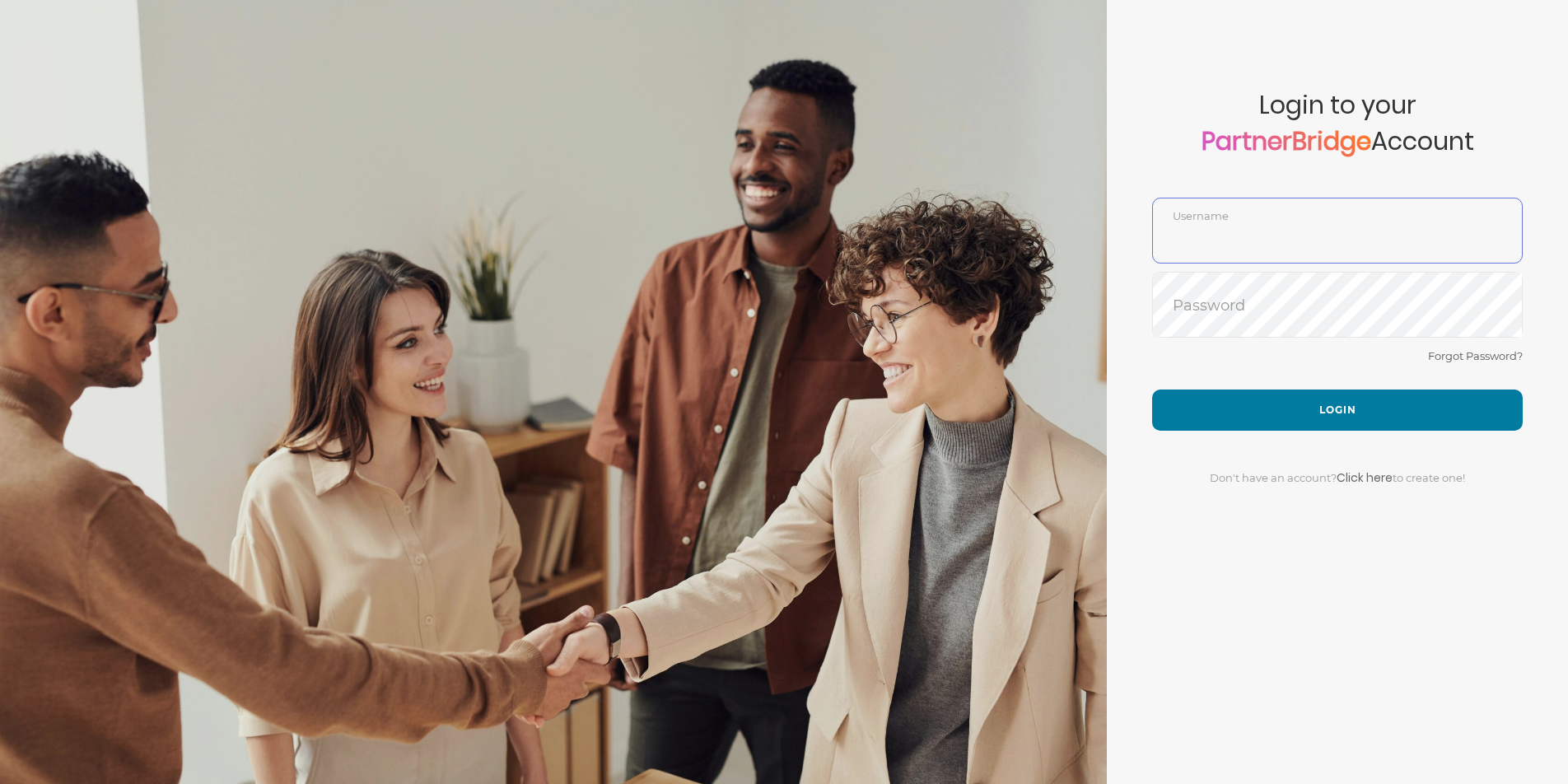
type input "JonMead11"
click at [1260, 380] on div "Forgot Password?" at bounding box center [1337, 368] width 370 height 43
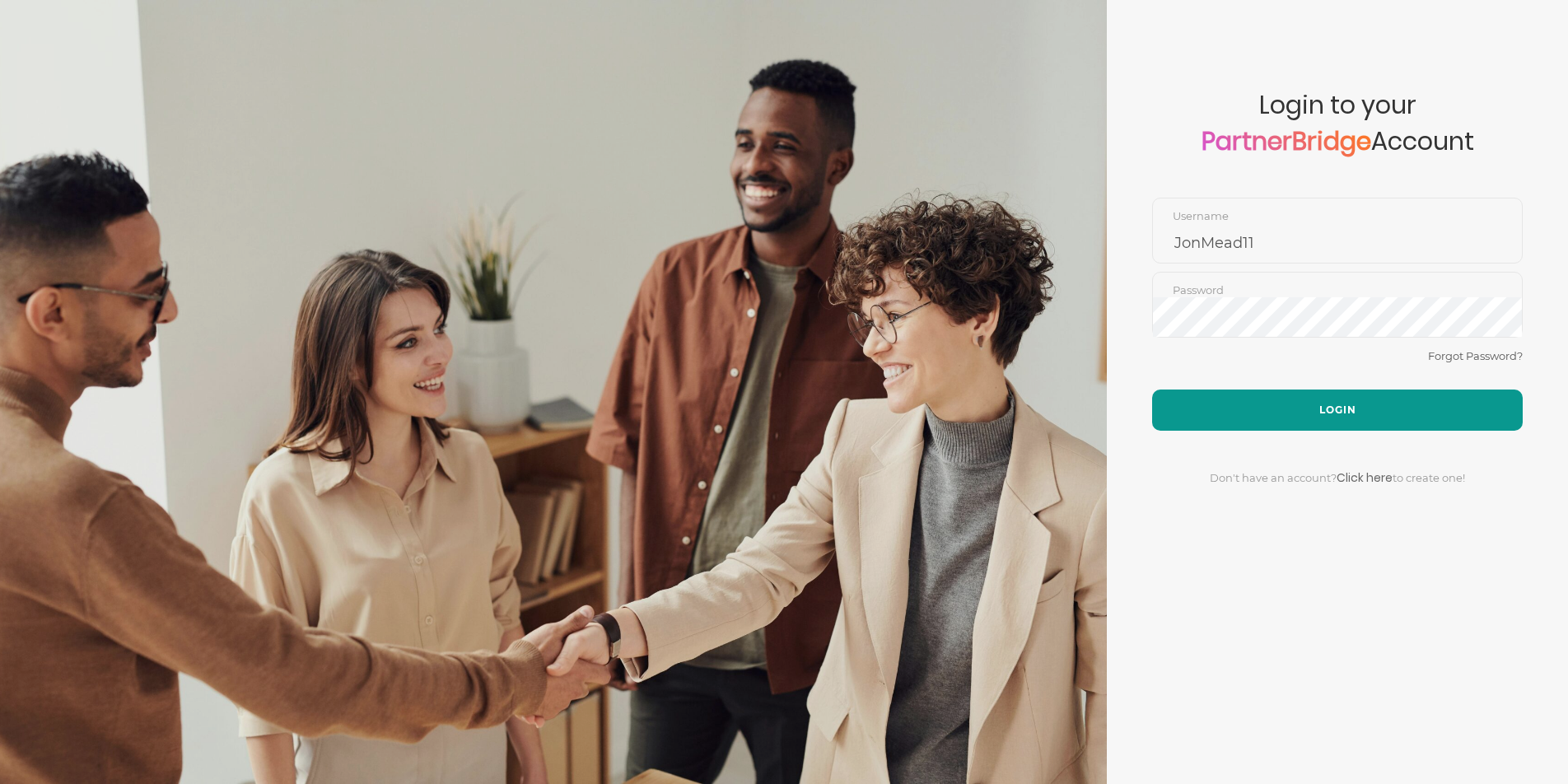
click at [1277, 417] on button "Login" at bounding box center [1337, 409] width 370 height 41
type input "JonMead11"
click at [1277, 397] on button "Login" at bounding box center [1337, 409] width 370 height 41
type input "JonMead11"
click at [1283, 400] on button "Login" at bounding box center [1337, 409] width 370 height 41
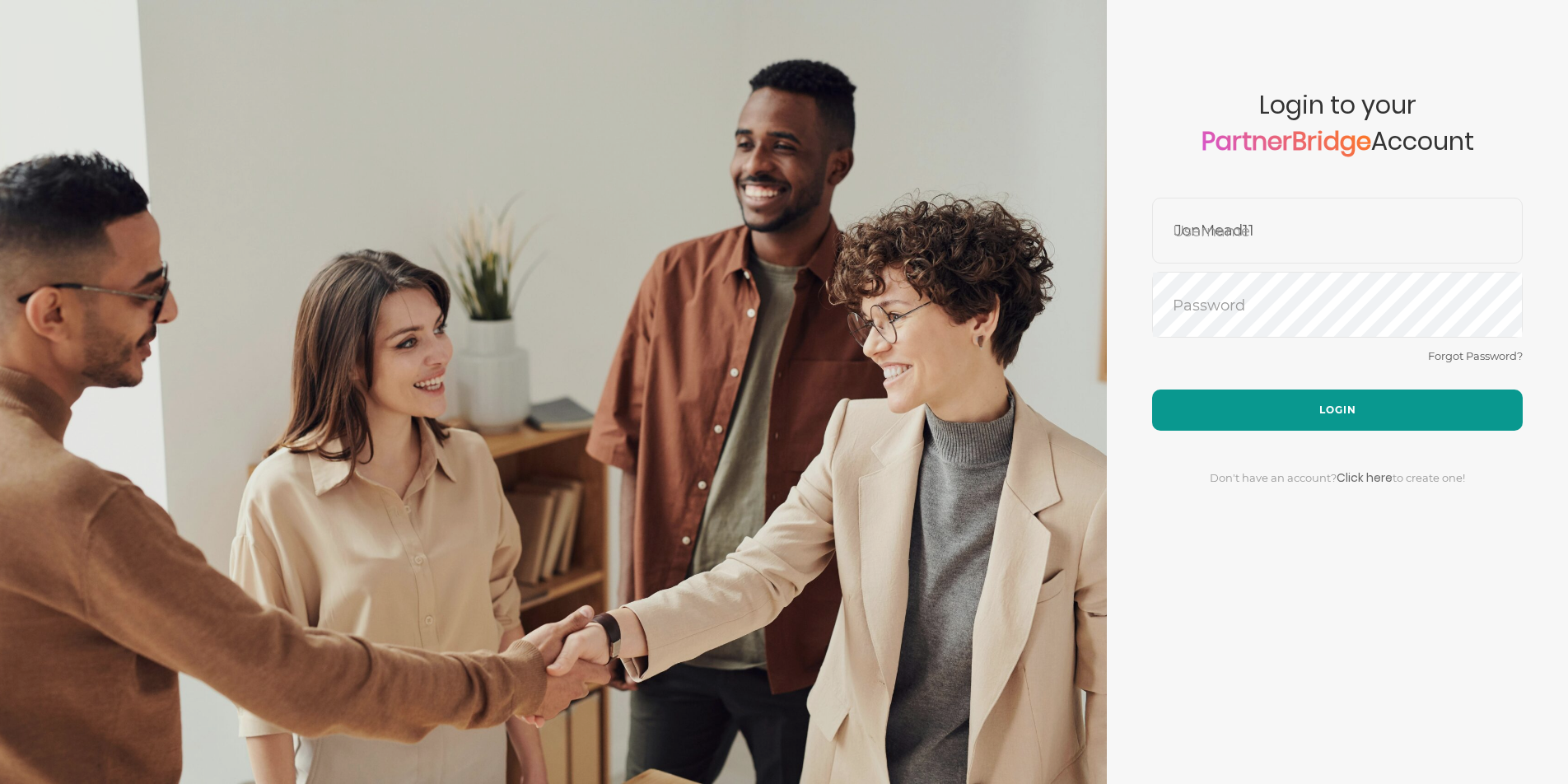
click at [1380, 415] on button "Login" at bounding box center [1337, 409] width 370 height 41
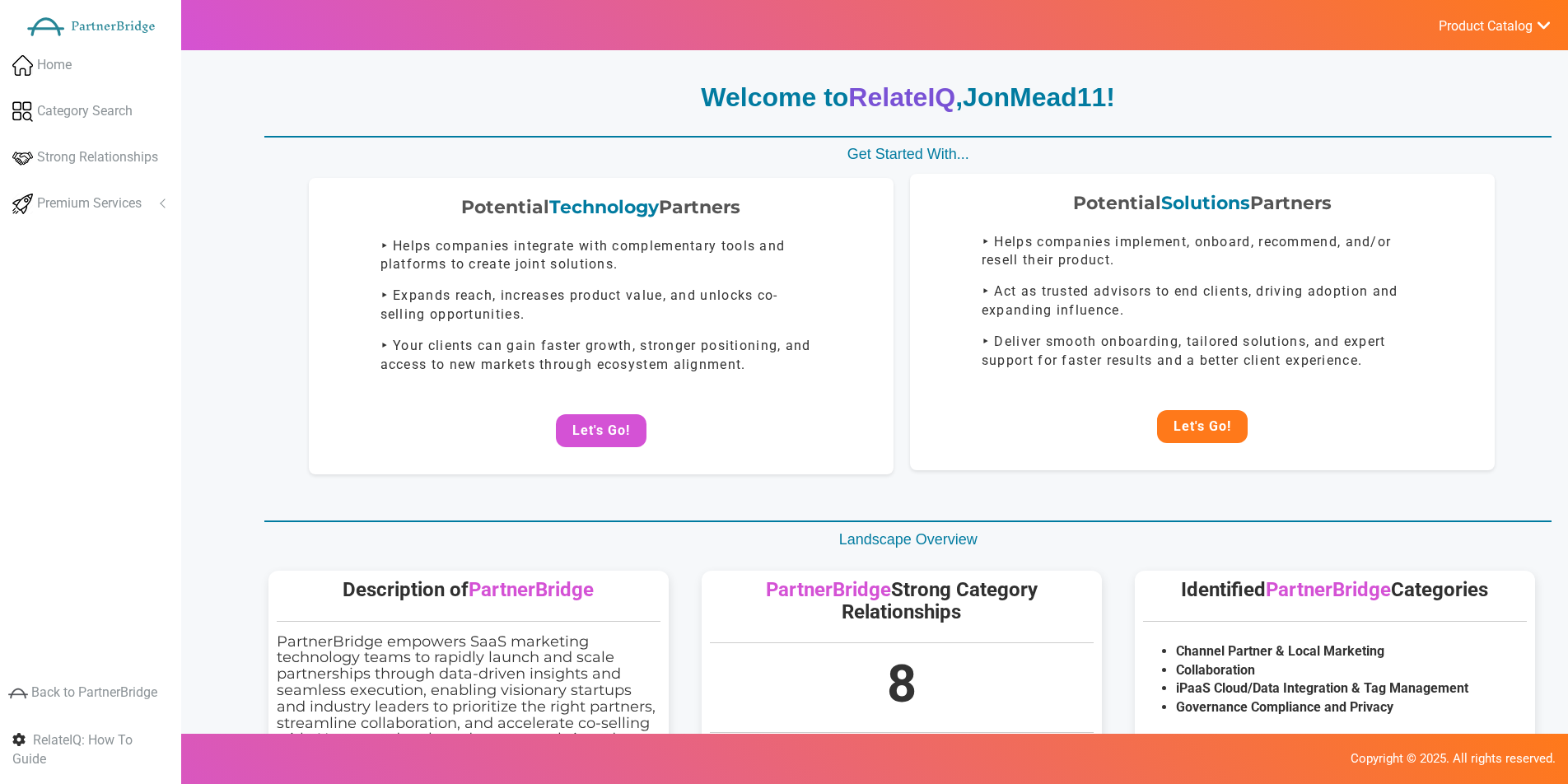
click at [1202, 434] on button "Let's Go!" at bounding box center [1202, 427] width 91 height 33
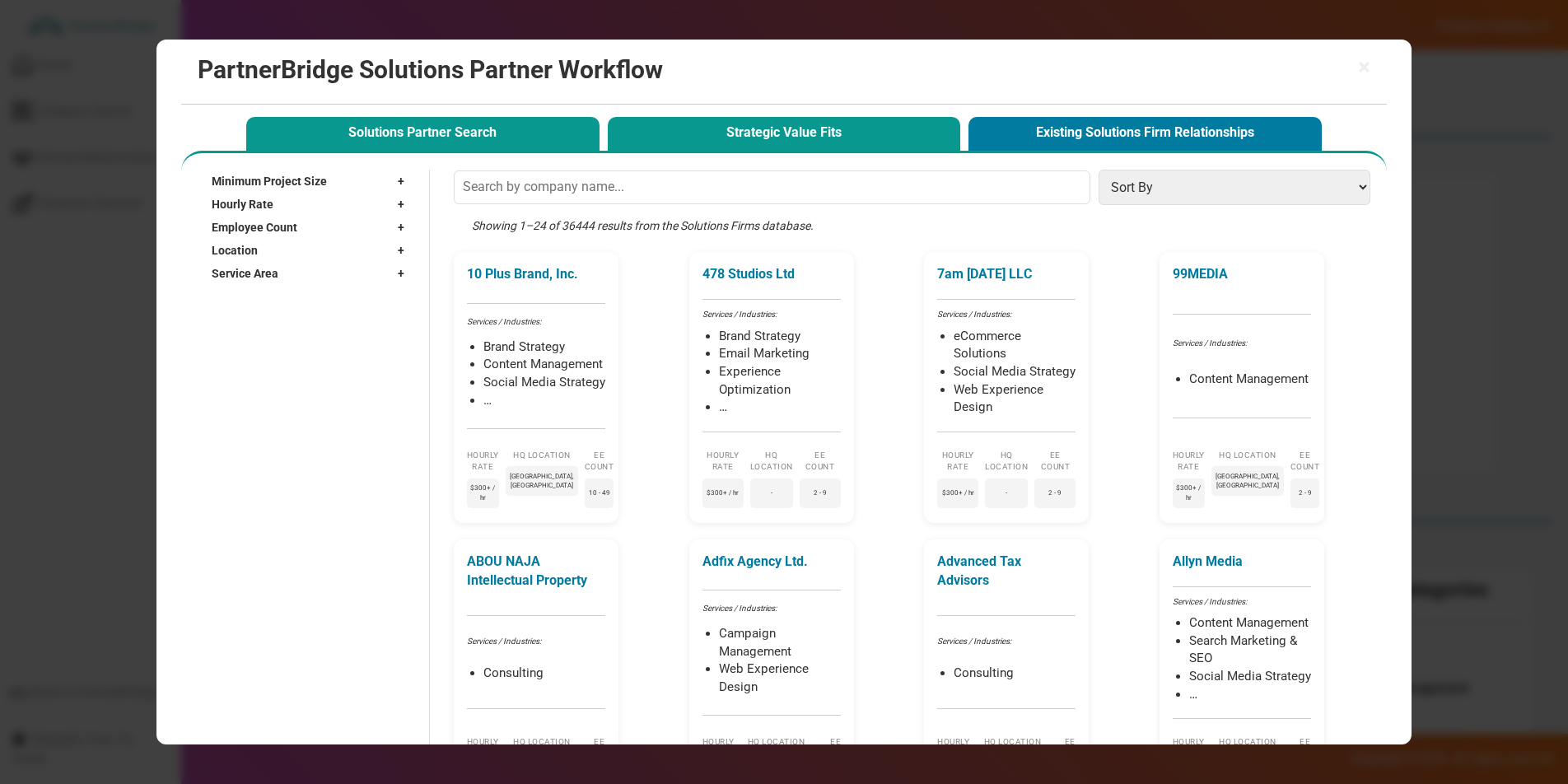
click at [827, 139] on button "Strategic Value Fits" at bounding box center [784, 134] width 354 height 34
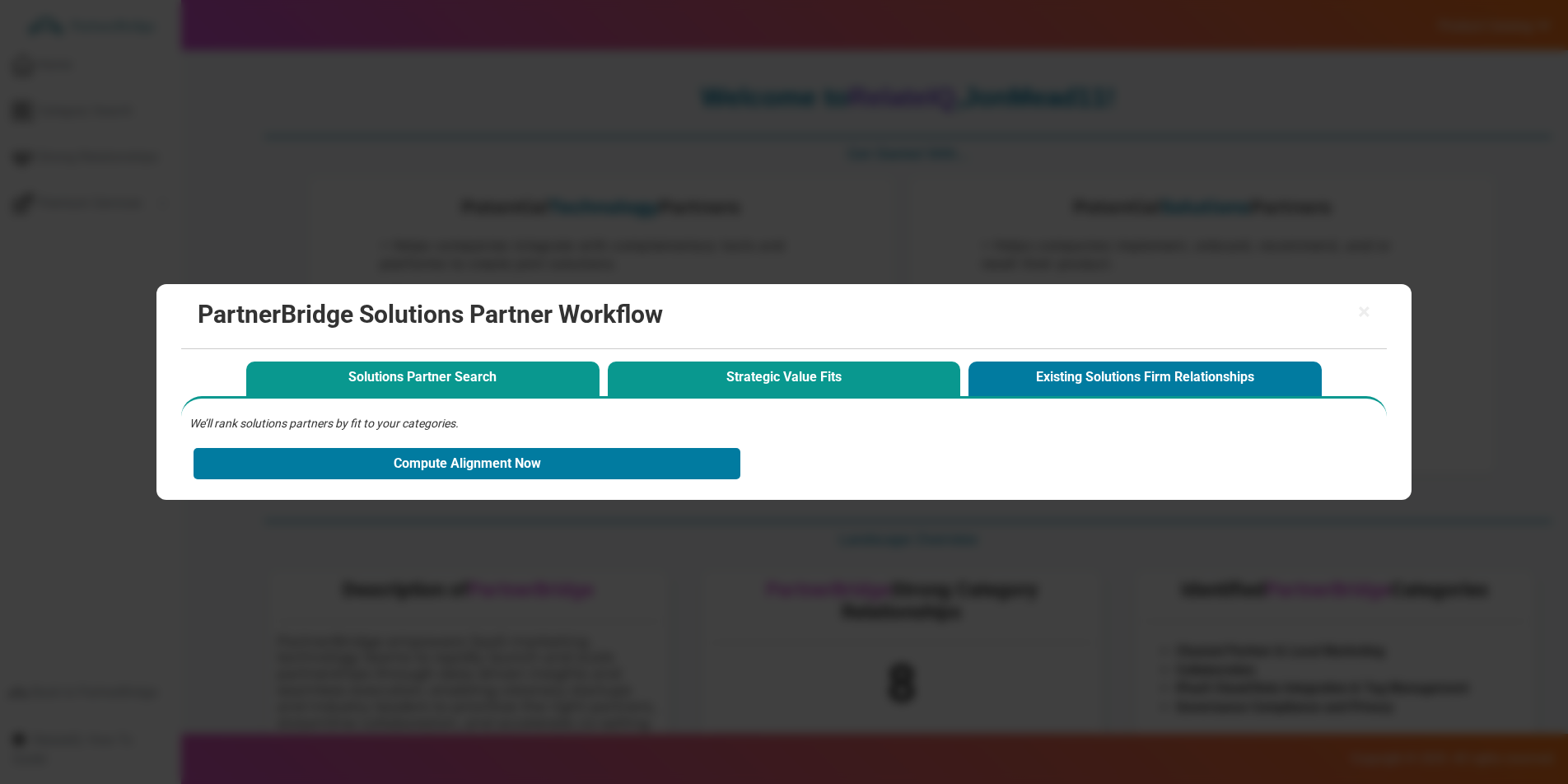
click at [508, 379] on button "Solutions Partner Search" at bounding box center [423, 378] width 354 height 34
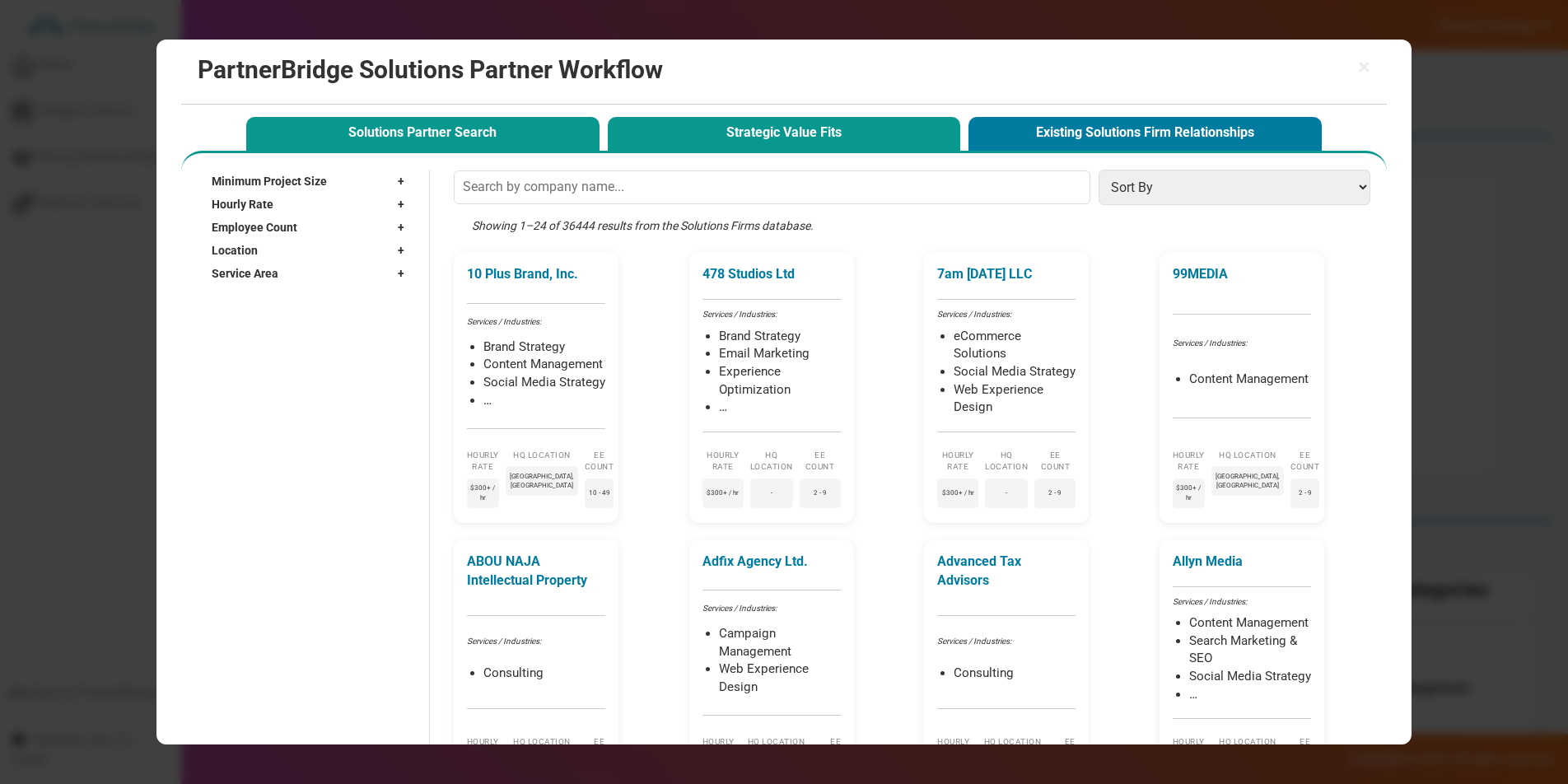
click at [806, 133] on button "Strategic Value Fits" at bounding box center [784, 134] width 354 height 34
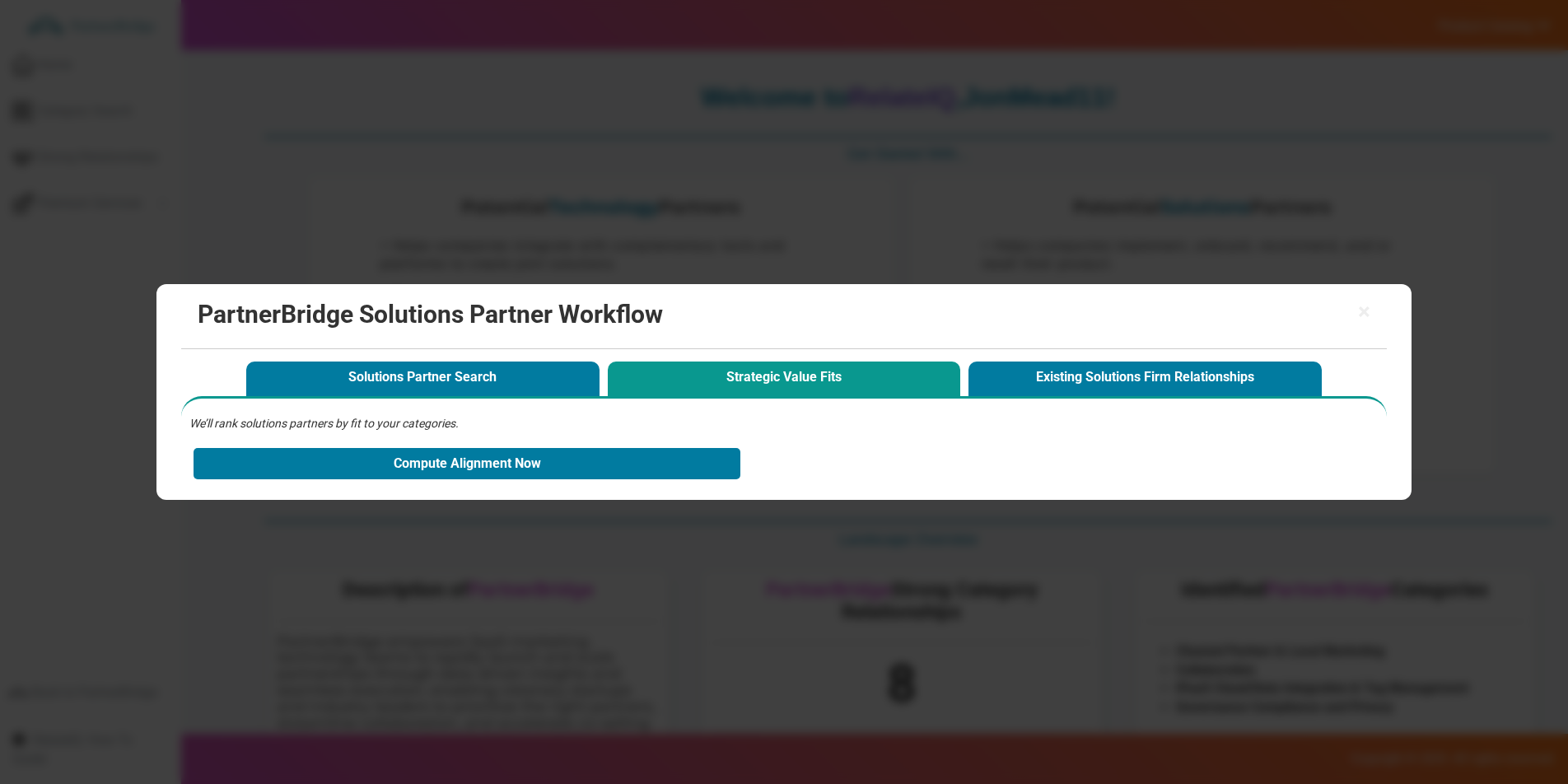
scroll to position [1, 0]
click at [1377, 310] on div "× PartnerBridge Solutions Partner Workflow" at bounding box center [784, 316] width 1205 height 65
drag, startPoint x: 1366, startPoint y: 311, endPoint x: 1316, endPoint y: 270, distance: 64.7
click at [1363, 308] on span "×" at bounding box center [1364, 312] width 12 height 23
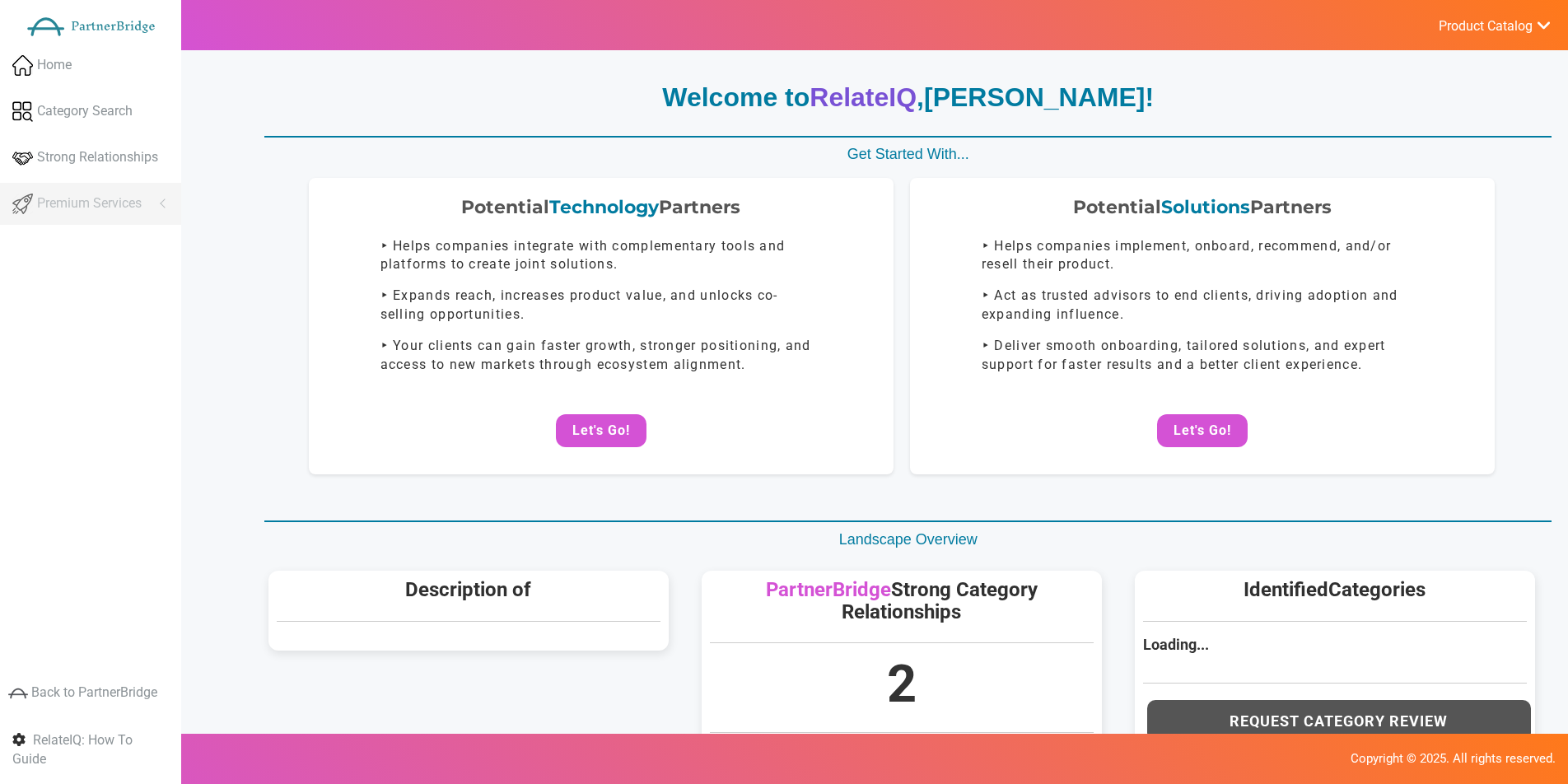
scroll to position [1, 0]
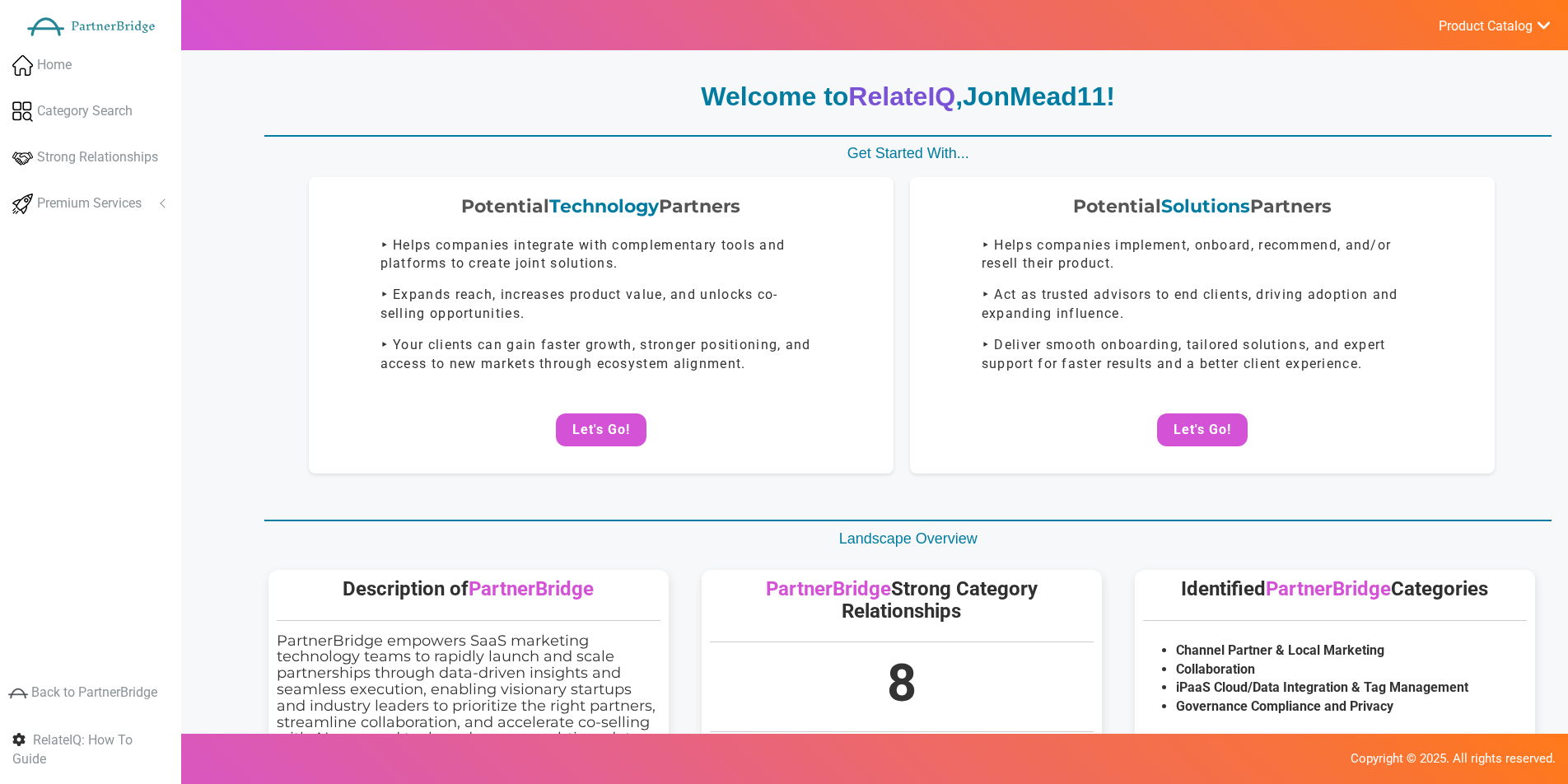
drag, startPoint x: 1228, startPoint y: 437, endPoint x: 1217, endPoint y: 429, distance: 13.6
click at [1228, 436] on button "Let's Go!" at bounding box center [1202, 430] width 91 height 33
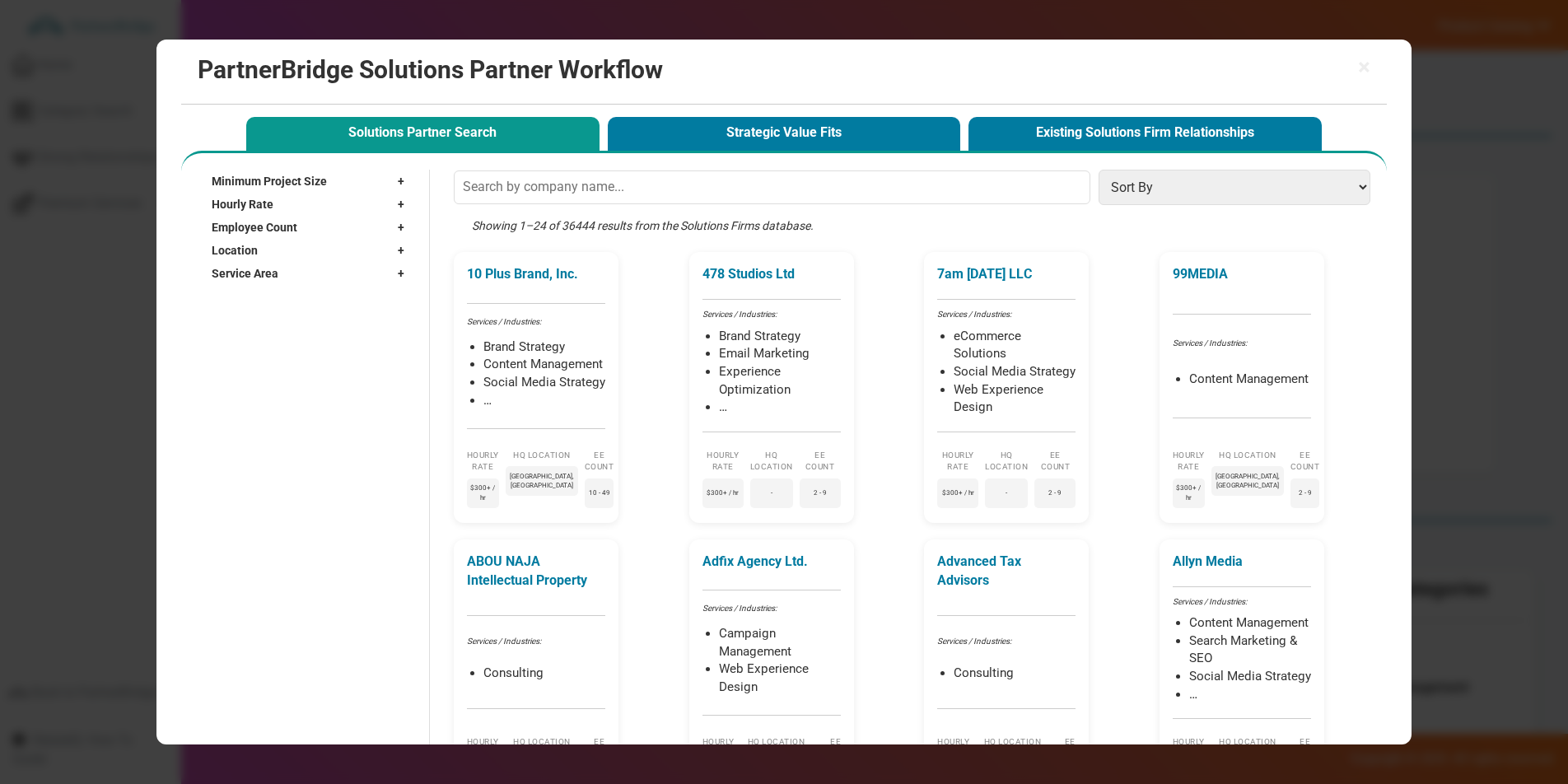
click at [643, 143] on button "Strategic Value Fits" at bounding box center [784, 134] width 354 height 34
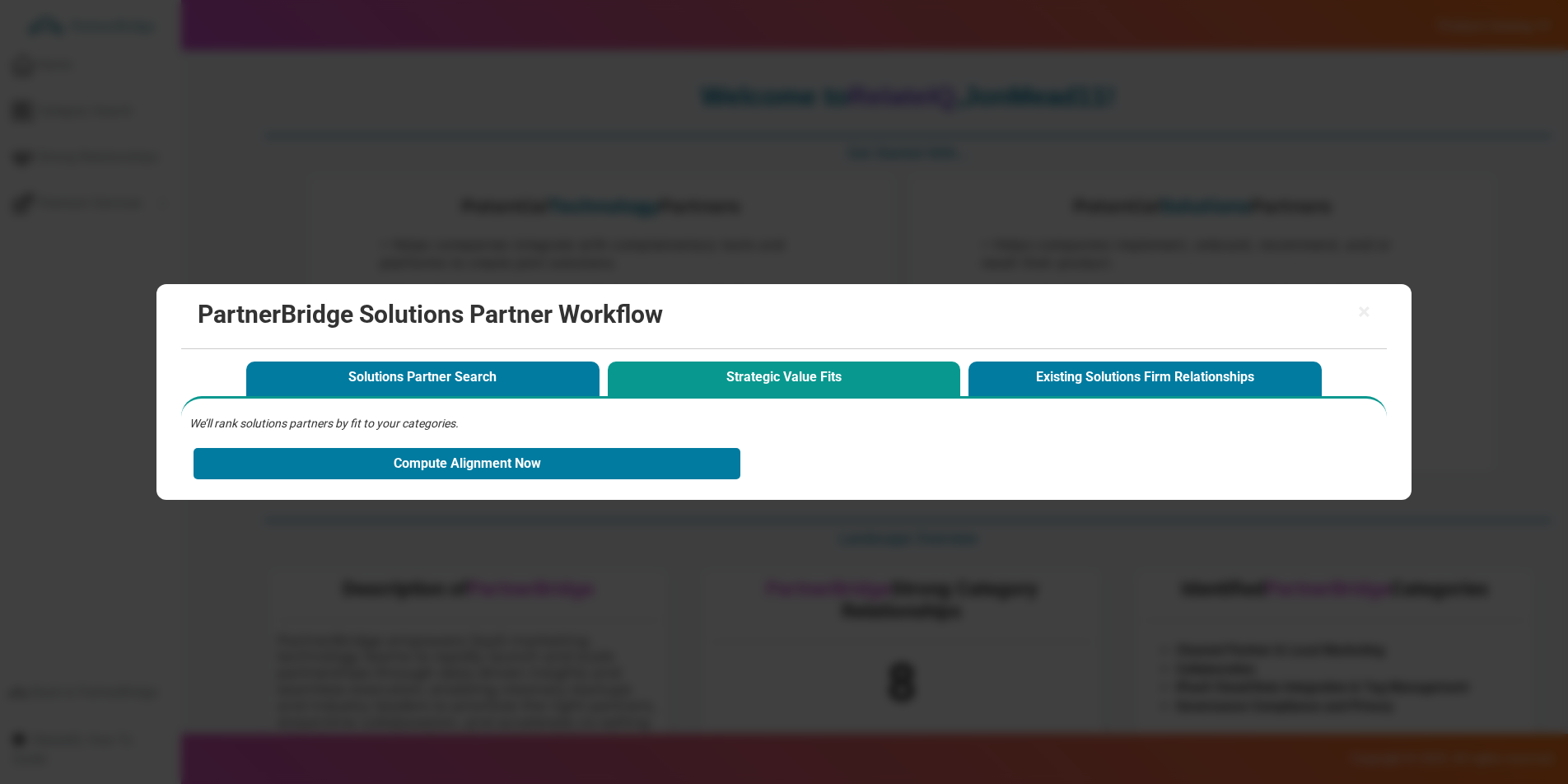
click at [1340, 309] on h2 "PartnerBridge Solutions Partner Workflow" at bounding box center [783, 314] width 1172 height 27
click at [1348, 311] on h2 "PartnerBridge Solutions Partner Workflow" at bounding box center [783, 314] width 1172 height 27
click at [1365, 310] on span "×" at bounding box center [1364, 312] width 12 height 23
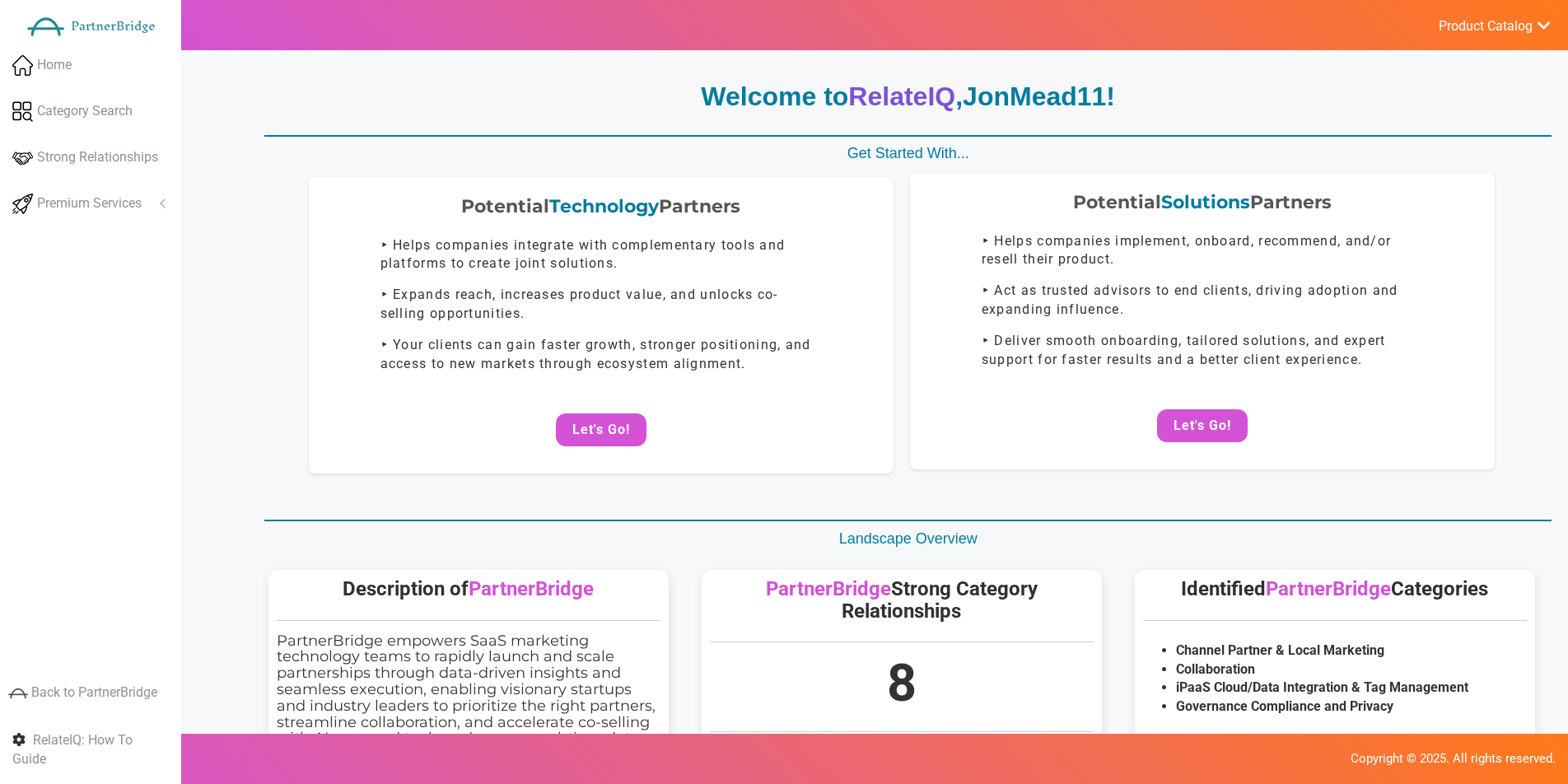
click at [1297, 326] on ul "‣ Helps companies implement, onboard, recommend, and/or resell their product. ‣…" at bounding box center [1203, 300] width 441 height 137
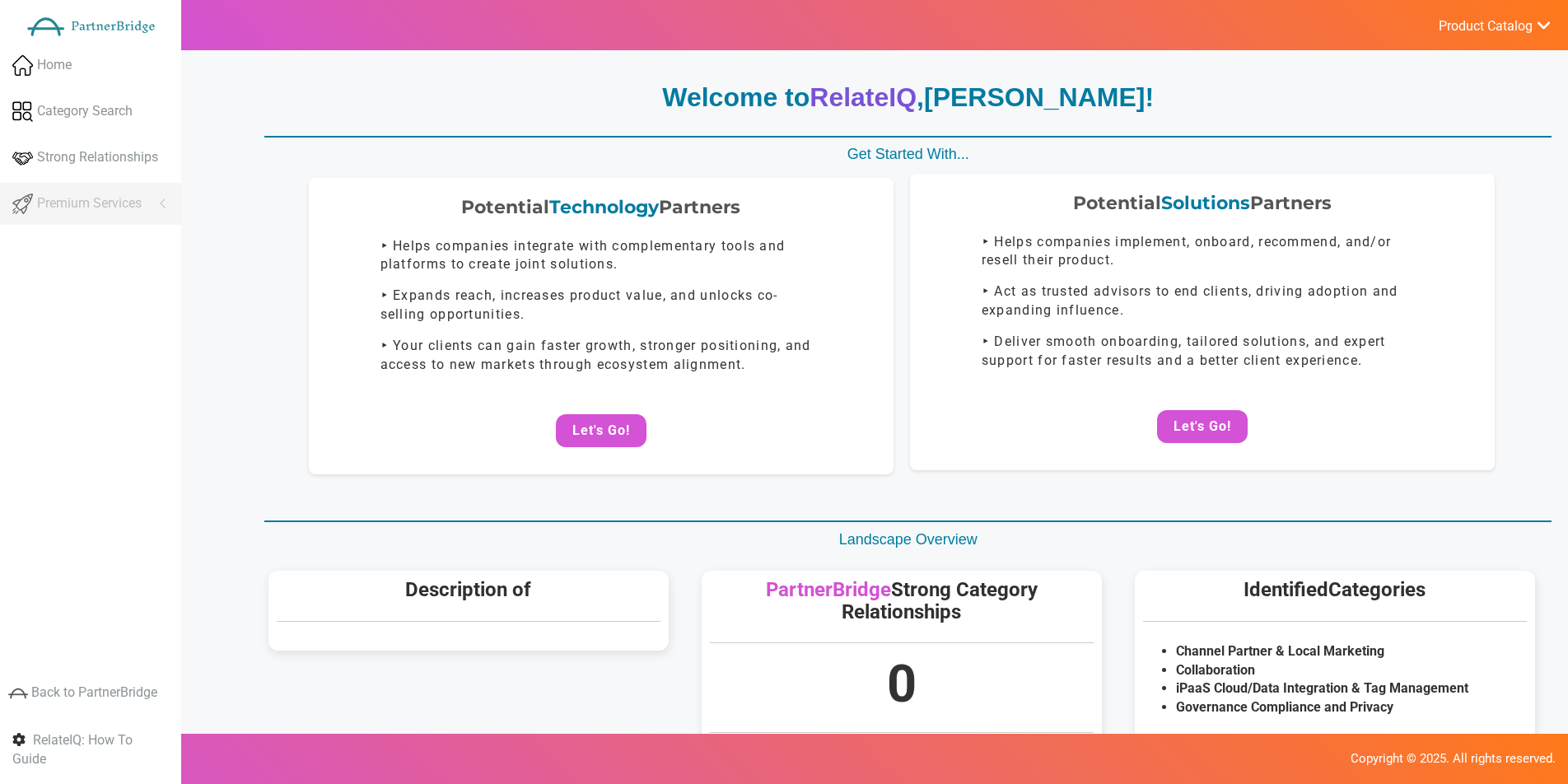
scroll to position [1, 0]
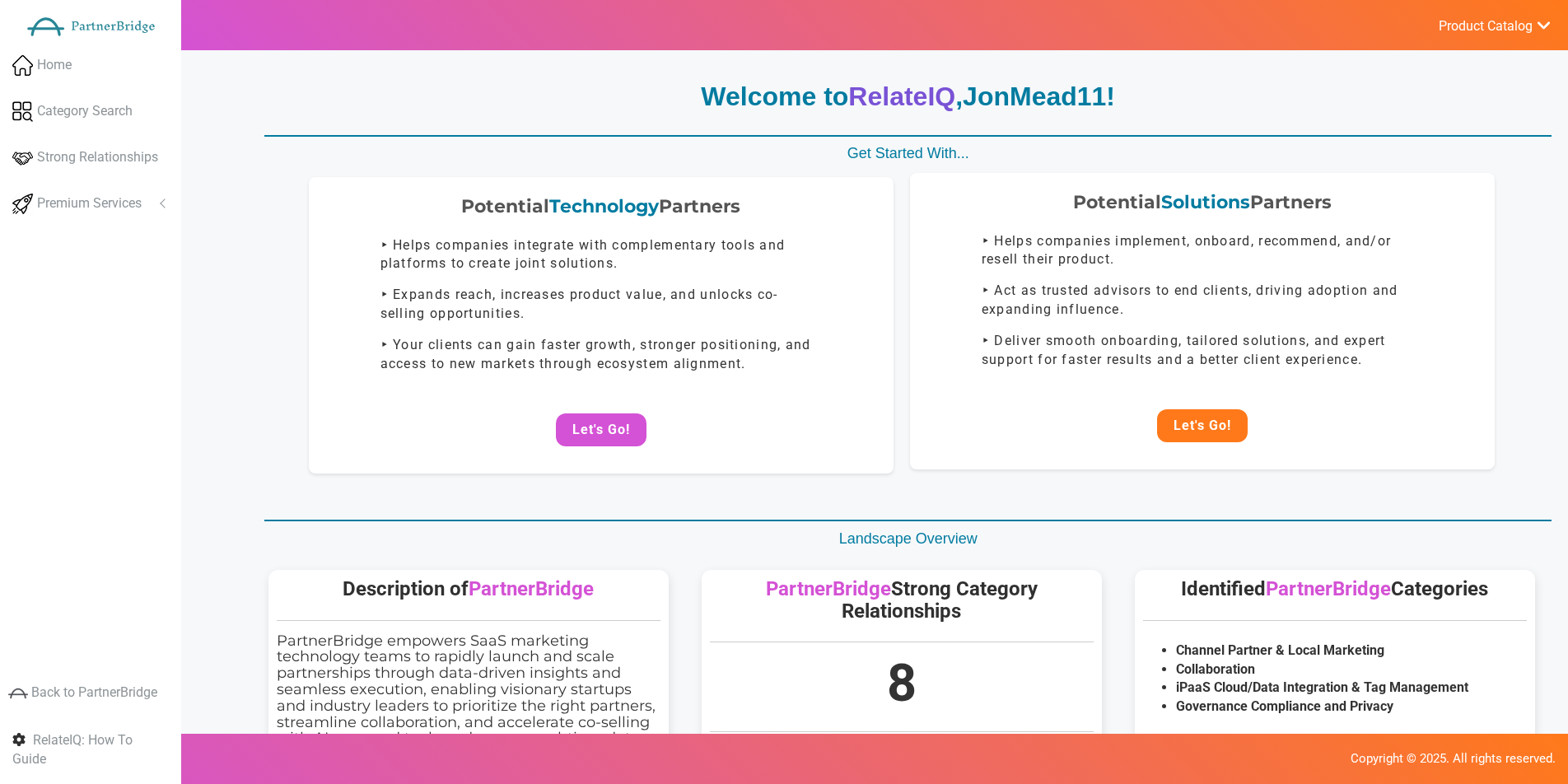
click at [1208, 422] on button "Let's Go!" at bounding box center [1202, 426] width 91 height 33
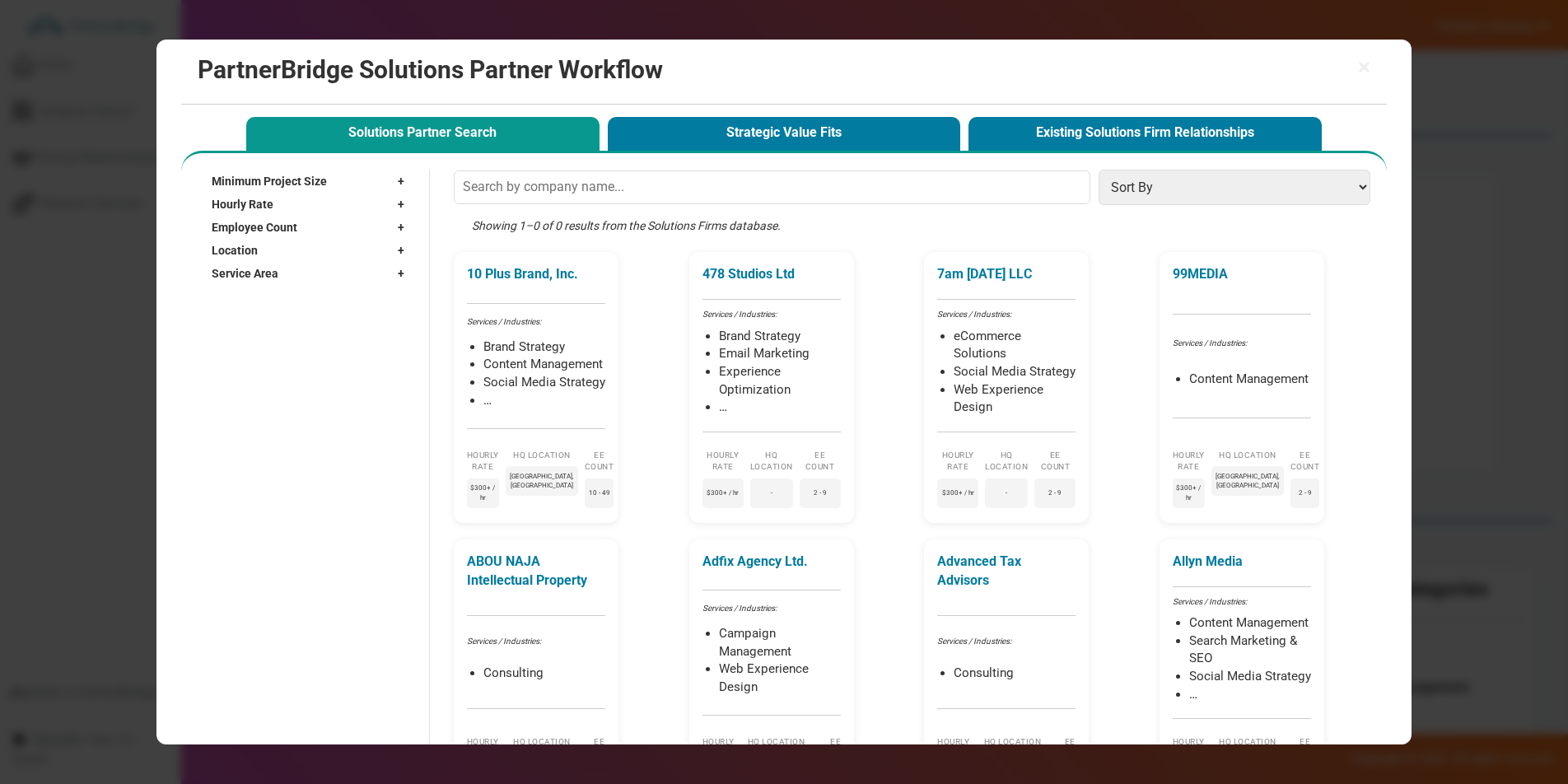
drag, startPoint x: 751, startPoint y: 141, endPoint x: 735, endPoint y: 124, distance: 23.3
click at [752, 141] on button "Strategic Value Fits" at bounding box center [784, 134] width 354 height 34
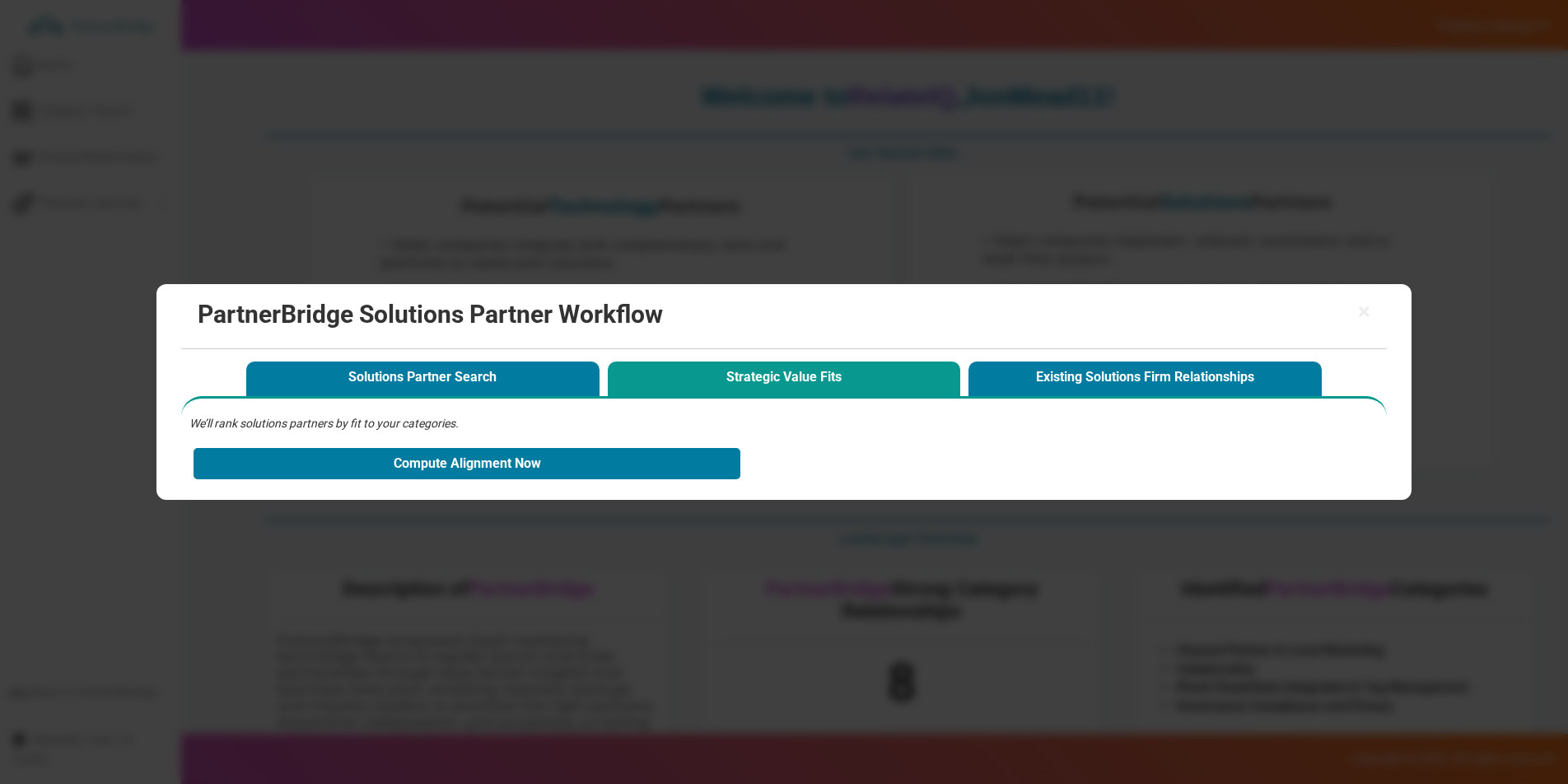
drag, startPoint x: 1359, startPoint y: 310, endPoint x: 1345, endPoint y: 310, distance: 14.0
click at [1359, 310] on span "×" at bounding box center [1364, 312] width 12 height 23
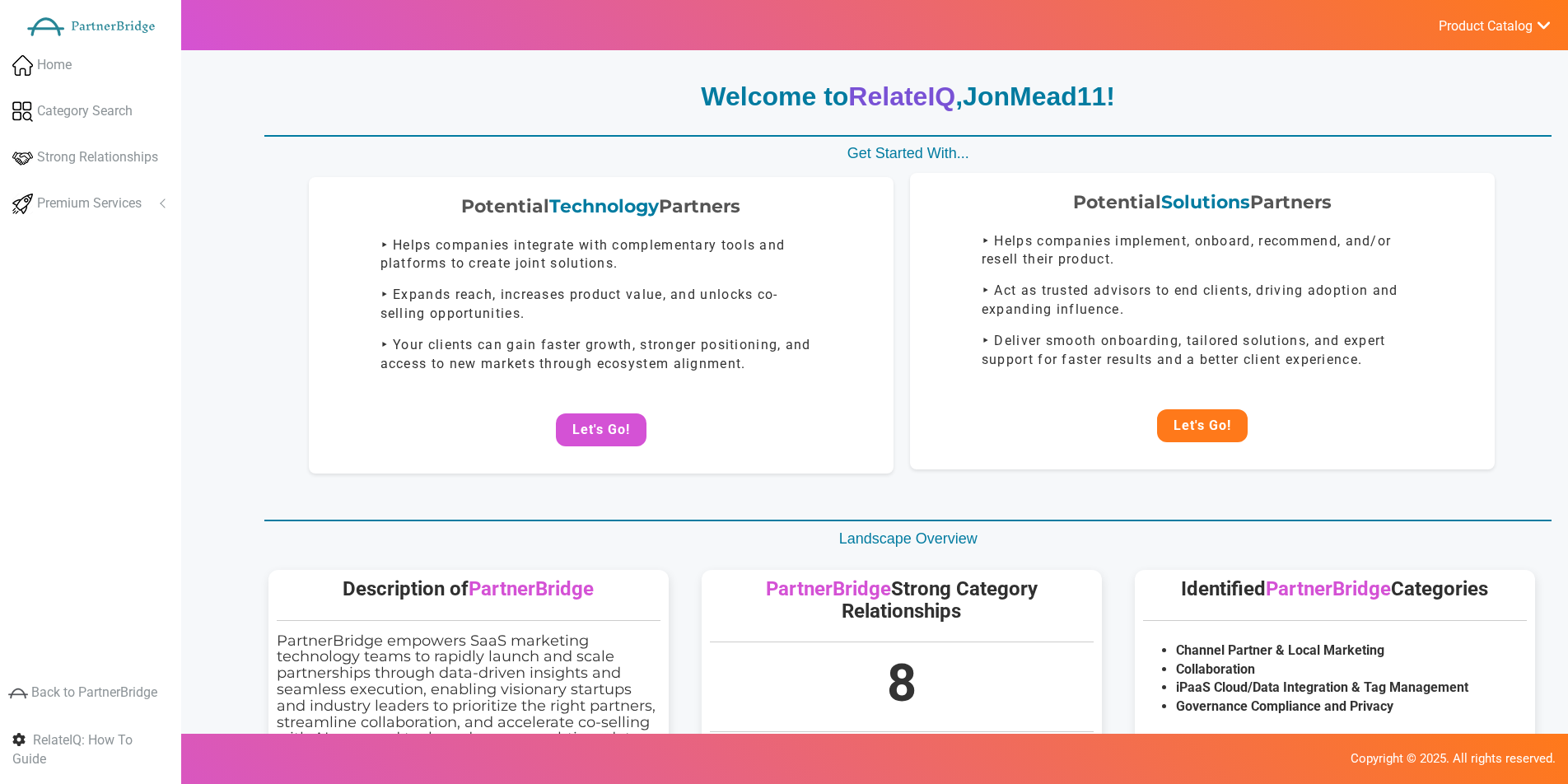
drag, startPoint x: 1213, startPoint y: 419, endPoint x: 1214, endPoint y: 408, distance: 11.0
click at [1213, 419] on button "Let's Go!" at bounding box center [1202, 426] width 91 height 33
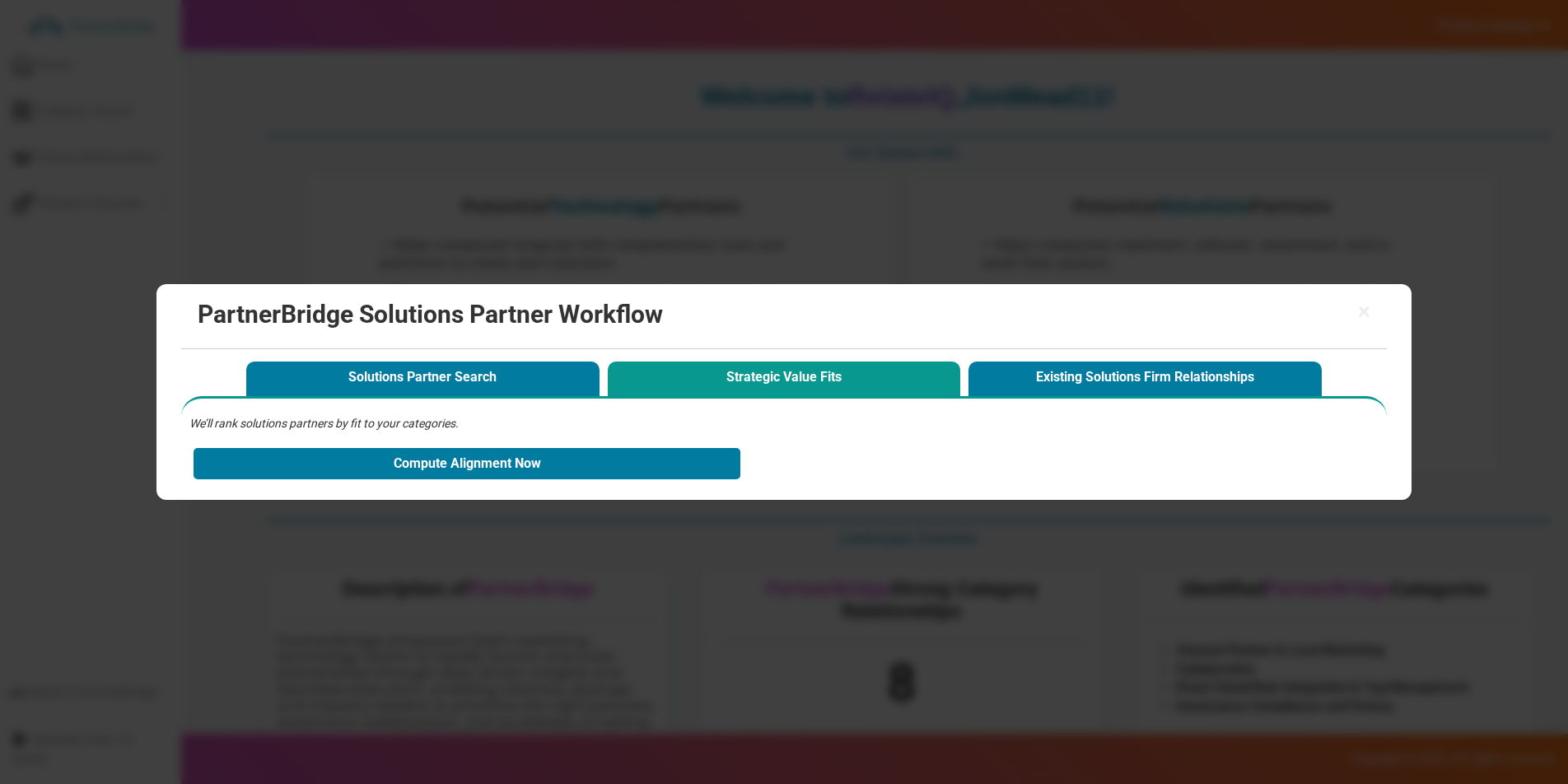
click at [831, 379] on button "Strategic Value Fits" at bounding box center [784, 378] width 354 height 34
drag, startPoint x: 816, startPoint y: 375, endPoint x: 718, endPoint y: 368, distance: 98.2
click at [816, 375] on button "Strategic Value Fits" at bounding box center [784, 378] width 354 height 34
drag, startPoint x: 483, startPoint y: 376, endPoint x: 494, endPoint y: 374, distance: 11.2
click at [488, 375] on button "Solutions Partner Search" at bounding box center [423, 378] width 354 height 34
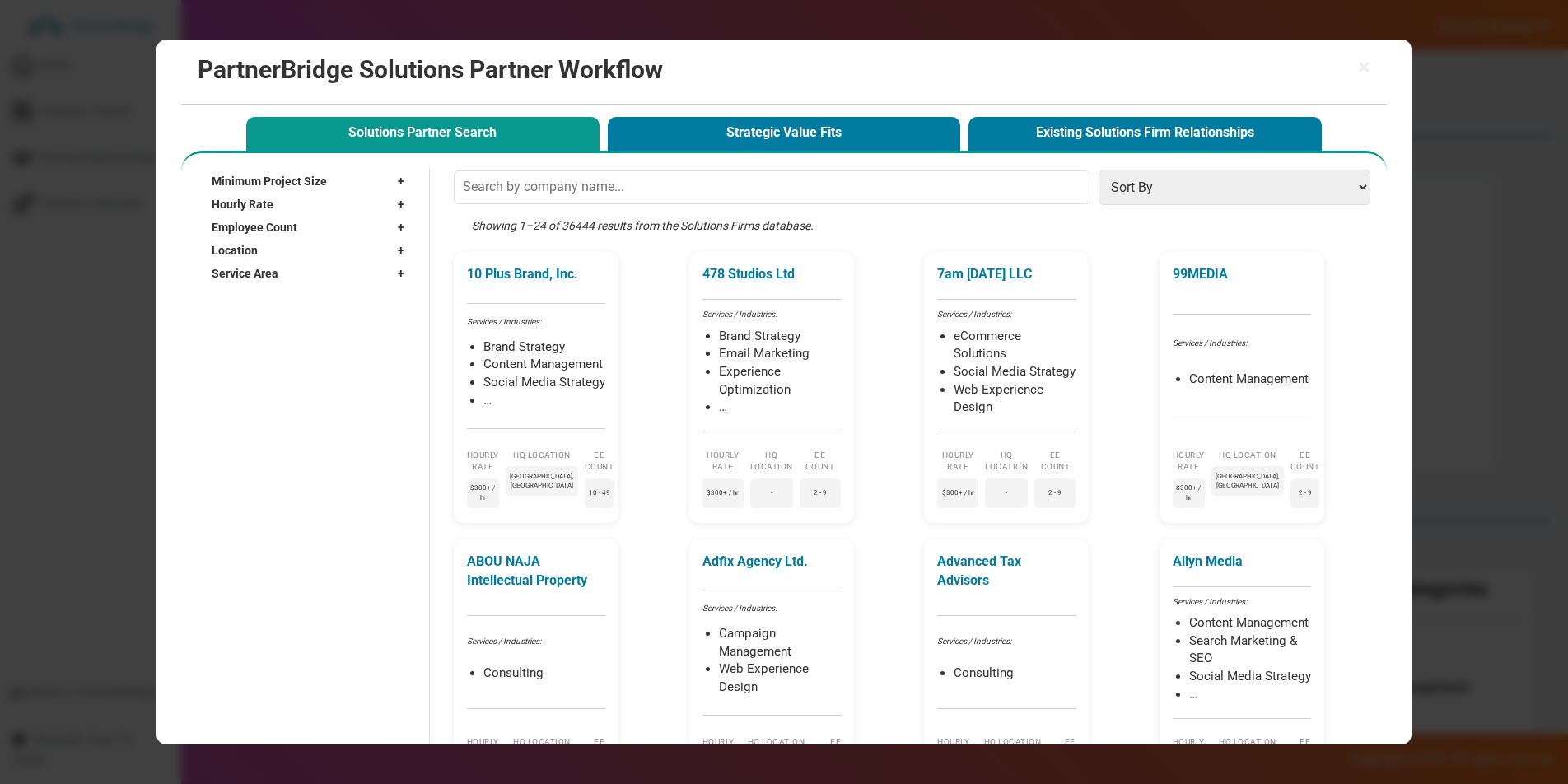
click at [786, 146] on button "Strategic Value Fits" at bounding box center [784, 134] width 354 height 34
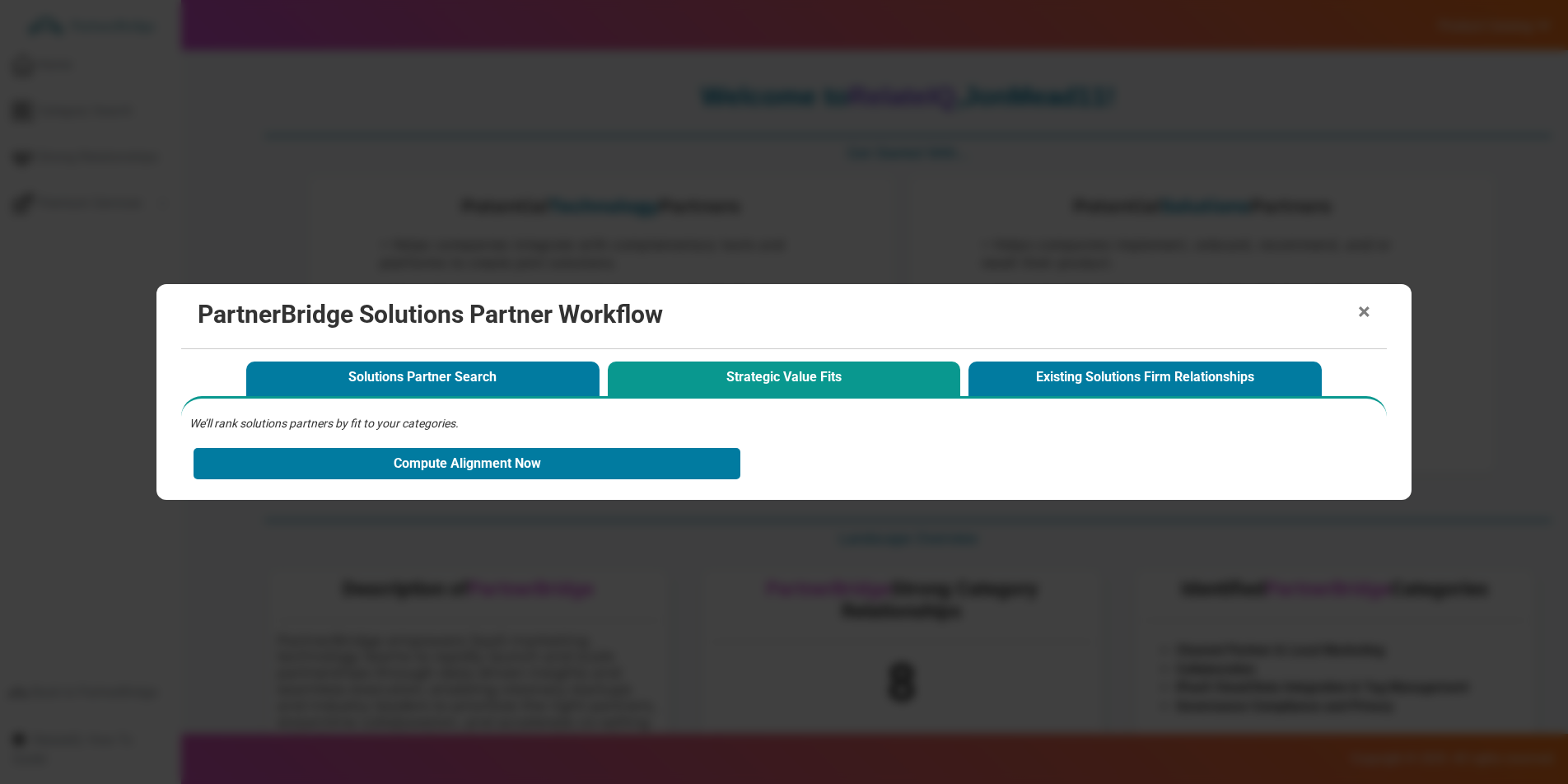
drag, startPoint x: 1342, startPoint y: 313, endPoint x: 1369, endPoint y: 309, distance: 27.3
click at [1346, 313] on h2 "PartnerBridge Solutions Partner Workflow" at bounding box center [783, 314] width 1172 height 27
click at [1369, 309] on span "×" at bounding box center [1364, 312] width 12 height 23
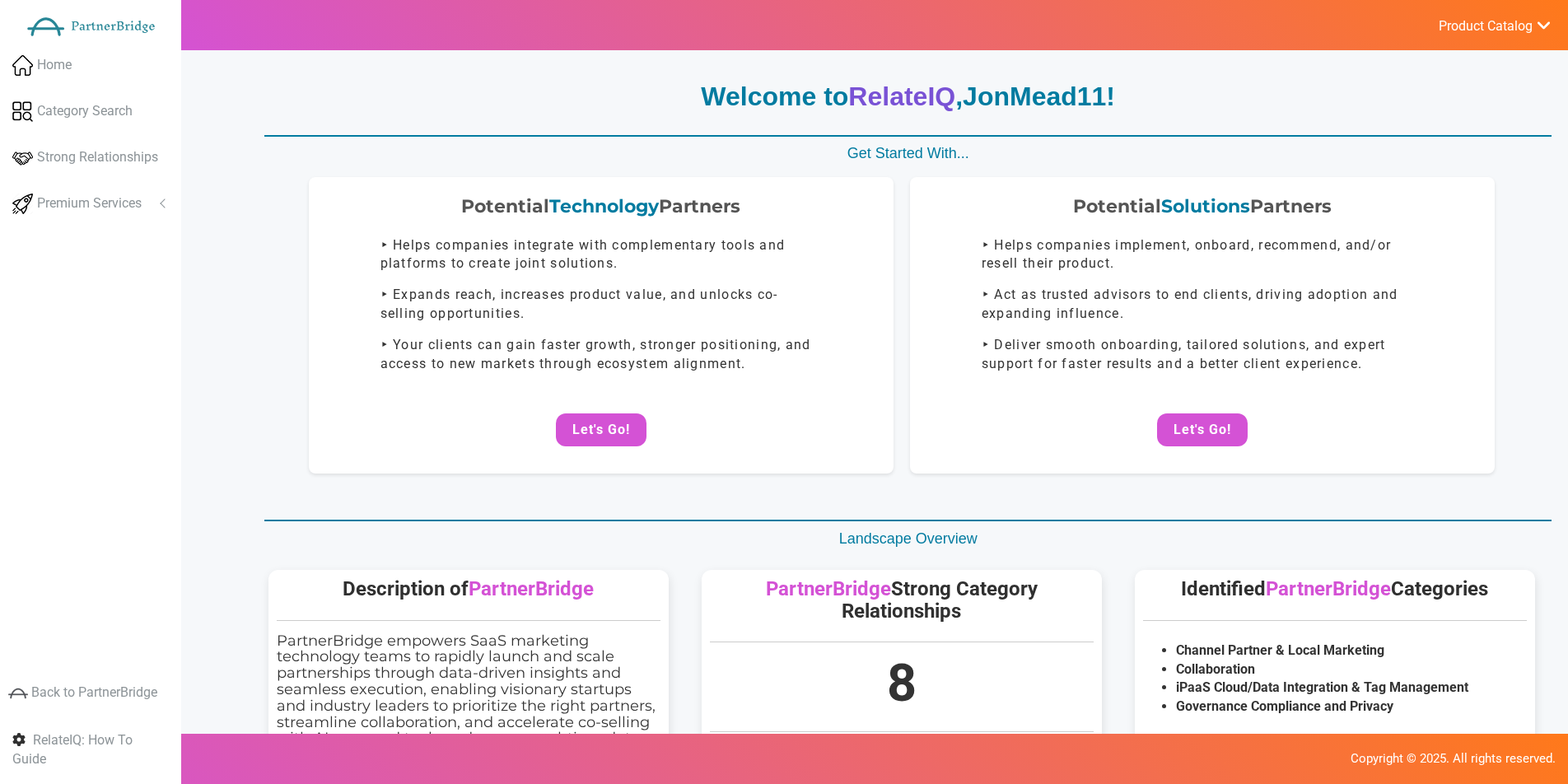
click at [1508, 36] on link "Product Catalog" at bounding box center [1486, 25] width 131 height 22
click at [1405, 176] on link "Log Out" at bounding box center [1455, 176] width 194 height 33
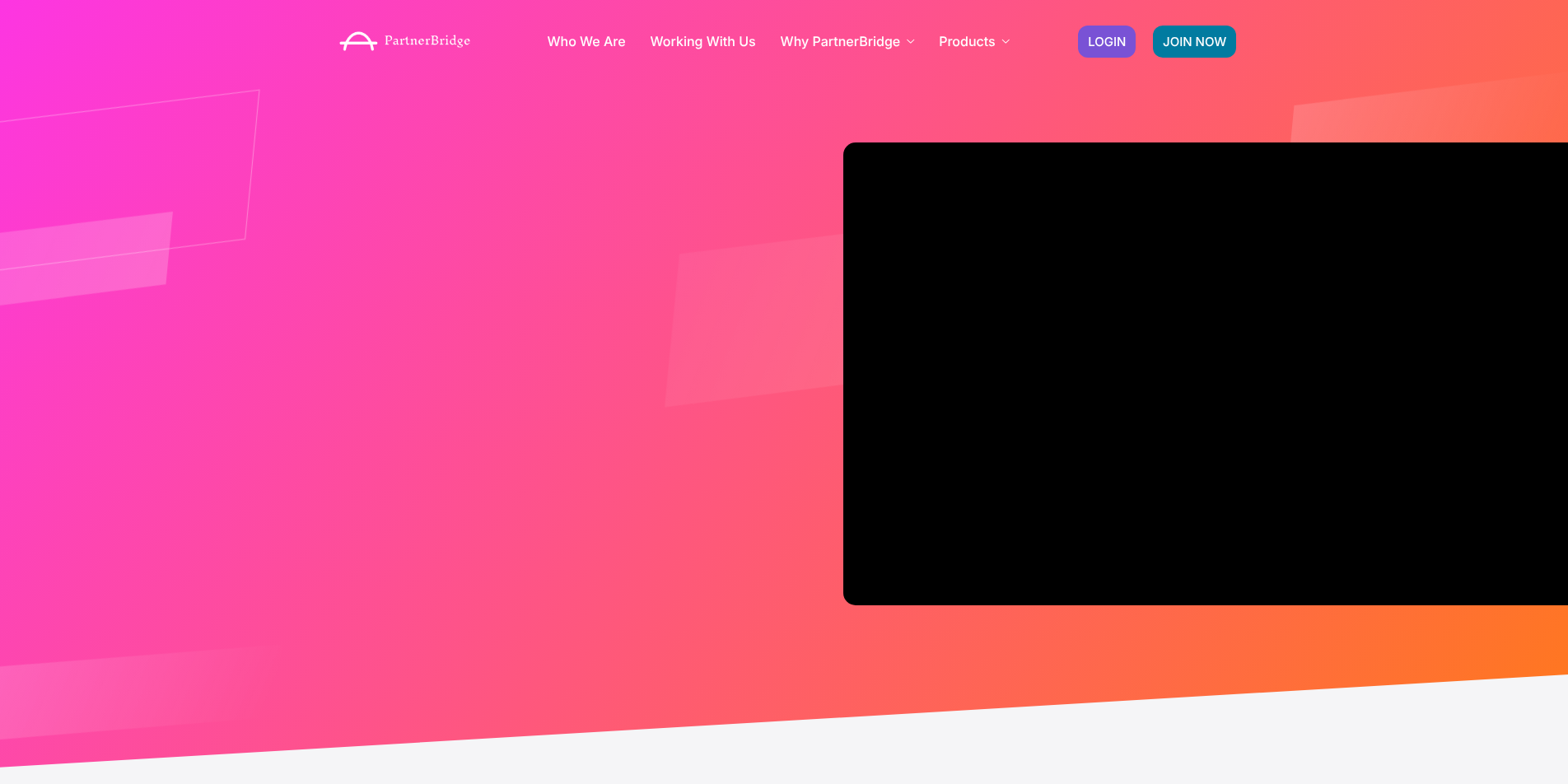
click at [231, 76] on div "Who We Are Working With Us Why PartnerBridge For Our Clients For Solutions Part…" at bounding box center [784, 41] width 1568 height 82
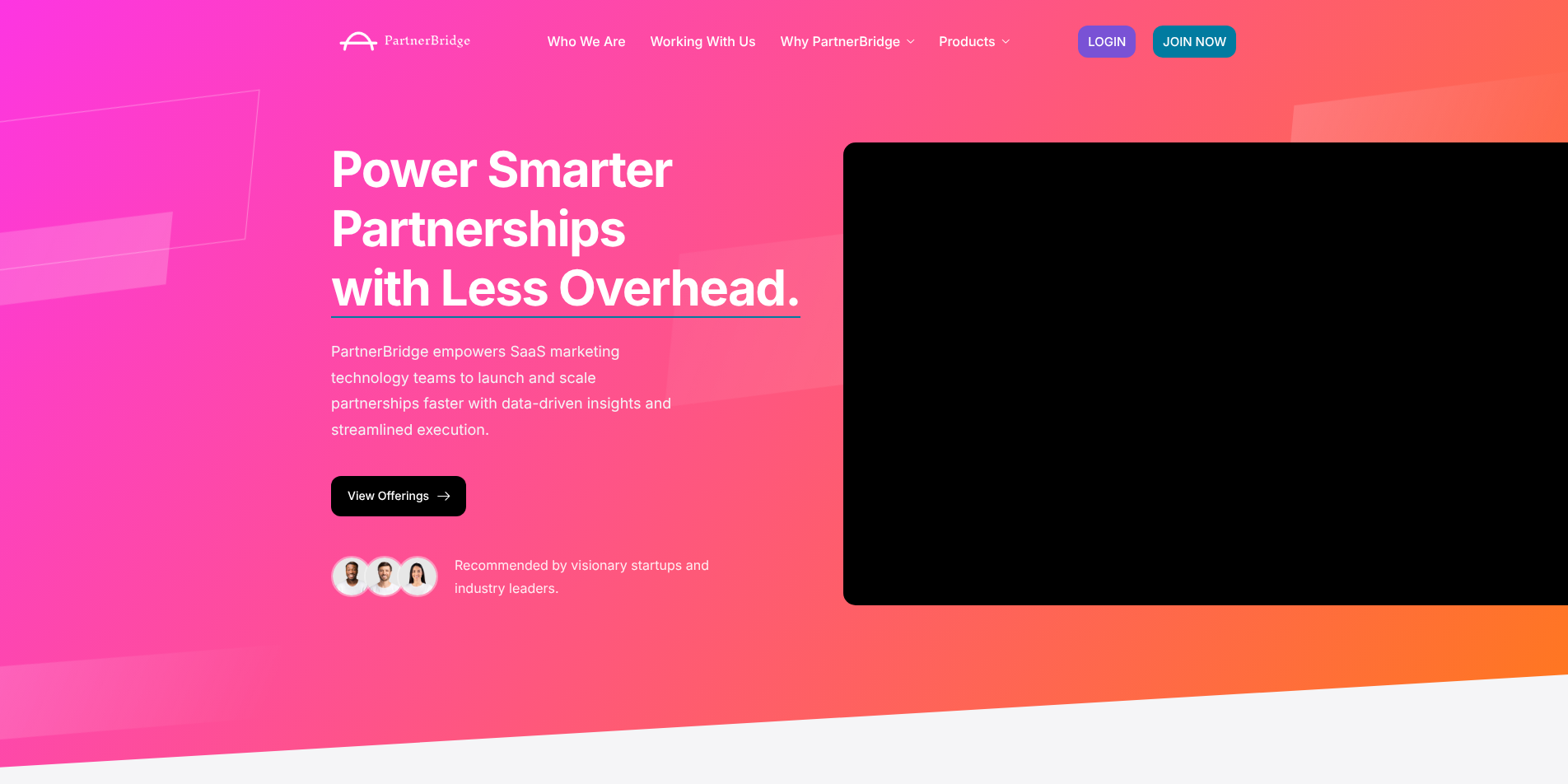
click at [1099, 62] on div "JOIN NOW LOGIN" at bounding box center [1157, 42] width 176 height 48
click at [1099, 52] on link "LOGIN" at bounding box center [1106, 42] width 57 height 32
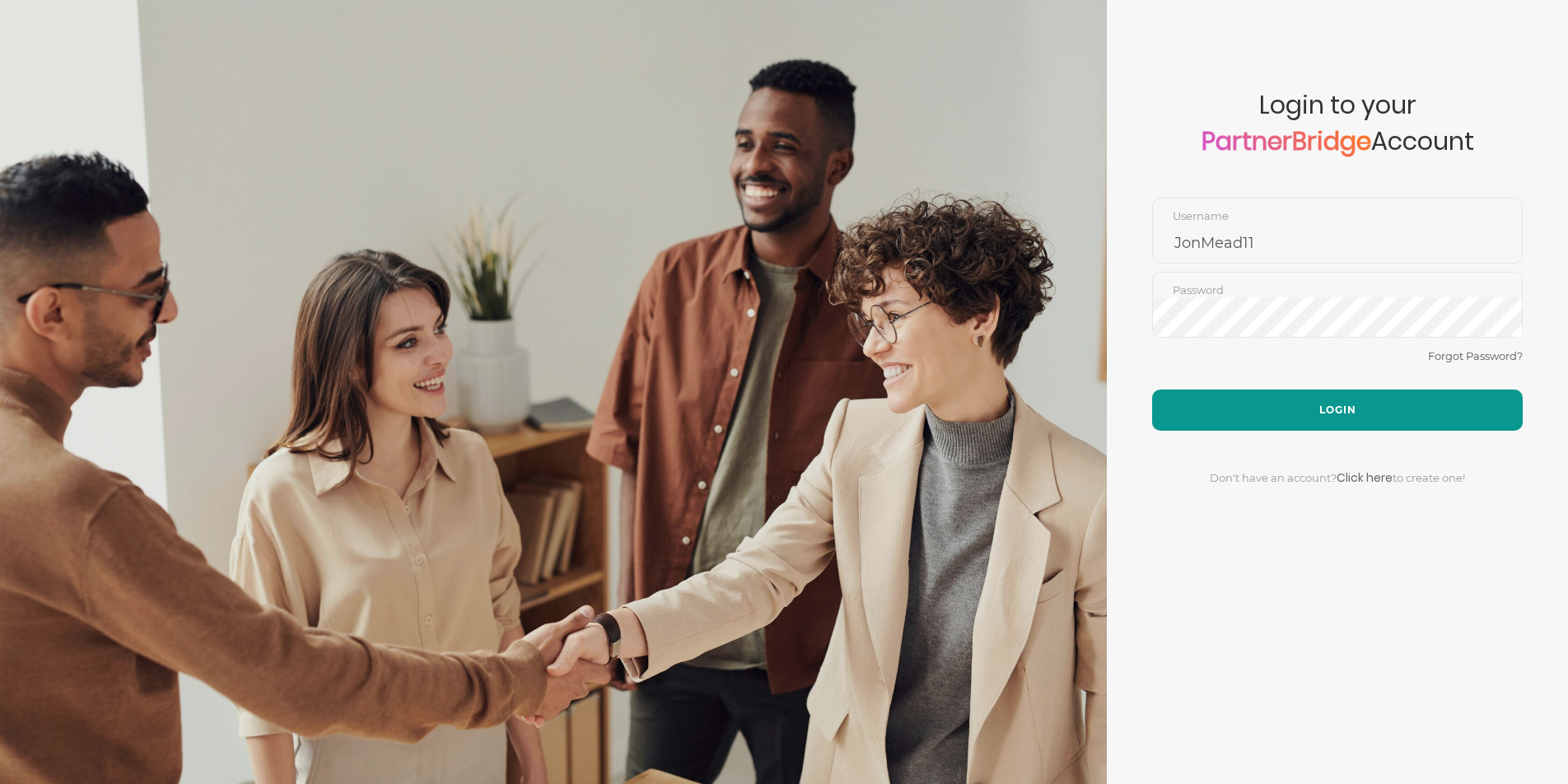
click at [1226, 409] on button "Login" at bounding box center [1337, 409] width 370 height 41
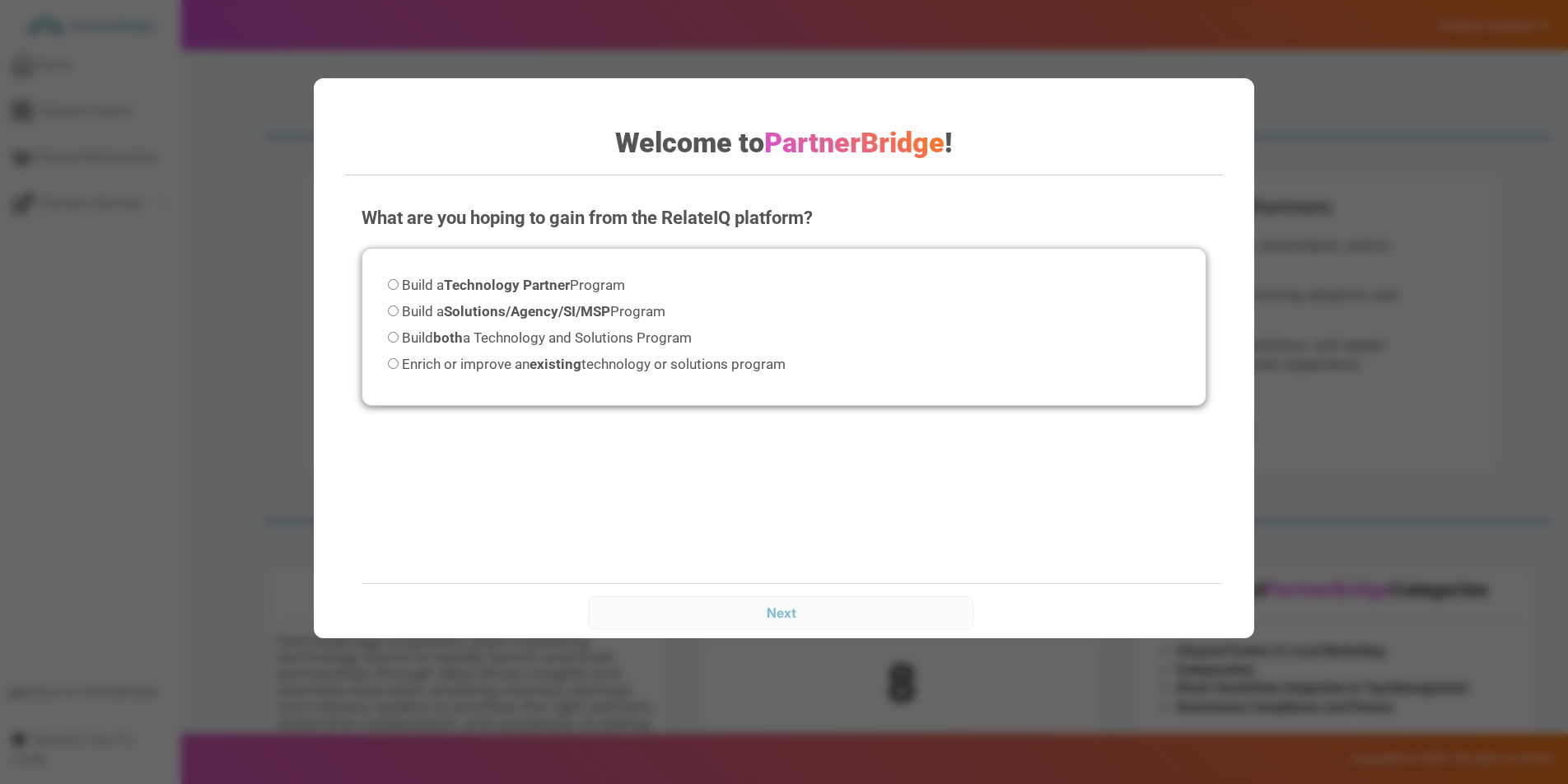
drag, startPoint x: 883, startPoint y: 209, endPoint x: 644, endPoint y: 117, distance: 256.1
click at [866, 201] on div "What are you hoping to gain from the RelateIQ platform? Please select an option…" at bounding box center [784, 354] width 878 height 330
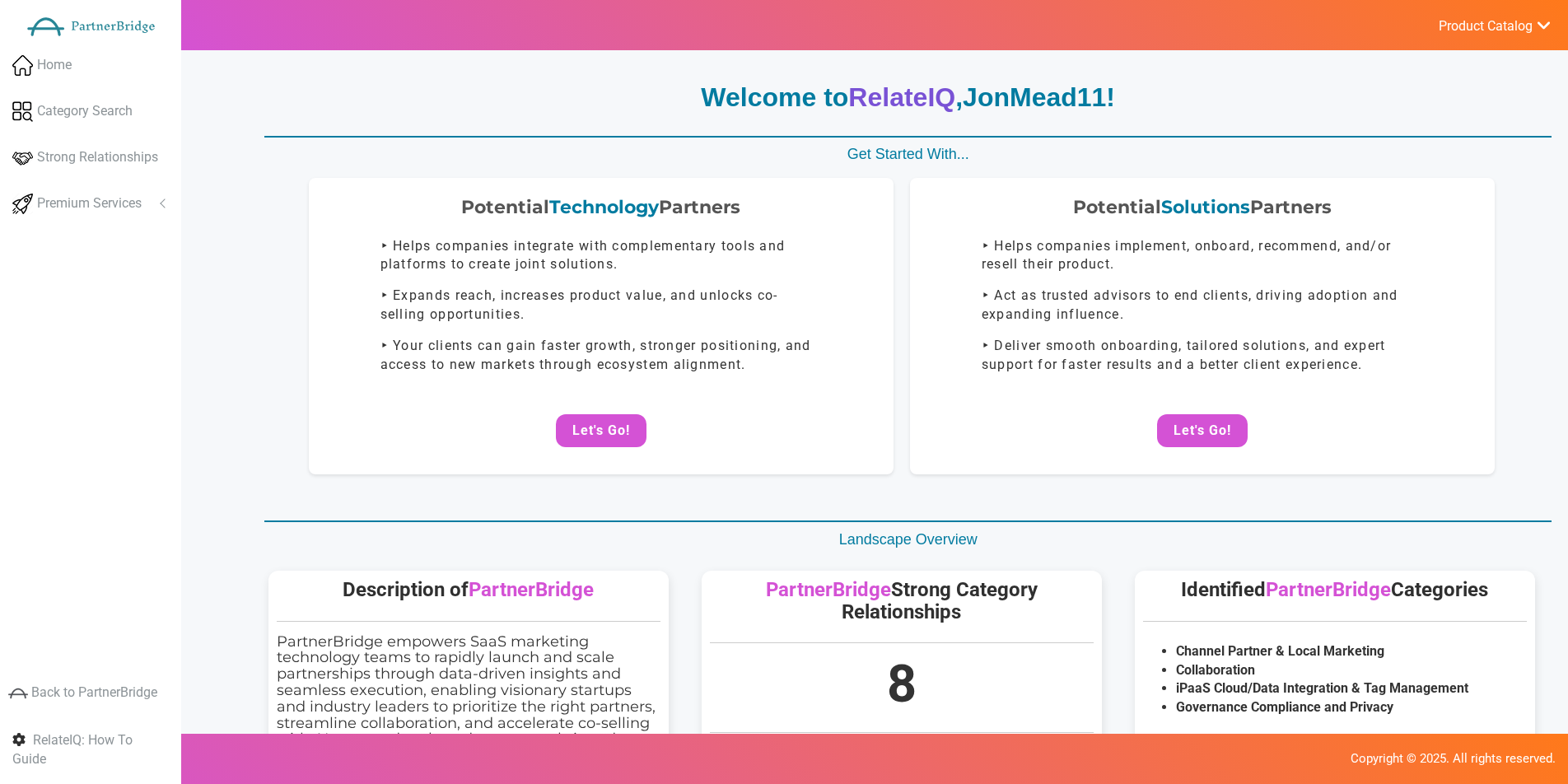
click at [1161, 415] on button "Let's Go!" at bounding box center [1202, 431] width 91 height 33
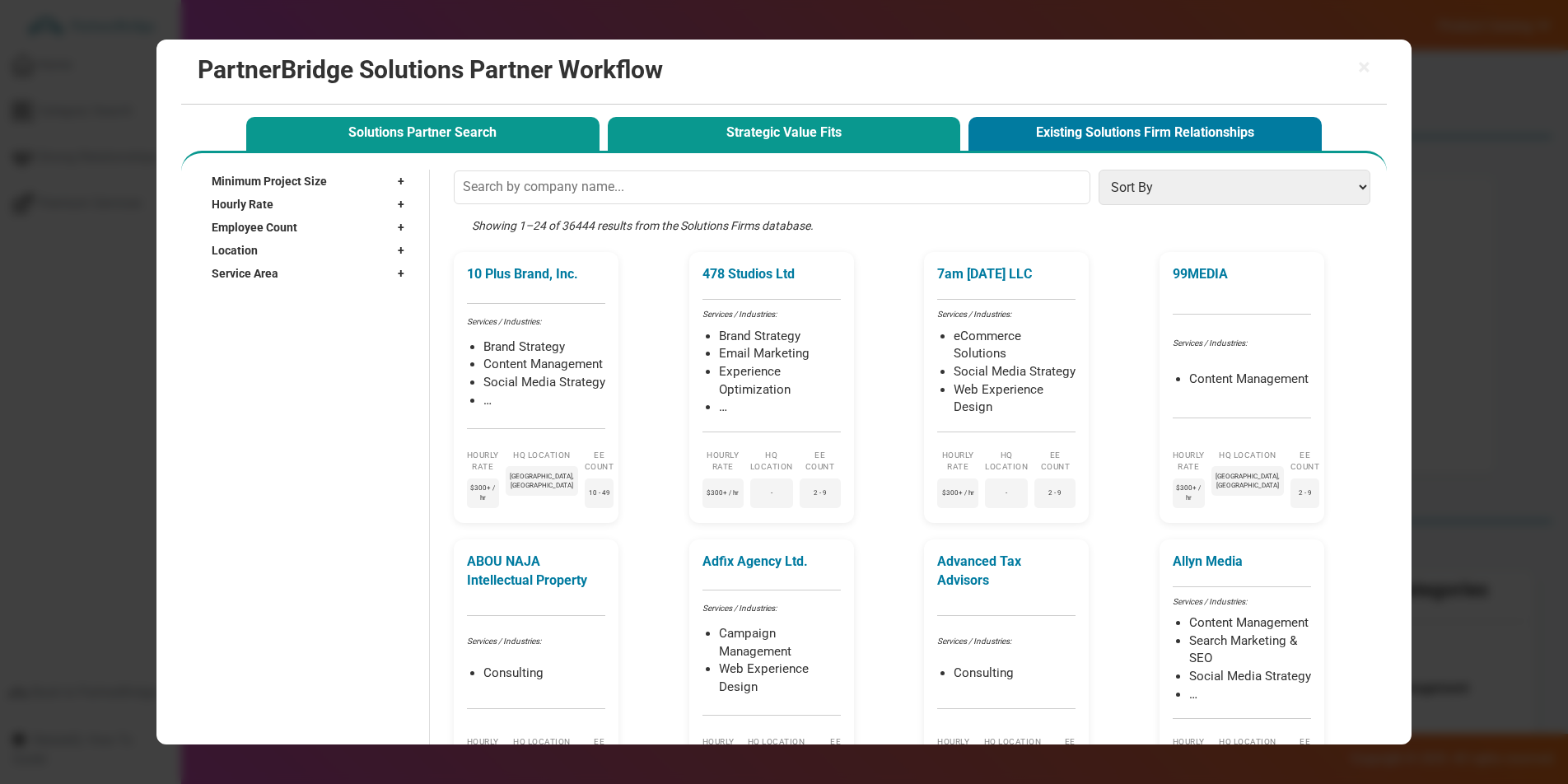
click at [785, 149] on div "× PartnerBridge Solutions Partner Workflow Solutions Partner Search Strategic V…" at bounding box center [783, 392] width 1254 height 706
click at [785, 141] on button "Strategic Value Fits" at bounding box center [784, 134] width 354 height 34
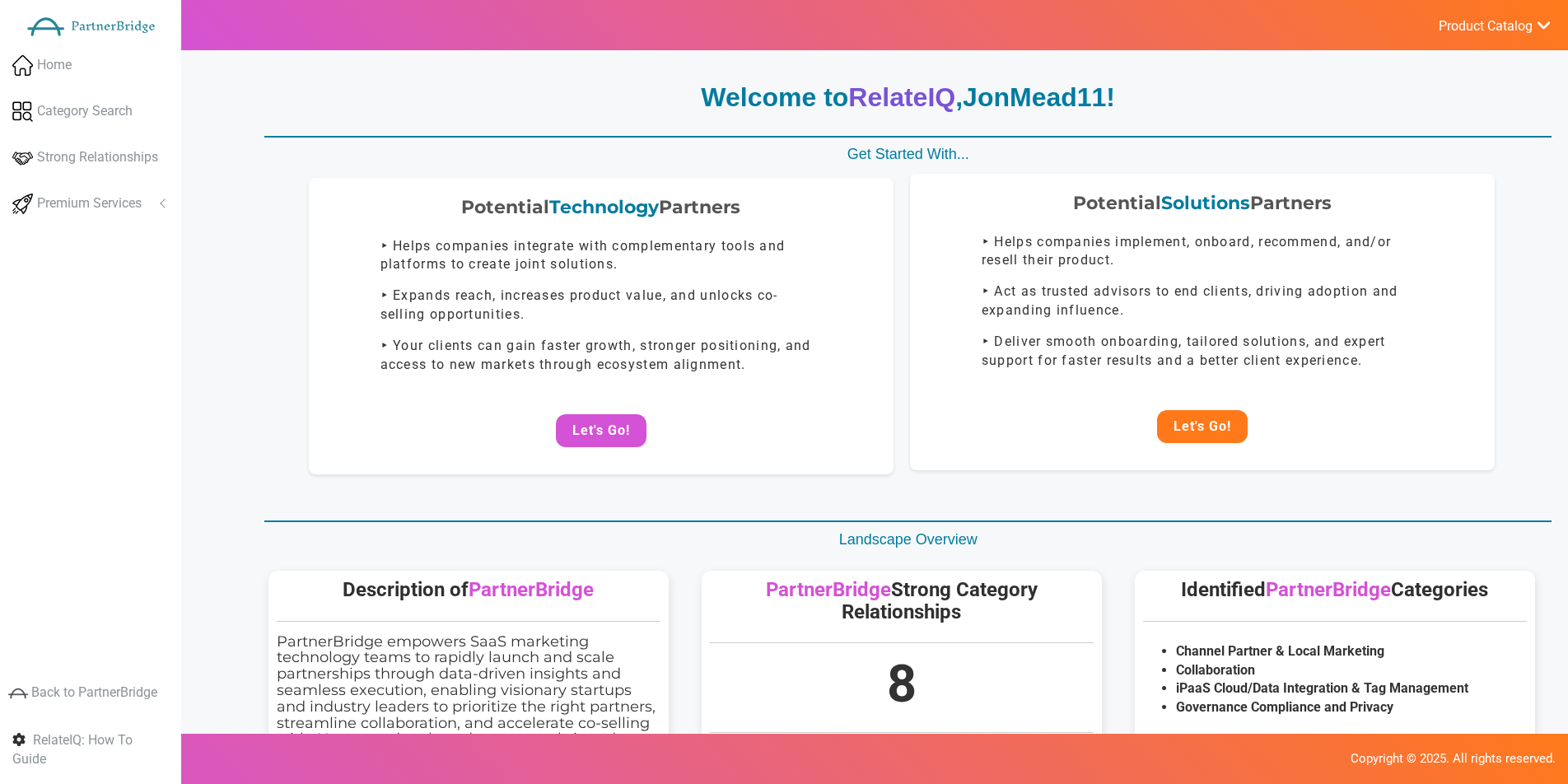
click at [1191, 425] on button "Let's Go!" at bounding box center [1202, 427] width 91 height 33
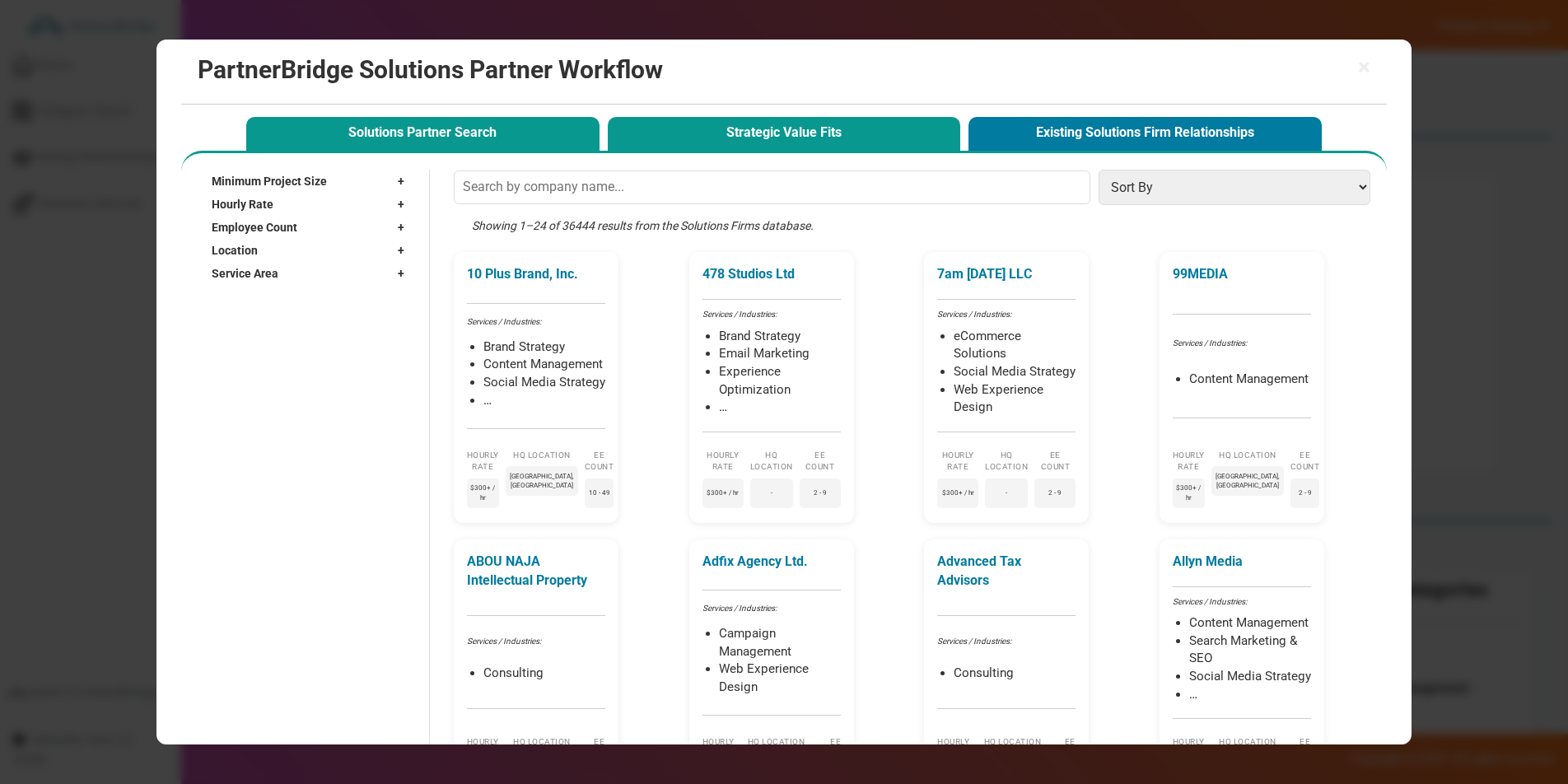
click at [834, 146] on button "Strategic Value Fits" at bounding box center [784, 134] width 354 height 34
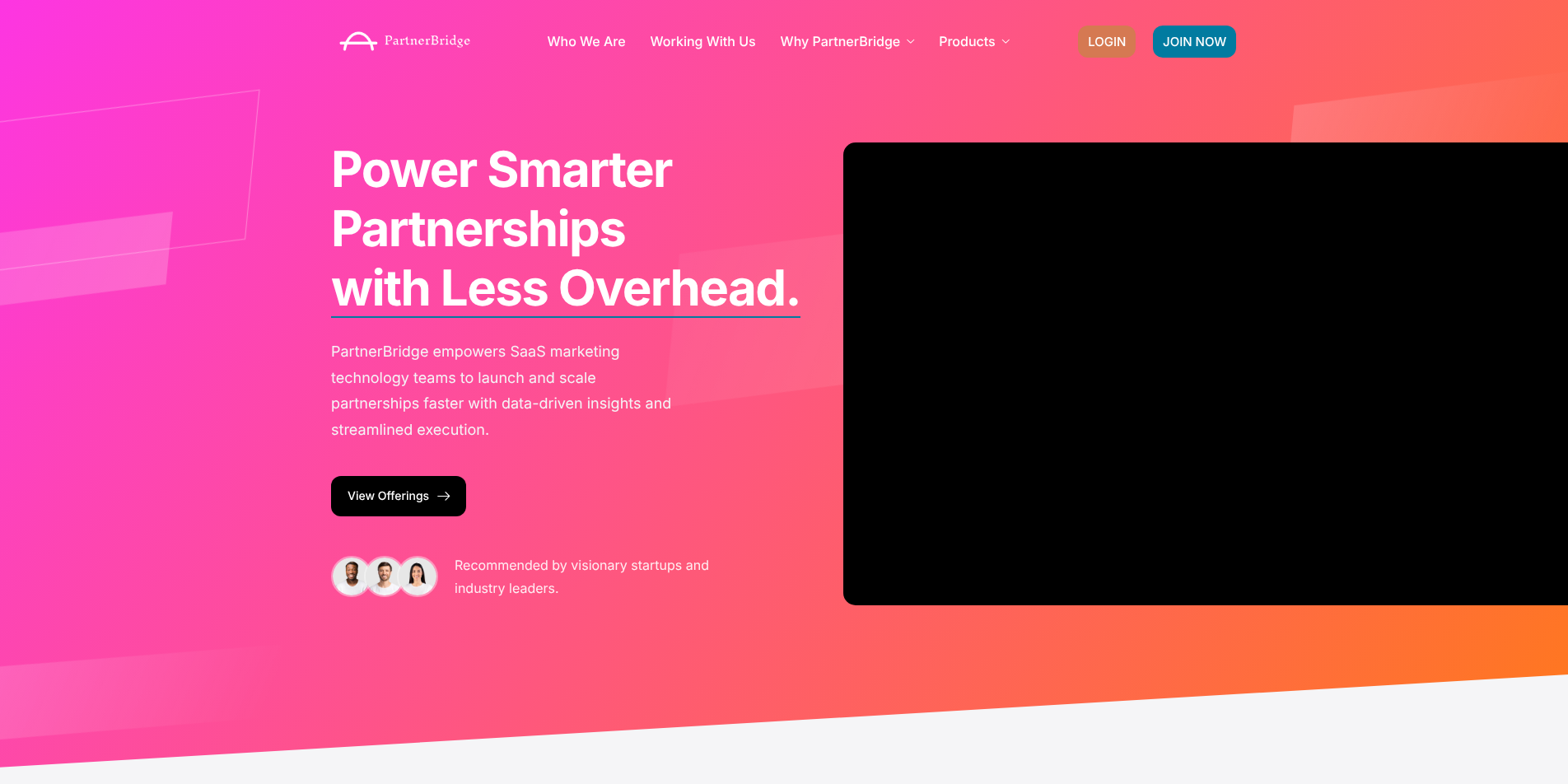
click at [1108, 39] on span "LOGIN" at bounding box center [1107, 42] width 38 height 12
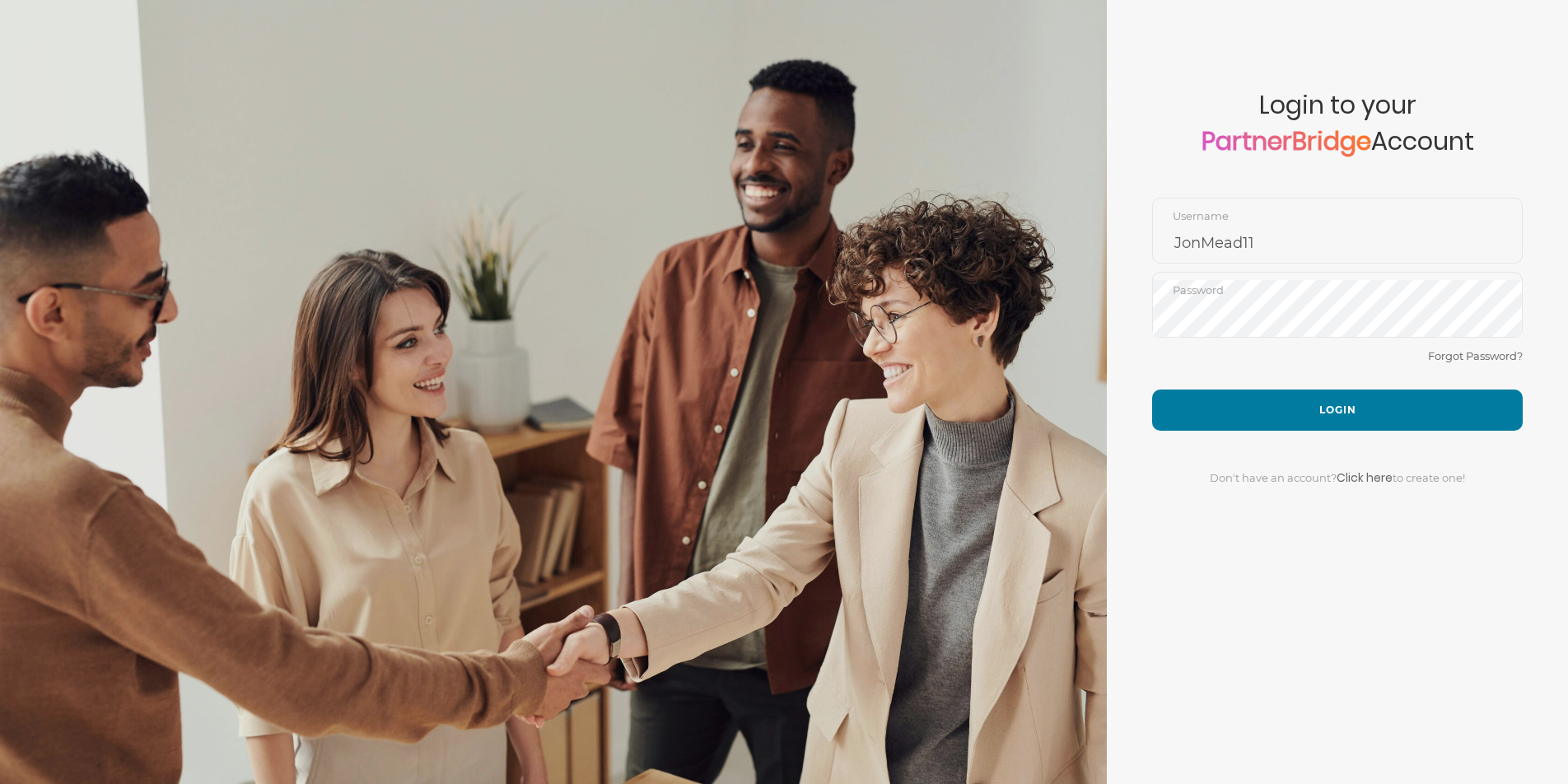
drag, startPoint x: 1146, startPoint y: 169, endPoint x: 1194, endPoint y: 206, distance: 60.6
click at [1147, 170] on form "Account created successfully! Please enter your username and password below to …" at bounding box center [1337, 392] width 461 height 784
click at [1233, 237] on input "JonMead11" at bounding box center [1337, 242] width 369 height 39
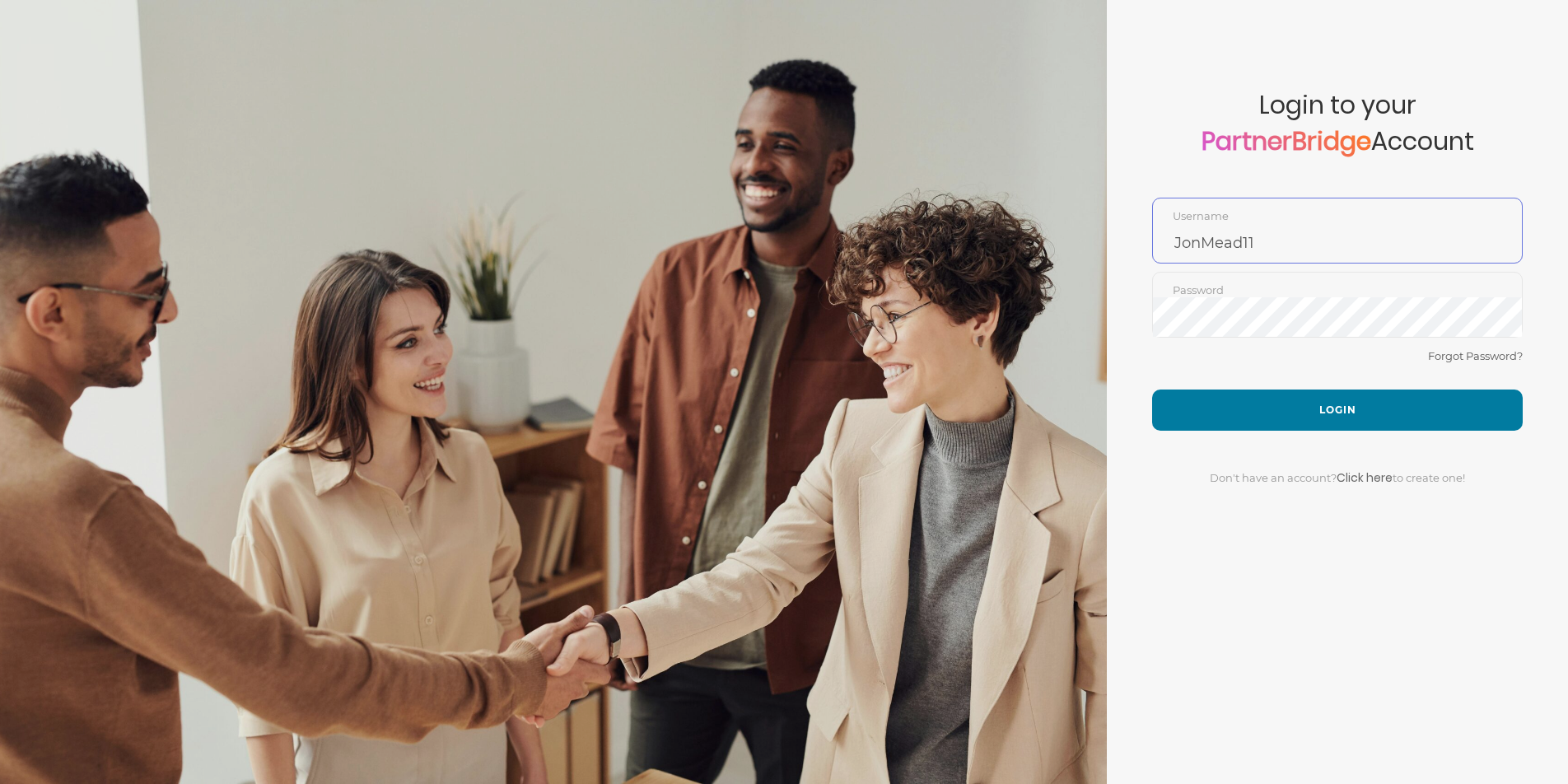
type input "LanceBuchholz"
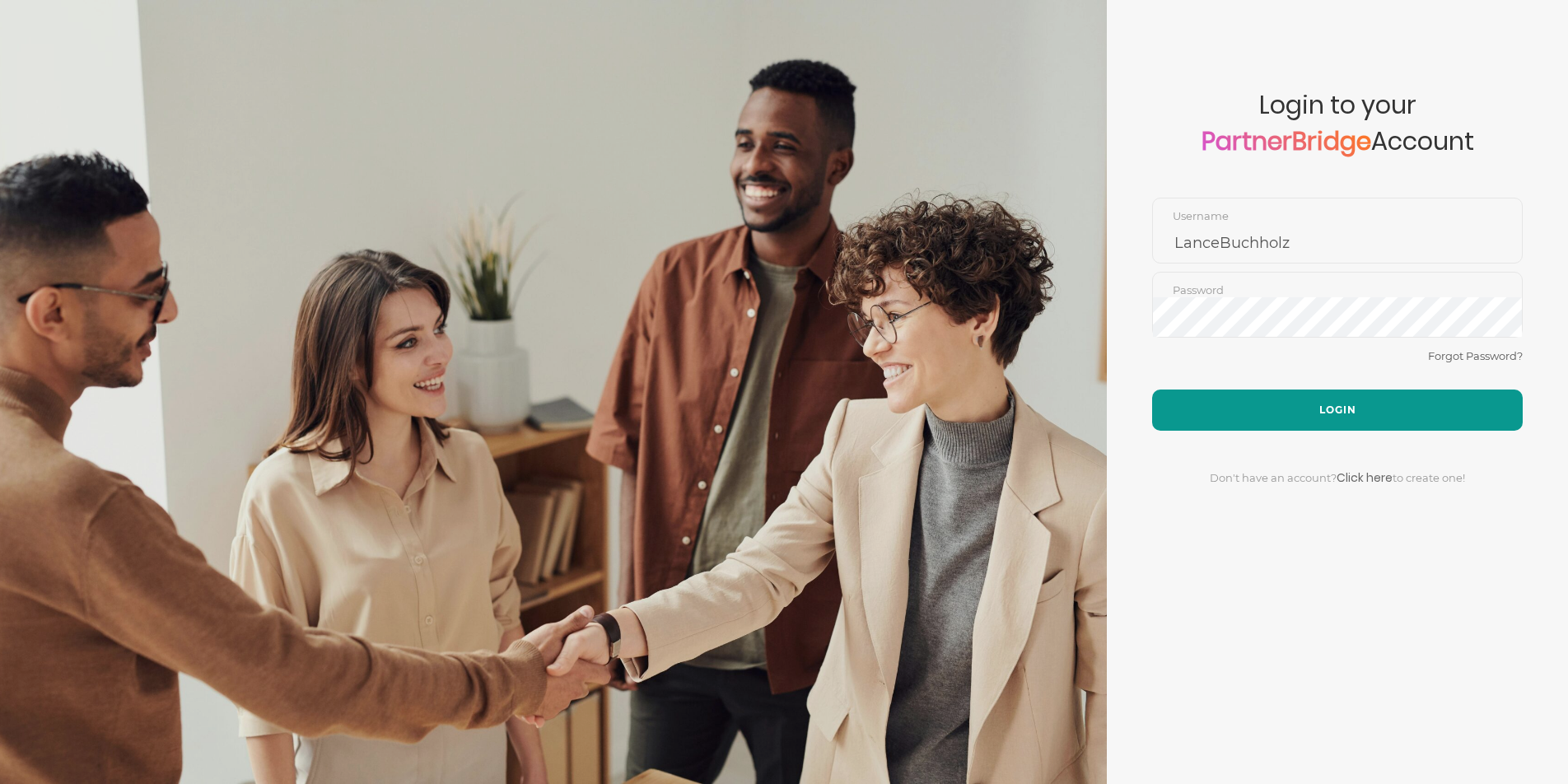
click at [1276, 398] on button "Login" at bounding box center [1337, 409] width 370 height 41
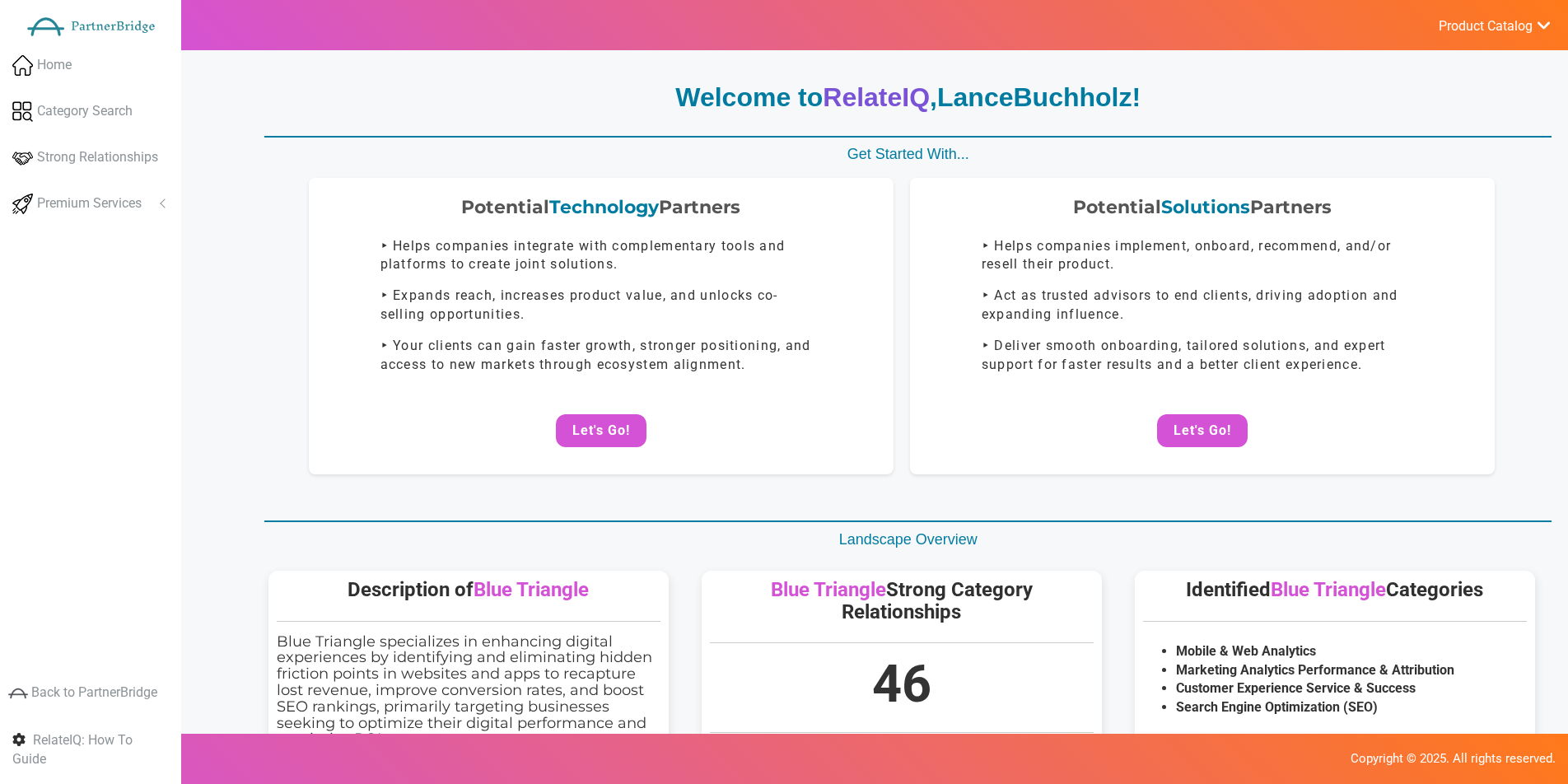
drag, startPoint x: 1219, startPoint y: 419, endPoint x: 1221, endPoint y: 388, distance: 31.1
click at [1221, 416] on button "Let's Go!" at bounding box center [1202, 431] width 91 height 33
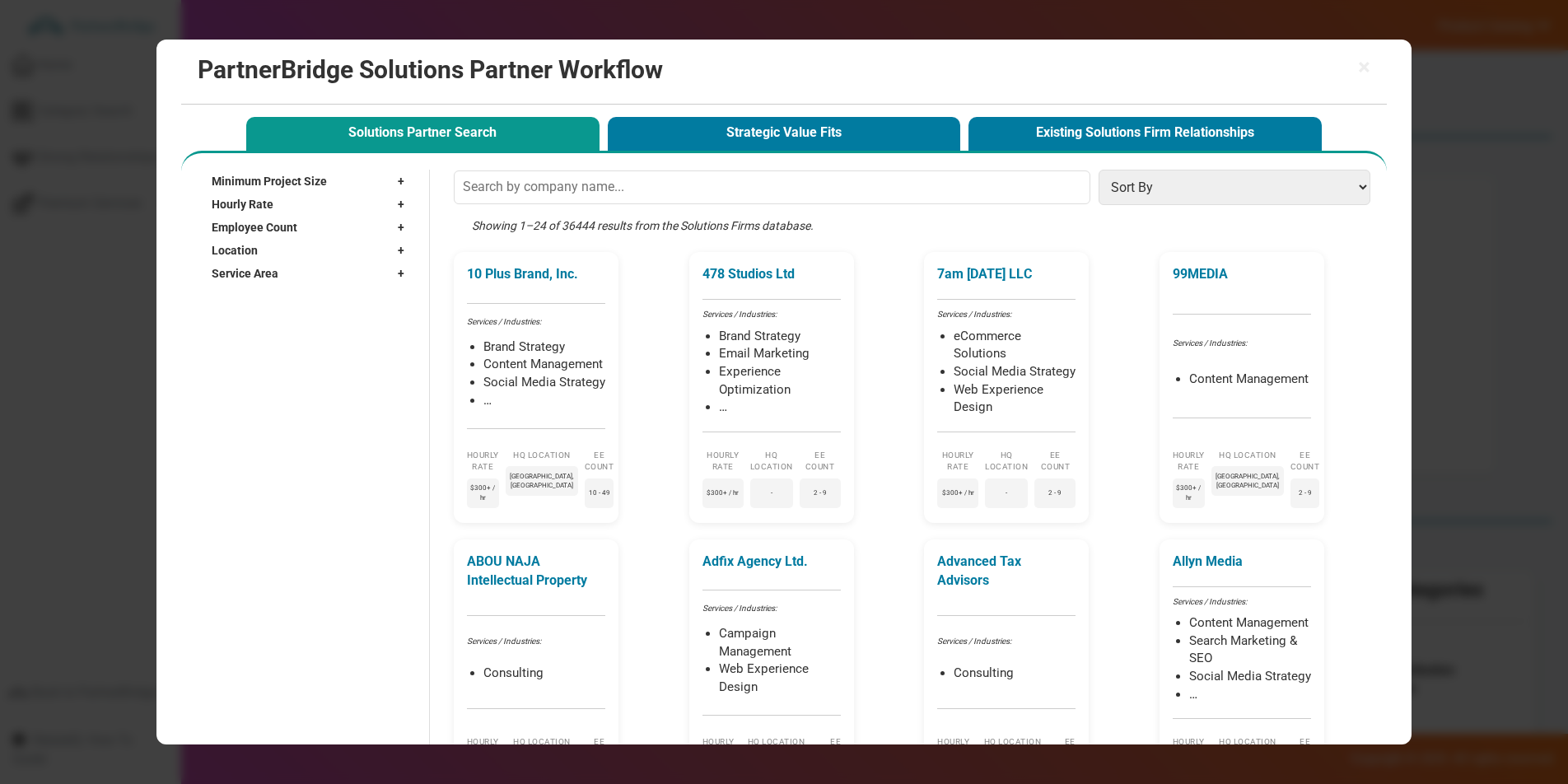
drag, startPoint x: 718, startPoint y: 128, endPoint x: 719, endPoint y: 141, distance: 13.0
click at [718, 129] on button "Strategic Value Fits" at bounding box center [784, 134] width 354 height 34
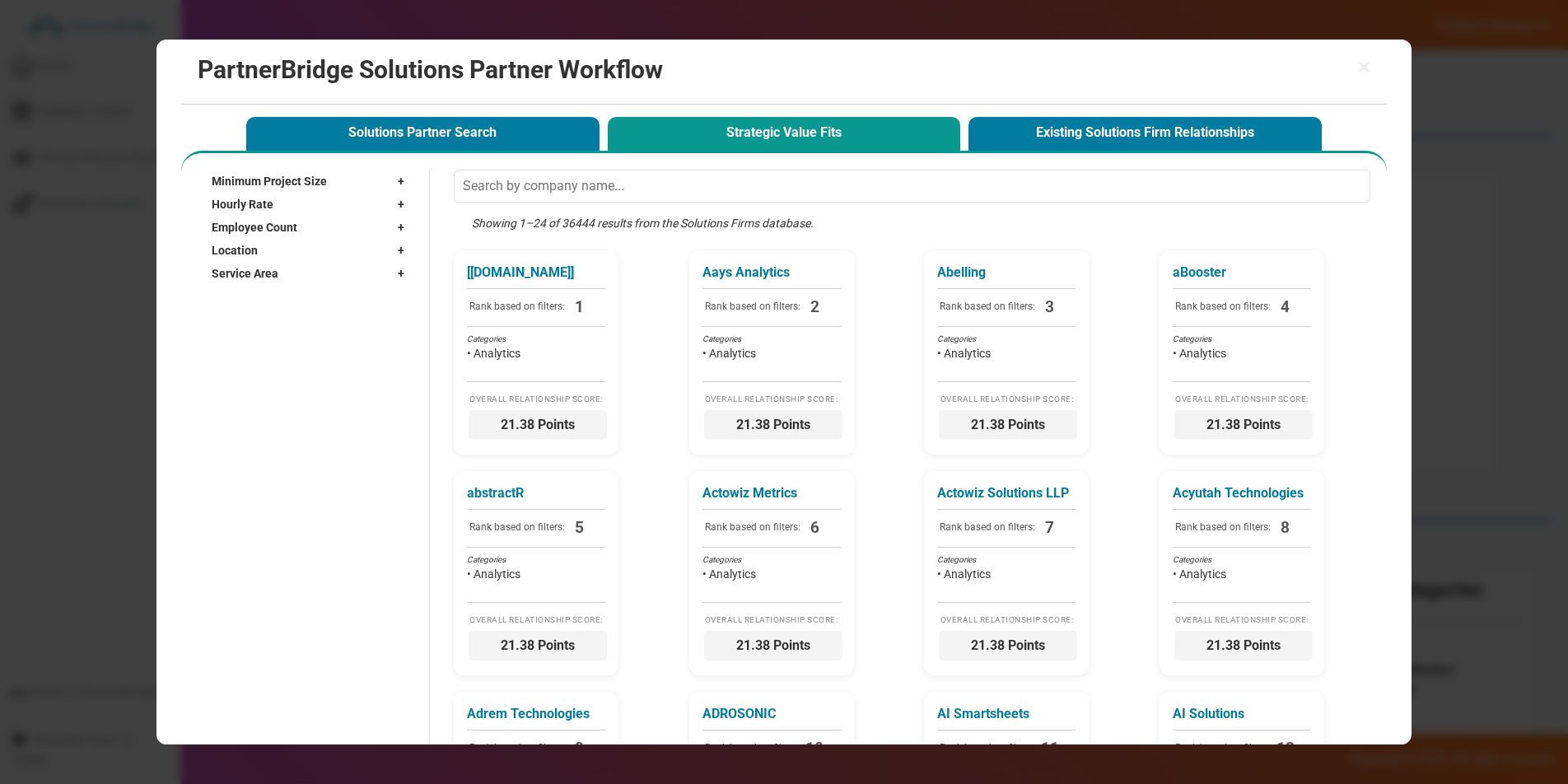
click at [1372, 71] on div "× PartnerBridge Solutions Partner Workflow" at bounding box center [784, 72] width 1205 height 65
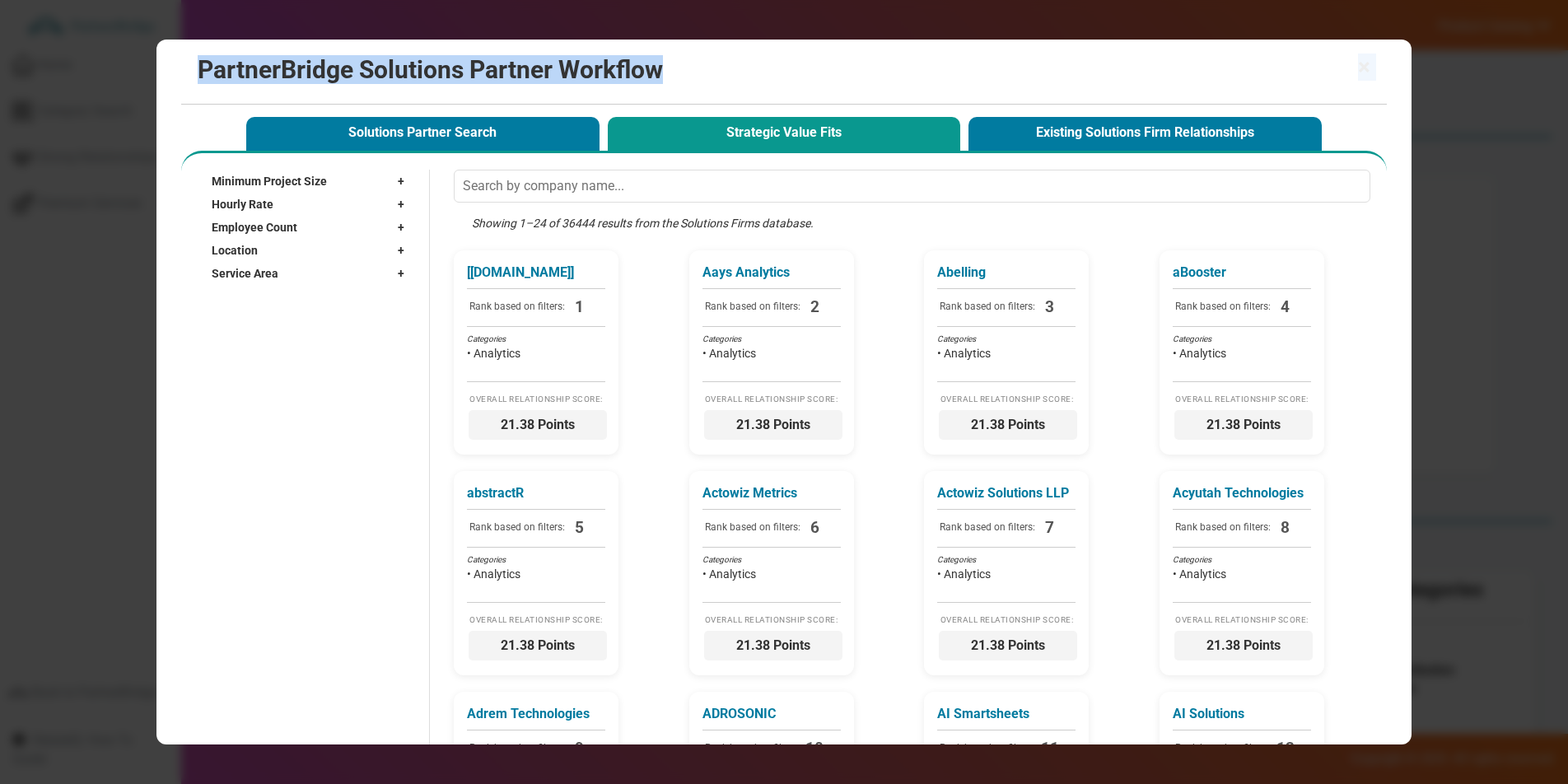
click at [1358, 67] on span "×" at bounding box center [1364, 67] width 12 height 23
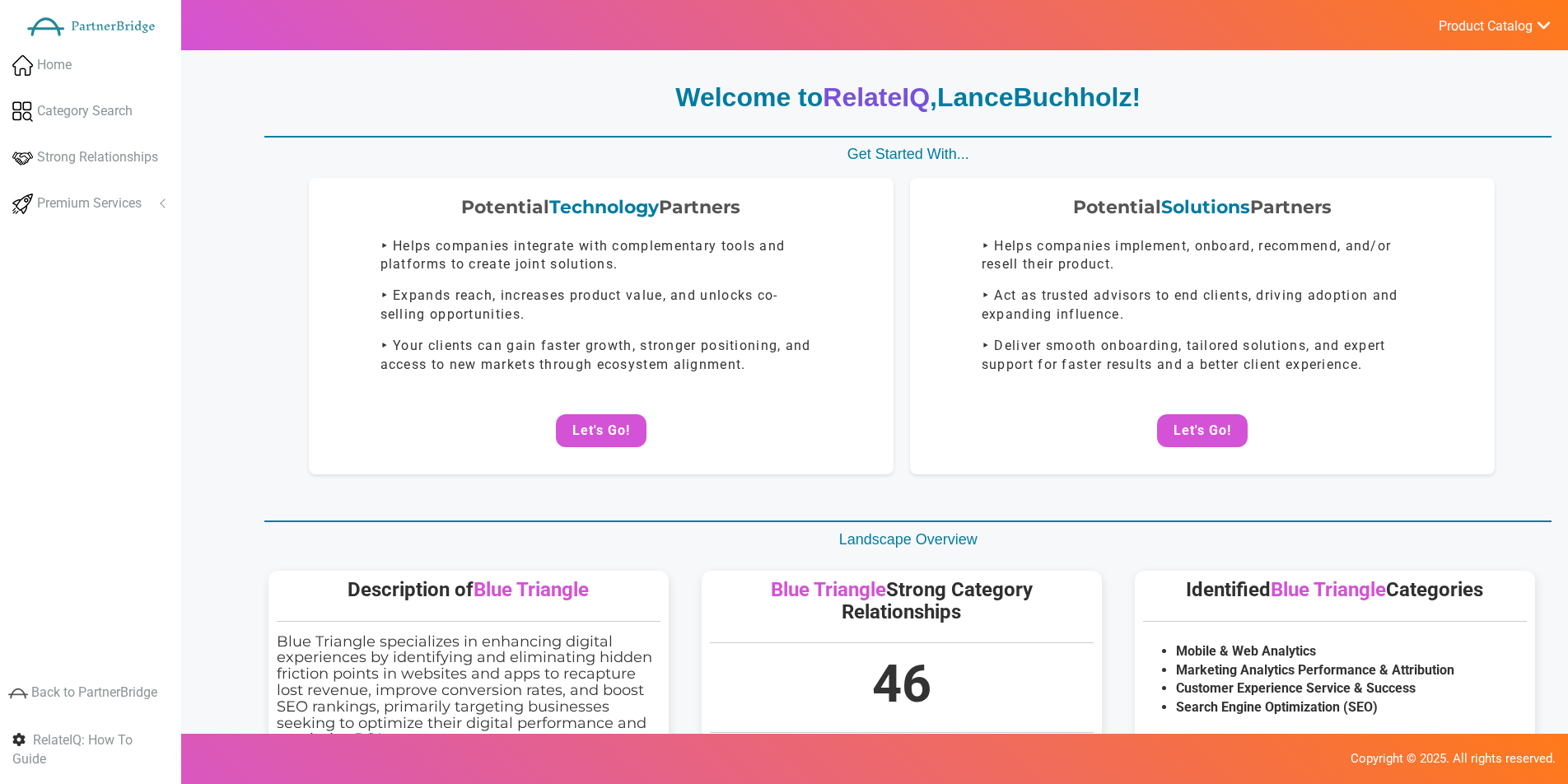
click at [638, 421] on button "Let's Go!" at bounding box center [601, 431] width 91 height 33
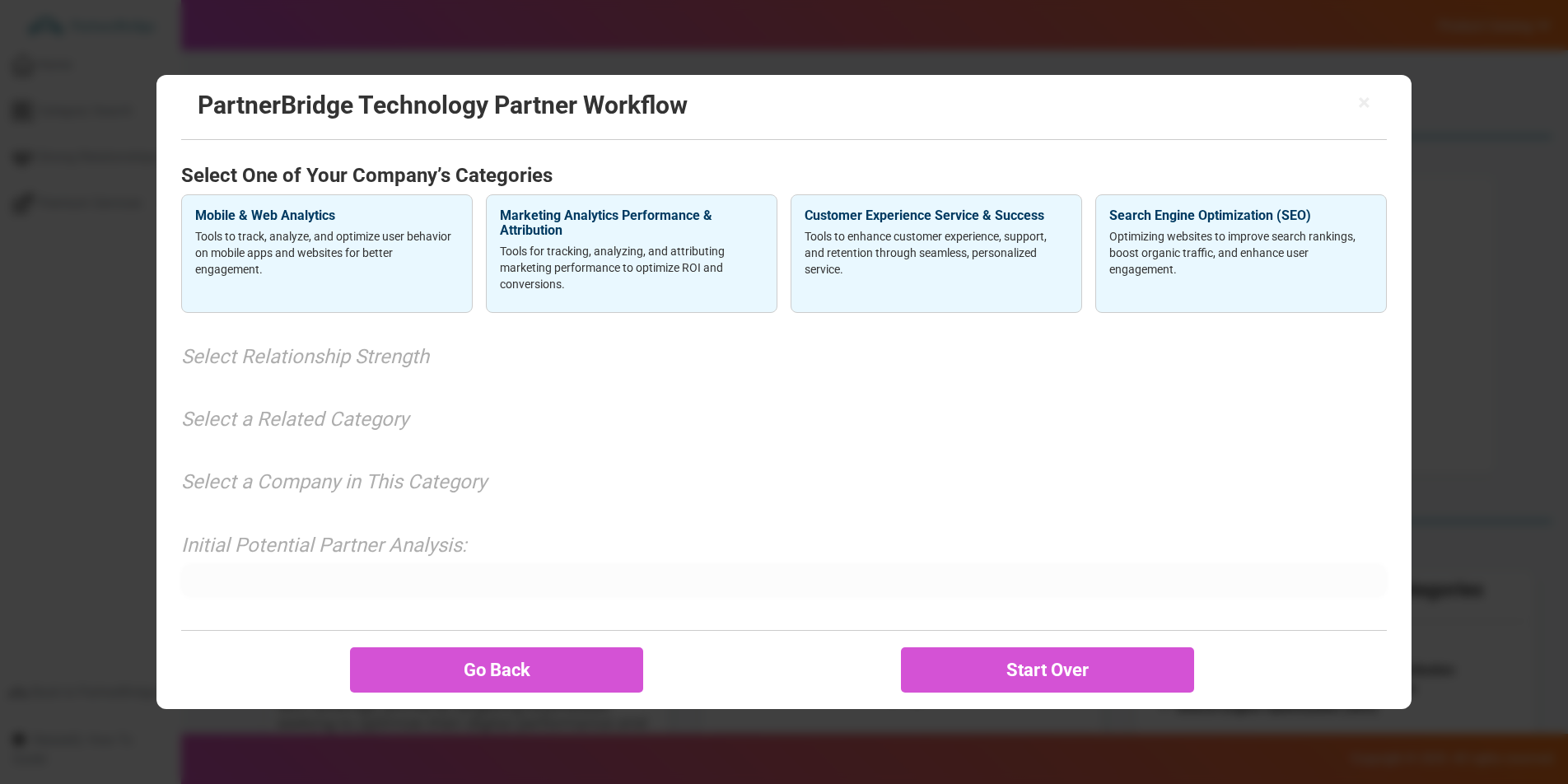
click at [1366, 93] on span "×" at bounding box center [1364, 103] width 12 height 23
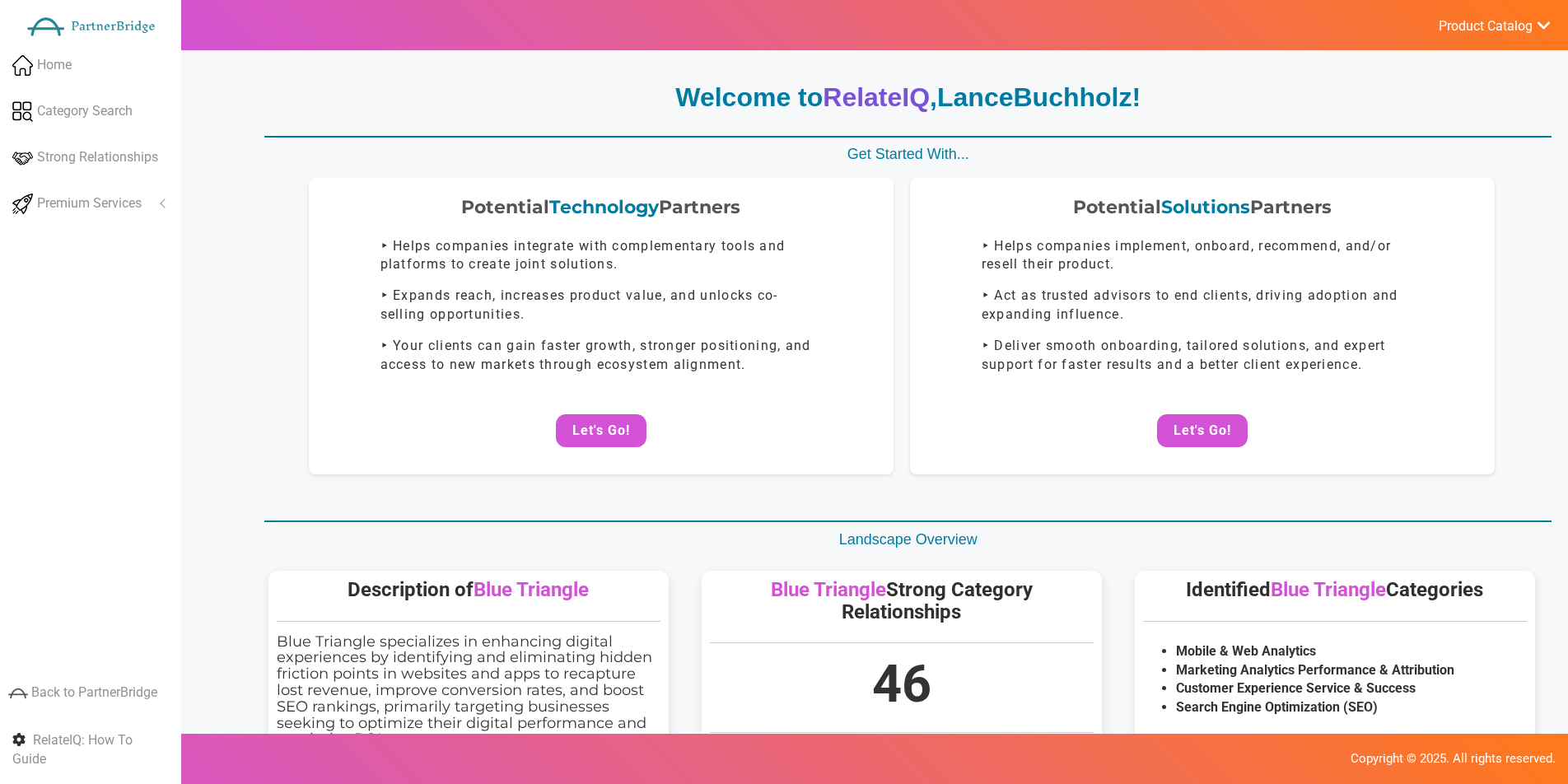
drag, startPoint x: 239, startPoint y: 107, endPoint x: 256, endPoint y: 100, distance: 18.4
